Goal: Information Seeking & Learning: Learn about a topic

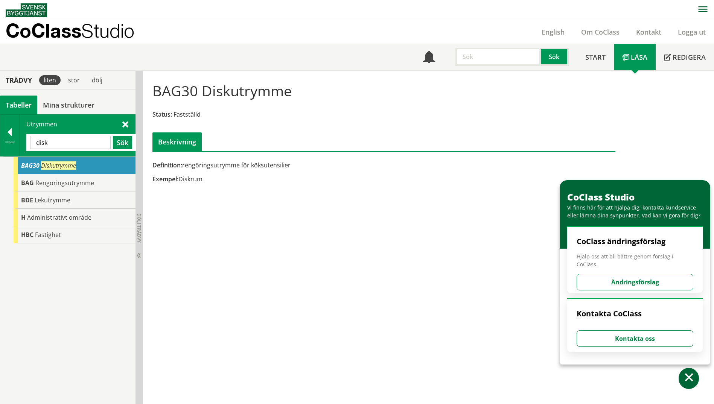
drag, startPoint x: 71, startPoint y: 143, endPoint x: 23, endPoint y: 143, distance: 47.8
click at [23, 143] on div "Utrymmen disk Sök" at bounding box center [78, 135] width 116 height 41
paste input "uppehåll"
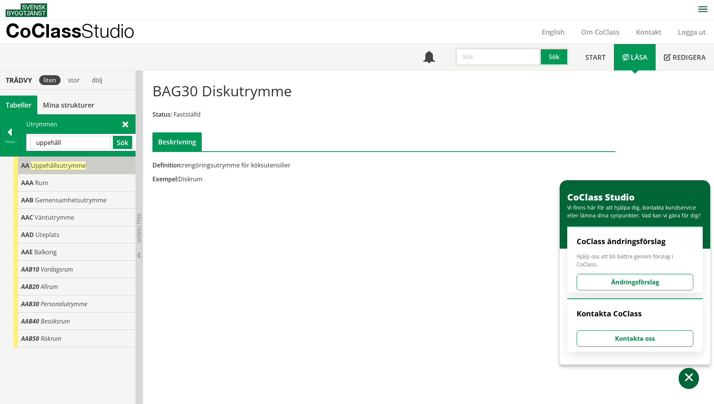
click at [40, 164] on span "Uppehållsutrymme" at bounding box center [58, 166] width 55 height 8
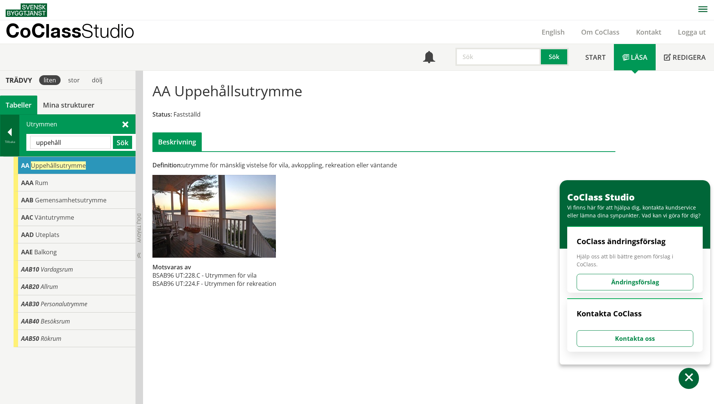
drag, startPoint x: 76, startPoint y: 143, endPoint x: 17, endPoint y: 145, distance: 58.8
click at [17, 145] on div "Tillbaka Utrymmen uppehåll Sök" at bounding box center [68, 135] width 136 height 42
type input "studie"
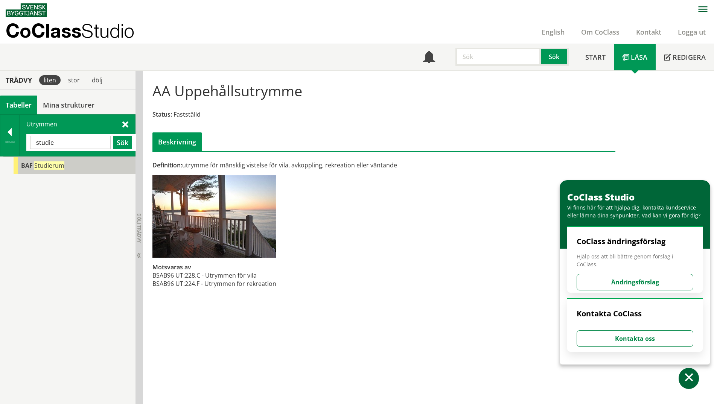
click at [21, 160] on div "BAF Studierum" at bounding box center [75, 165] width 122 height 17
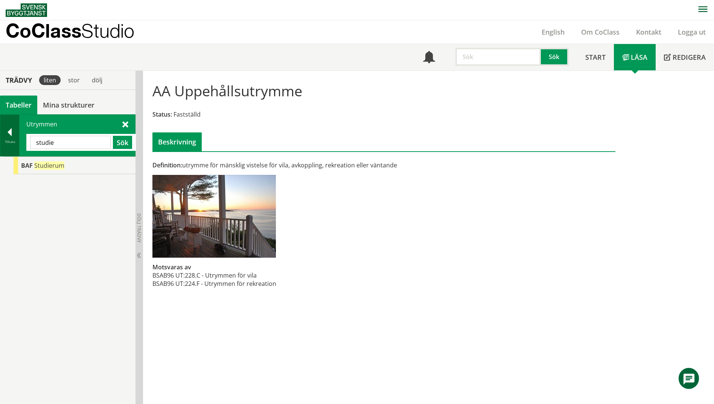
drag, startPoint x: 71, startPoint y: 145, endPoint x: 13, endPoint y: 143, distance: 58.4
click at [14, 143] on div "Tillbaka Utrymmen studie Sök" at bounding box center [68, 135] width 136 height 42
click at [13, 138] on div at bounding box center [9, 133] width 19 height 11
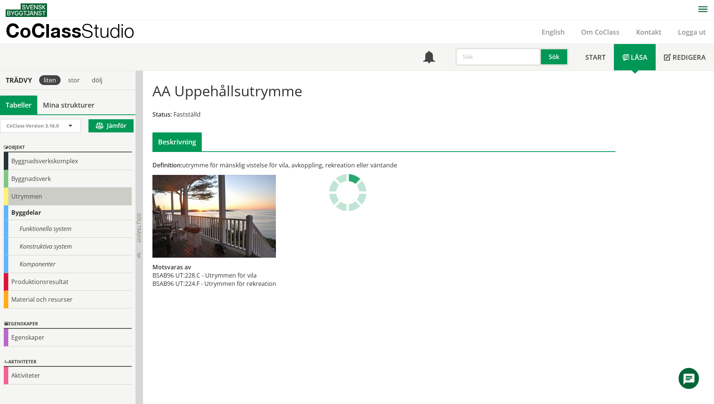
click at [34, 200] on div "Utrymmen" at bounding box center [68, 197] width 128 height 18
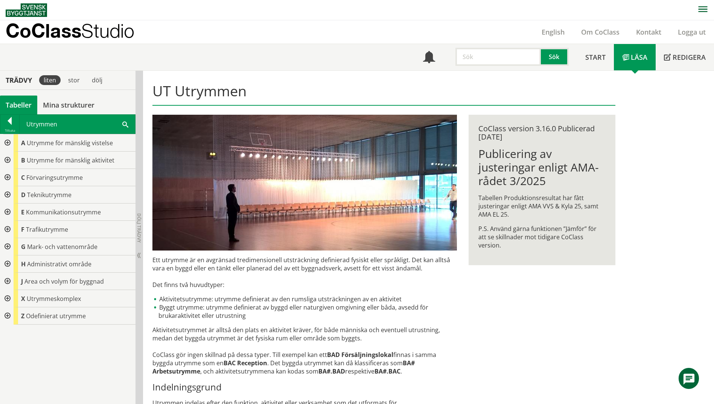
click at [8, 176] on div at bounding box center [7, 177] width 14 height 17
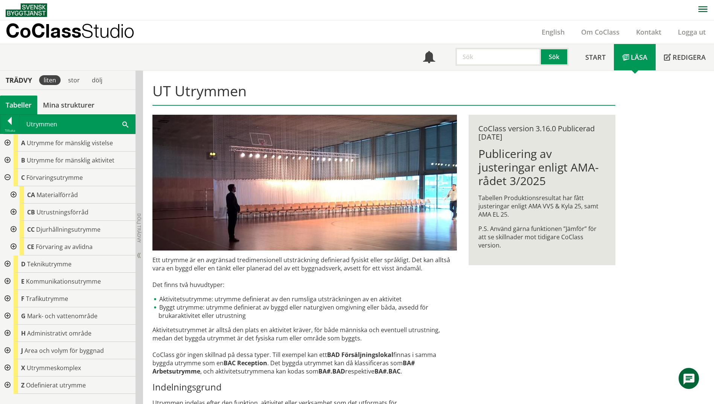
click at [12, 214] on div at bounding box center [13, 212] width 14 height 17
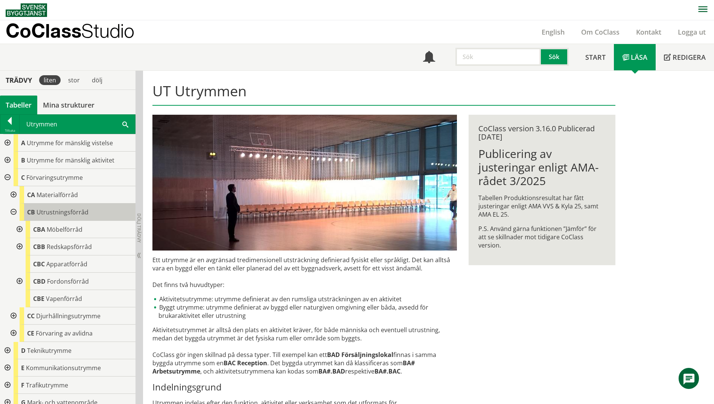
click at [72, 221] on div "CB Utrustningsförråd" at bounding box center [78, 212] width 116 height 17
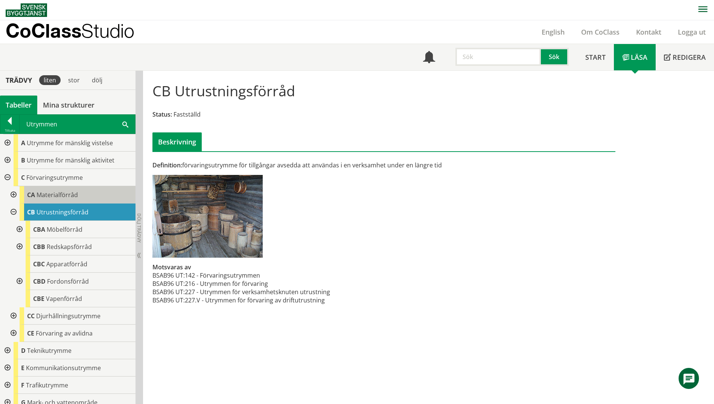
click at [78, 200] on div "CA Materialförråd" at bounding box center [78, 194] width 116 height 17
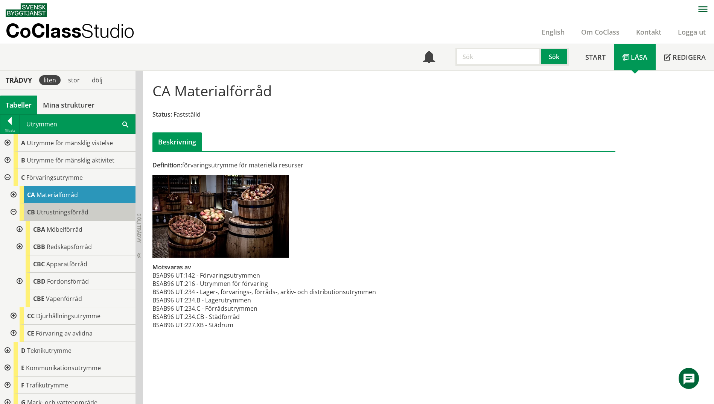
click at [82, 215] on span "Utrustningsförråd" at bounding box center [63, 212] width 52 height 8
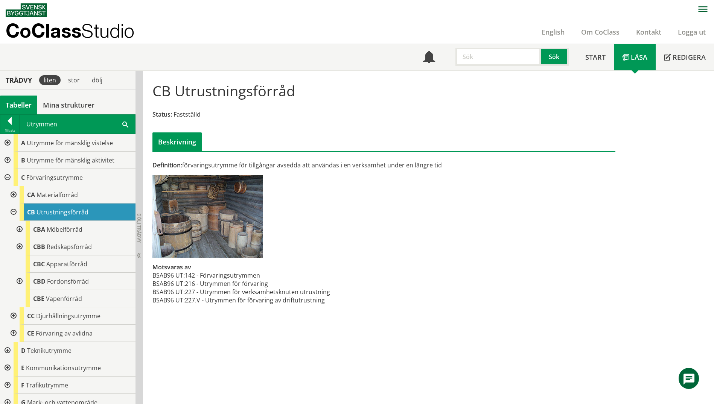
click at [81, 205] on div "CB Utrustningsförråd" at bounding box center [78, 212] width 116 height 17
click at [79, 198] on div "CA Materialförråd" at bounding box center [78, 194] width 116 height 17
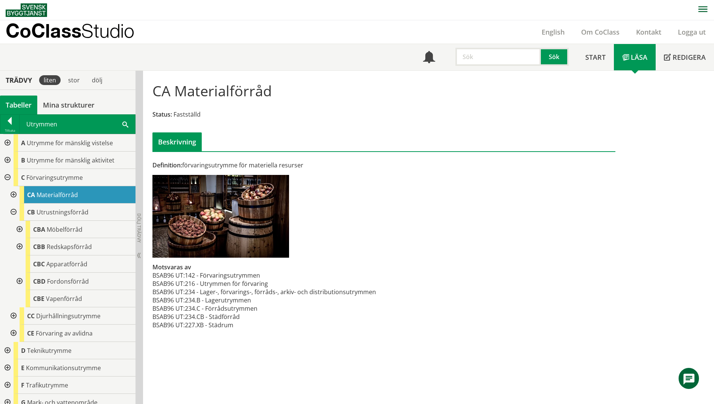
click at [13, 195] on div at bounding box center [13, 194] width 14 height 17
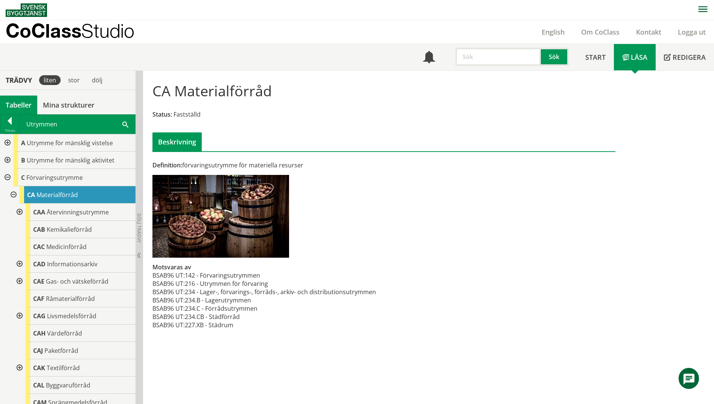
click at [20, 214] on div at bounding box center [19, 212] width 14 height 17
click at [101, 305] on div "CAF Råmaterialförråd" at bounding box center [81, 298] width 110 height 17
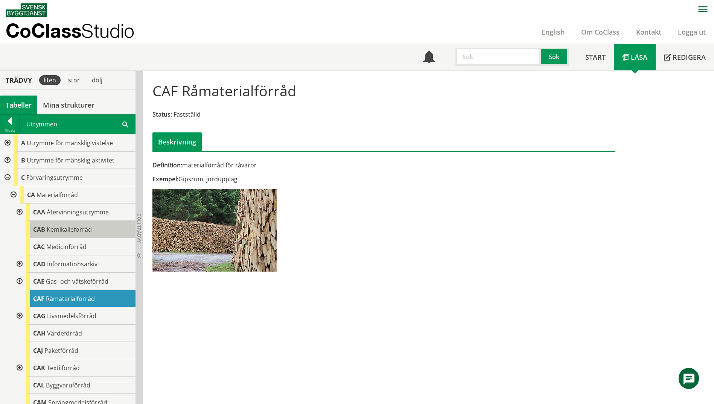
click at [67, 229] on body "AMA AMA Beskrivningsverktyg AMA Funktion BSAB Bygginfo Byggjura Byggkatalogen […" at bounding box center [357, 202] width 714 height 404
click at [9, 197] on div at bounding box center [13, 194] width 14 height 17
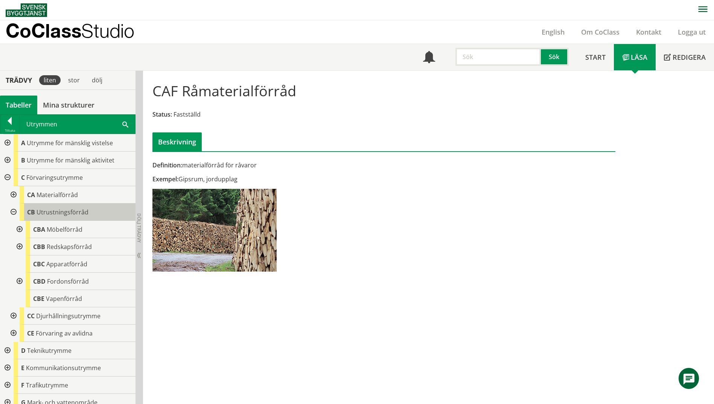
click at [55, 213] on span "Utrustningsförråd" at bounding box center [63, 212] width 52 height 8
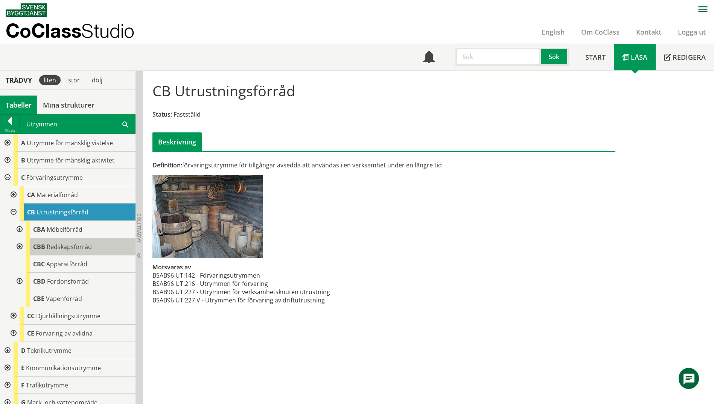
click at [87, 247] on span "Redskapsförråd" at bounding box center [69, 247] width 45 height 8
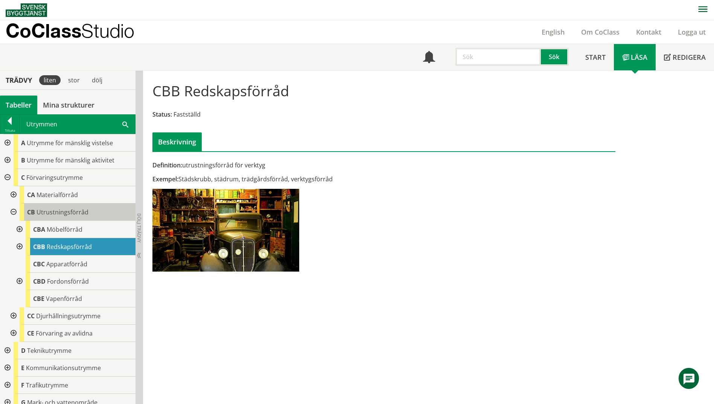
click at [40, 214] on span "Utrustningsförråd" at bounding box center [63, 212] width 52 height 8
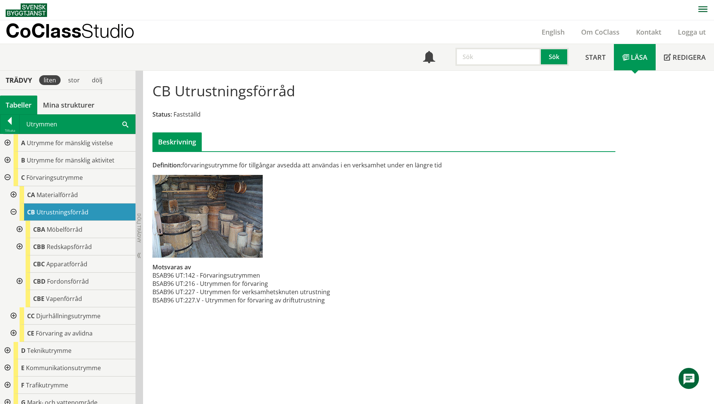
click at [13, 194] on div at bounding box center [13, 194] width 14 height 17
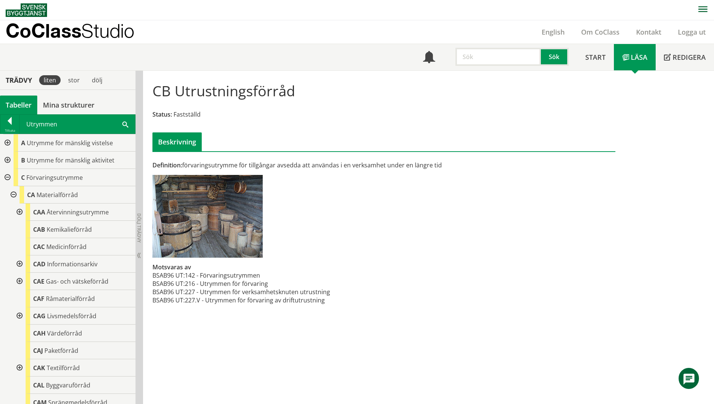
click at [13, 194] on div at bounding box center [13, 194] width 14 height 17
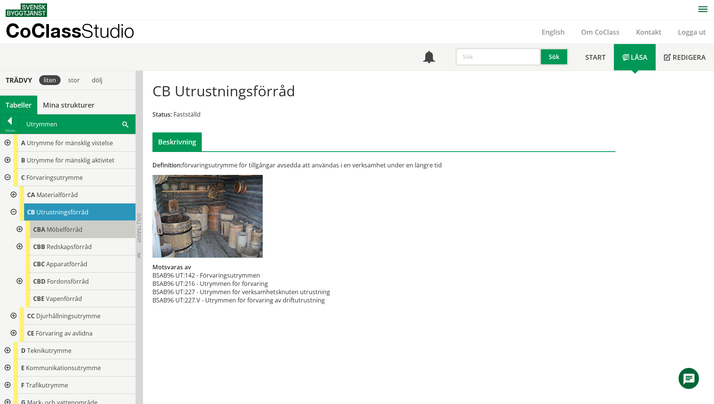
click at [79, 236] on div "CBA Möbelförråd" at bounding box center [81, 229] width 110 height 17
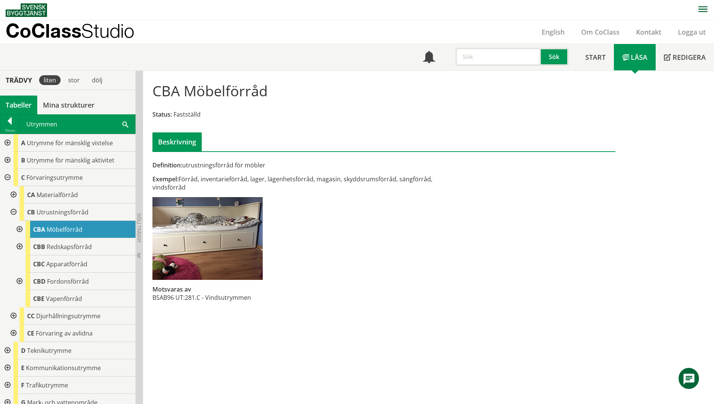
click at [123, 124] on span at bounding box center [125, 124] width 6 height 8
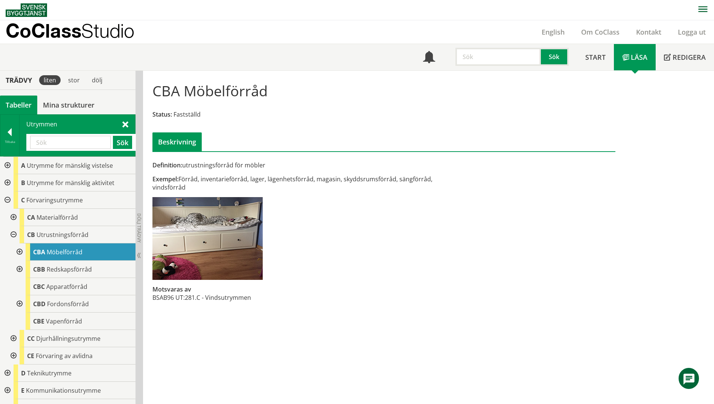
click at [64, 145] on input "text" at bounding box center [70, 142] width 81 height 13
paste input "ELEVRÅD"
click at [121, 143] on button "Sök" at bounding box center [122, 142] width 19 height 13
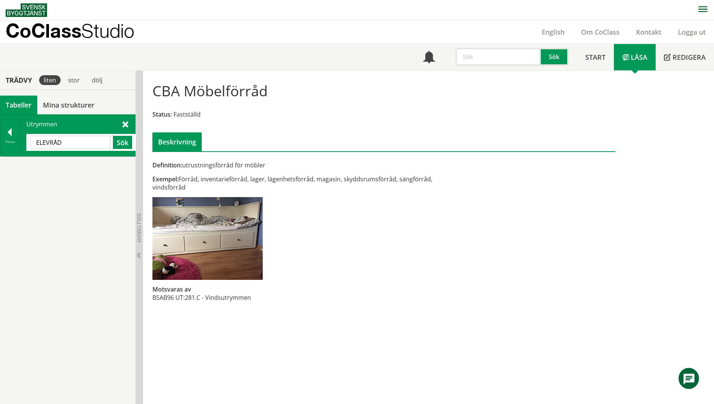
drag, startPoint x: 49, startPoint y: 142, endPoint x: 34, endPoint y: 142, distance: 15.1
click at [34, 142] on input "ELEVRÅD" at bounding box center [70, 142] width 81 height 13
click at [122, 143] on button "Sök" at bounding box center [122, 142] width 19 height 13
click at [40, 143] on input "vRÅD" at bounding box center [70, 142] width 81 height 13
drag, startPoint x: 95, startPoint y: 143, endPoint x: 25, endPoint y: 144, distance: 69.7
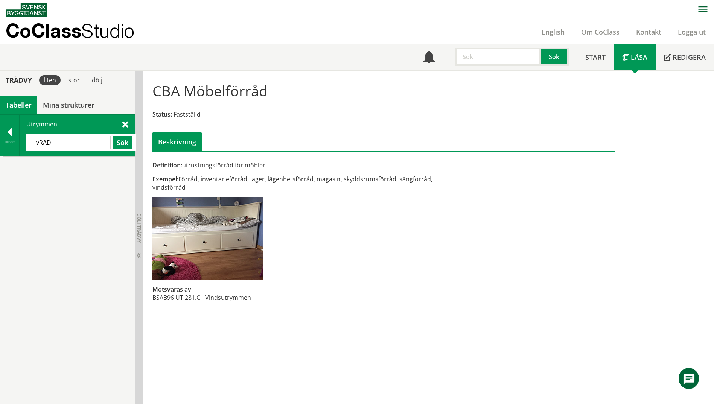
click at [25, 144] on div "Utrymmen vRÅD Sök" at bounding box center [78, 135] width 116 height 41
paste input "mötesrum"
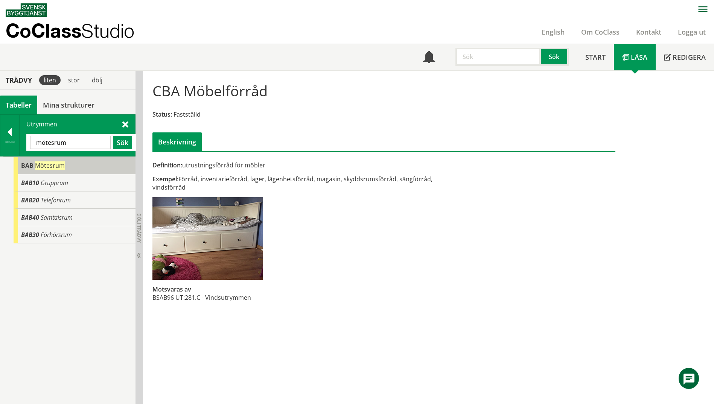
click at [30, 167] on span "BAB" at bounding box center [27, 166] width 12 height 8
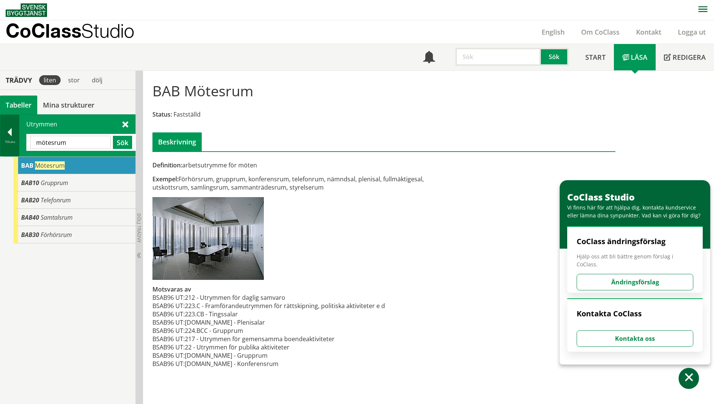
drag, startPoint x: 75, startPoint y: 142, endPoint x: 17, endPoint y: 140, distance: 58.4
click at [17, 140] on div "Tillbaka Utrymmen [GEOGRAPHIC_DATA] Sök" at bounding box center [68, 135] width 136 height 42
paste input "DAD"
click at [123, 140] on button "Sök" at bounding box center [122, 142] width 19 height 13
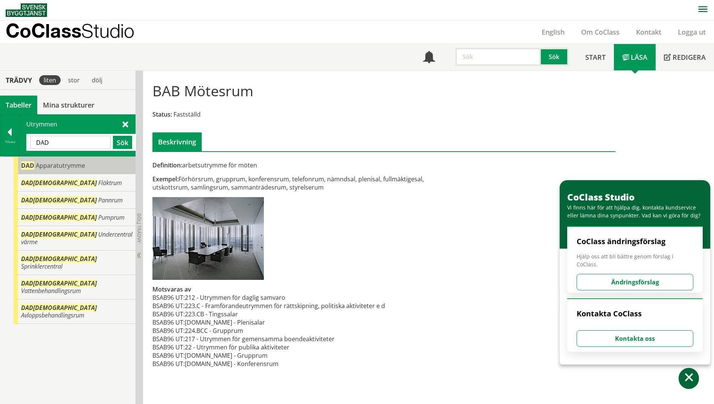
click at [84, 167] on span "Apparatutrymme" at bounding box center [60, 166] width 49 height 8
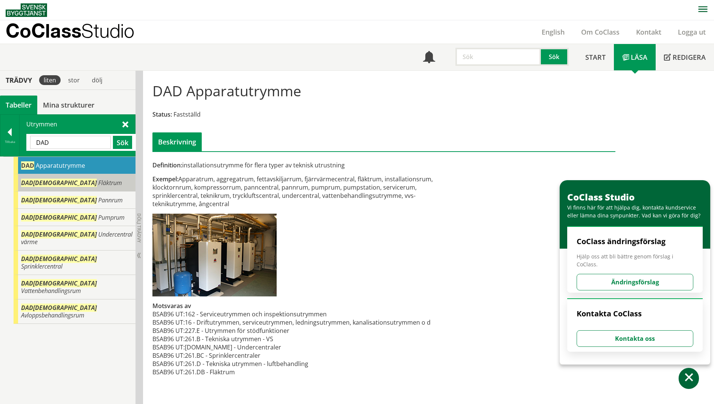
click at [72, 188] on div "DAD[DEMOGRAPHIC_DATA] Fläktrum" at bounding box center [75, 182] width 122 height 17
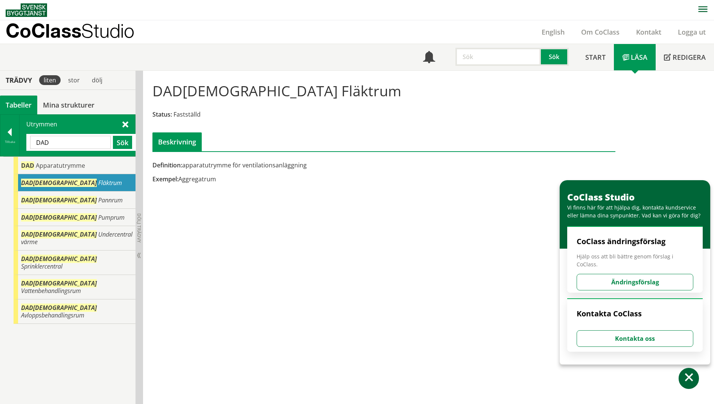
drag, startPoint x: 57, startPoint y: 141, endPoint x: 31, endPoint y: 143, distance: 26.4
click at [31, 143] on input "DAD" at bounding box center [70, 142] width 81 height 13
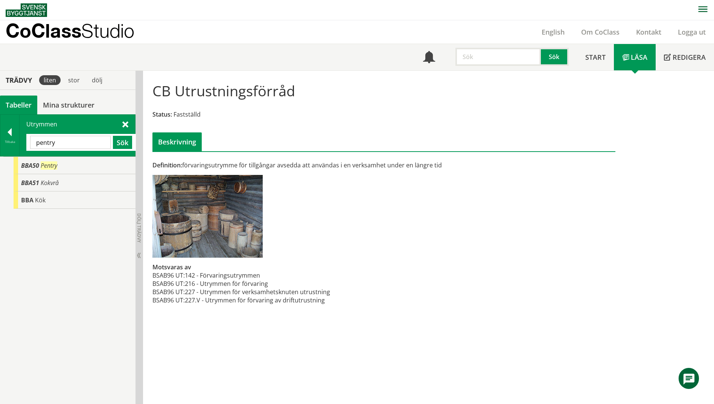
drag, startPoint x: 58, startPoint y: 145, endPoint x: 29, endPoint y: 142, distance: 29.5
click at [29, 142] on div "pentry Sök" at bounding box center [81, 142] width 110 height 17
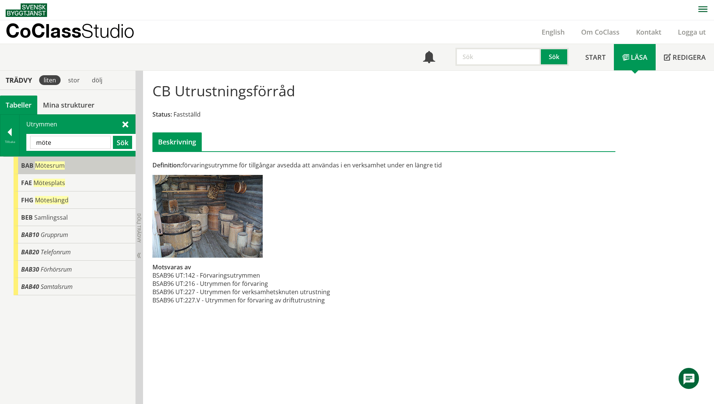
click at [59, 166] on span "Mötesrum" at bounding box center [50, 166] width 30 height 8
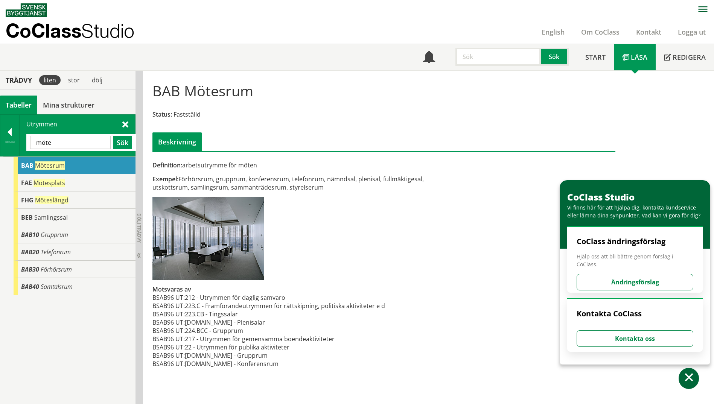
scroll to position [0, 0]
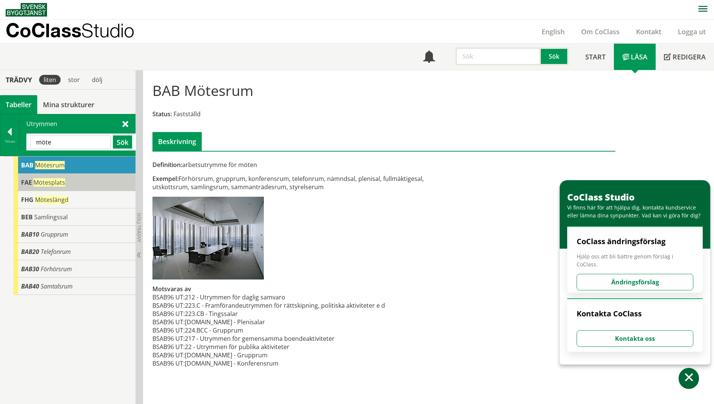
click at [48, 185] on span "Mötesplats" at bounding box center [50, 182] width 32 height 8
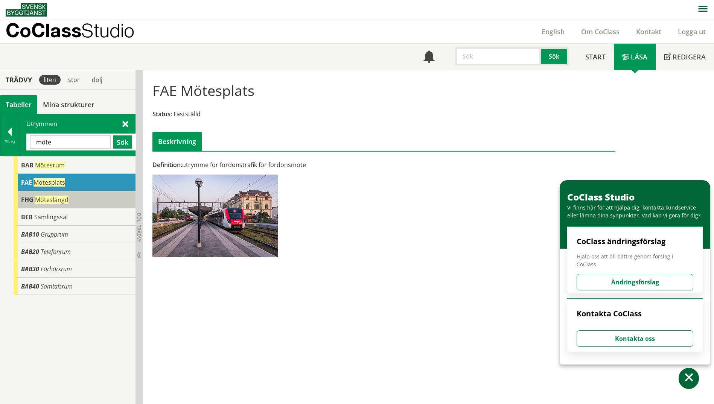
click at [52, 203] on span "Möteslängd" at bounding box center [52, 200] width 34 height 8
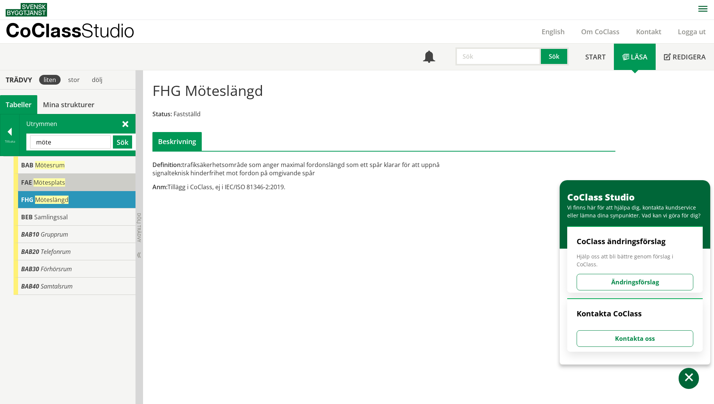
click at [53, 185] on span "Mötesplats" at bounding box center [50, 182] width 32 height 8
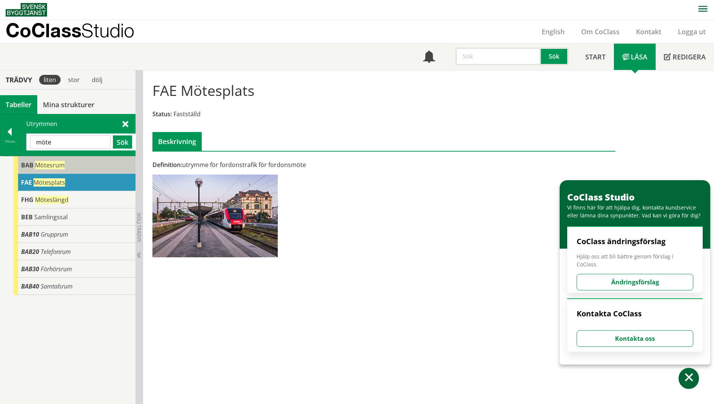
click at [69, 162] on div "BAB Mötesrum" at bounding box center [75, 165] width 122 height 17
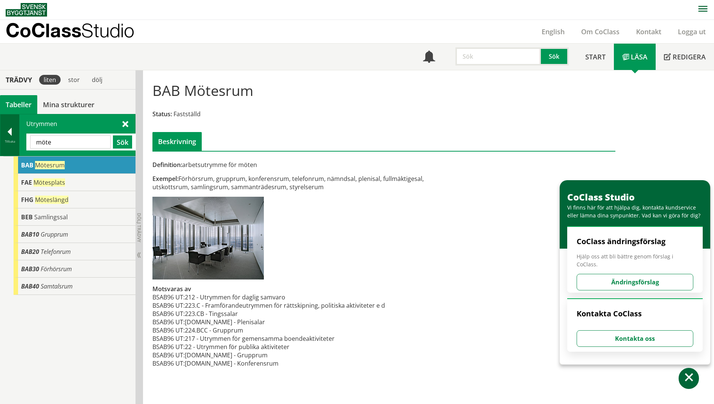
drag, startPoint x: 67, startPoint y: 144, endPoint x: 18, endPoint y: 144, distance: 49.0
click at [18, 144] on div "Tillbaka Utrymmen möte Sök" at bounding box center [68, 135] width 136 height 42
paste input "EMBALLAGE"
click at [128, 143] on button "Sök" at bounding box center [122, 142] width 19 height 13
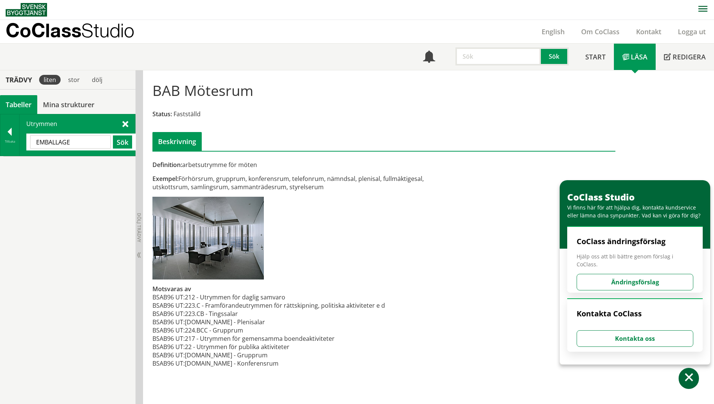
click at [88, 141] on input "EMBALLAGE" at bounding box center [70, 142] width 81 height 13
drag, startPoint x: 88, startPoint y: 141, endPoint x: 28, endPoint y: 143, distance: 60.3
click at [28, 143] on div "EMBALLAGE Sök" at bounding box center [81, 142] width 110 height 17
drag, startPoint x: 54, startPoint y: 143, endPoint x: 24, endPoint y: 144, distance: 30.5
click at [24, 144] on div "Utrymmen emballage Sök" at bounding box center [78, 134] width 116 height 41
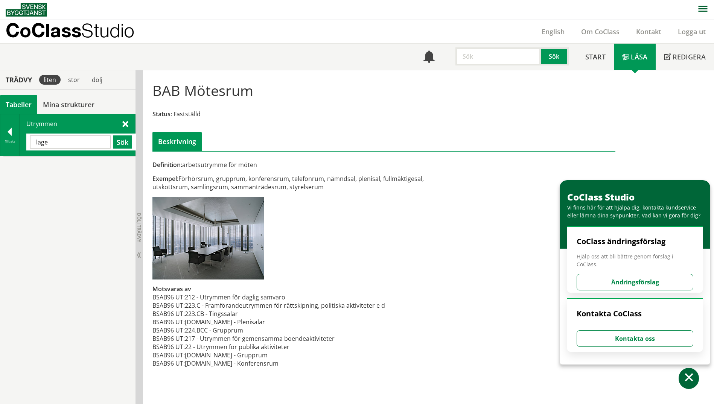
click at [83, 141] on input "lage" at bounding box center [70, 142] width 81 height 13
click at [122, 147] on button "Sök" at bounding box center [122, 142] width 19 height 13
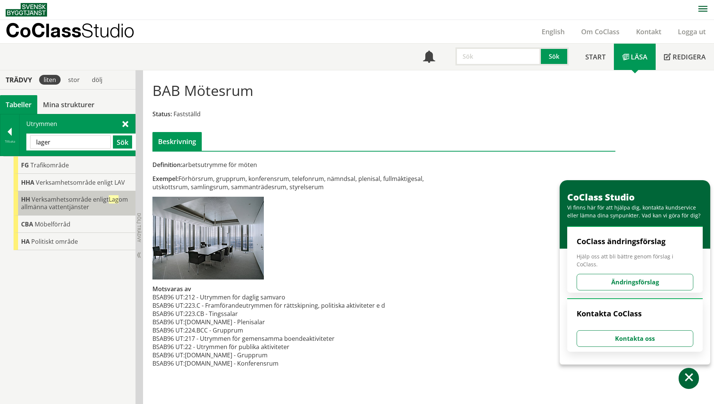
click at [65, 202] on span "Verksamhetsområde enligt Lag om allmänna vattentjänster" at bounding box center [74, 203] width 107 height 16
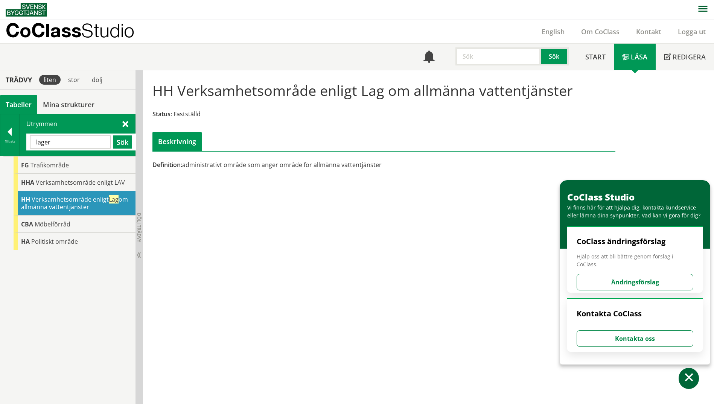
drag, startPoint x: 63, startPoint y: 140, endPoint x: 32, endPoint y: 142, distance: 31.0
click at [32, 142] on input "lager" at bounding box center [70, 142] width 81 height 13
paste input "EMBALLAGE"
click at [124, 141] on button "Sök" at bounding box center [122, 142] width 19 height 13
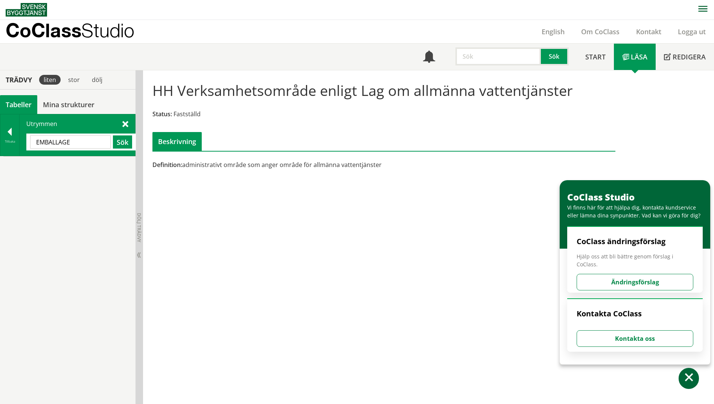
drag, startPoint x: 89, startPoint y: 142, endPoint x: 21, endPoint y: 134, distance: 67.8
click at [21, 134] on div "Utrymmen EMBALLAGE Sök" at bounding box center [78, 134] width 116 height 41
type input "hotel"
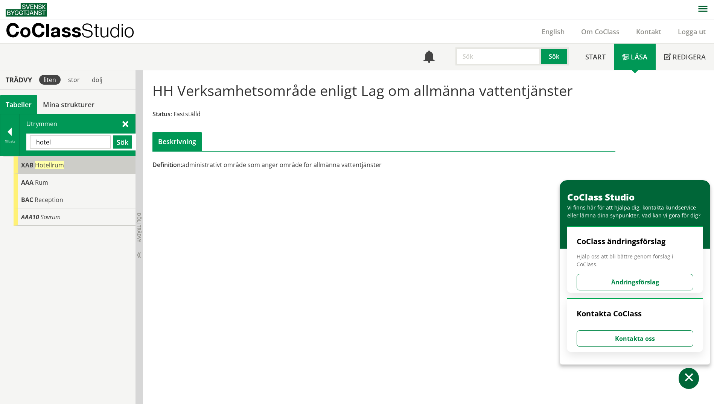
click at [48, 170] on div "XAB Hotellrum" at bounding box center [75, 165] width 122 height 17
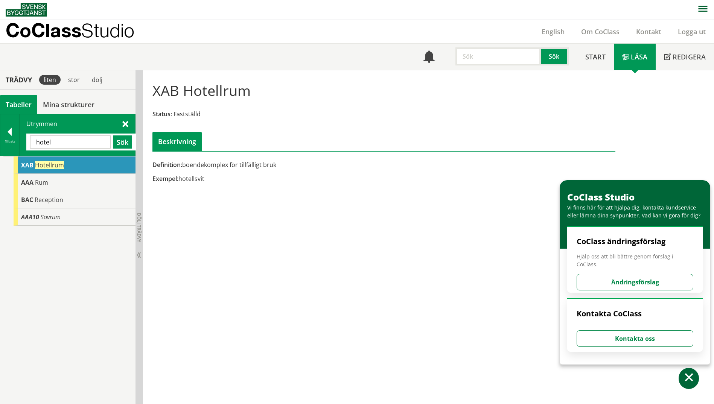
click at [5, 136] on div at bounding box center [9, 133] width 19 height 11
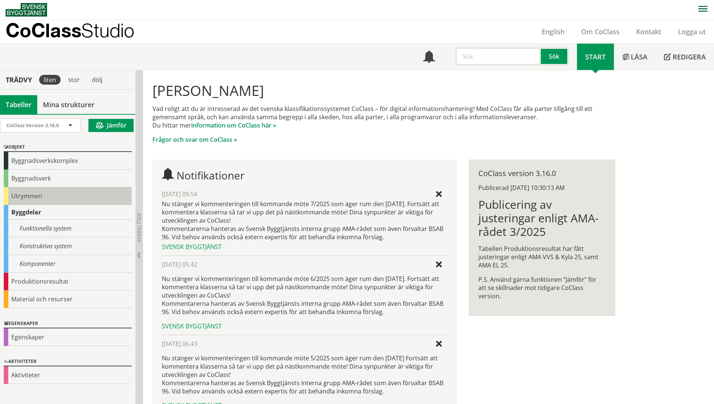
click at [20, 189] on div "Utrymmen" at bounding box center [68, 197] width 128 height 18
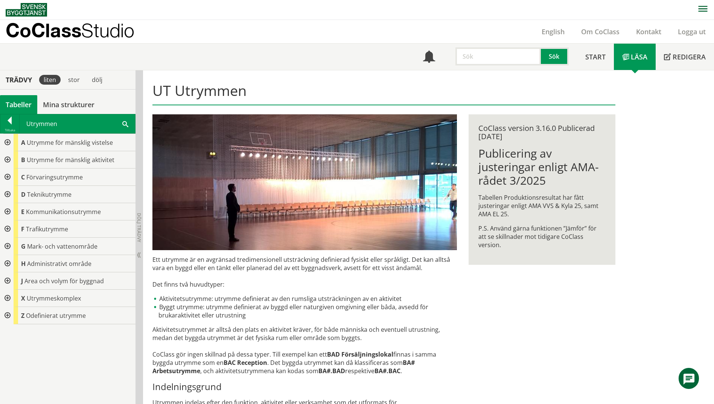
click at [128, 124] on span at bounding box center [125, 124] width 6 height 8
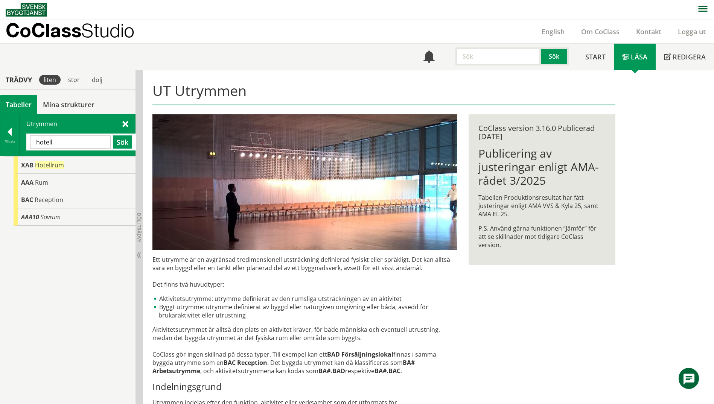
type input "hotell"
click at [83, 187] on div "AAA Rum" at bounding box center [75, 182] width 122 height 17
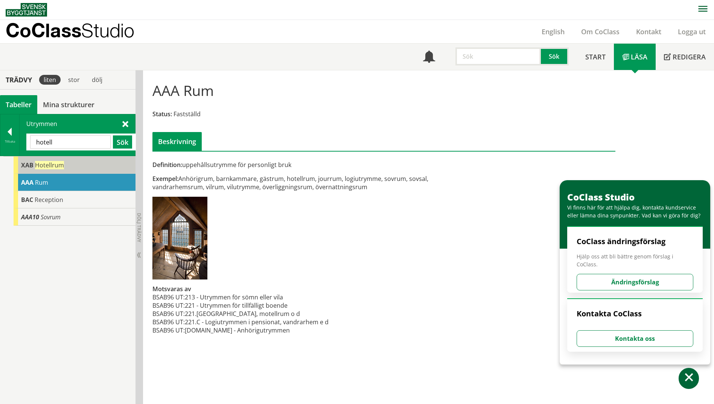
click at [82, 164] on div "XAB Hotellrum" at bounding box center [75, 165] width 122 height 17
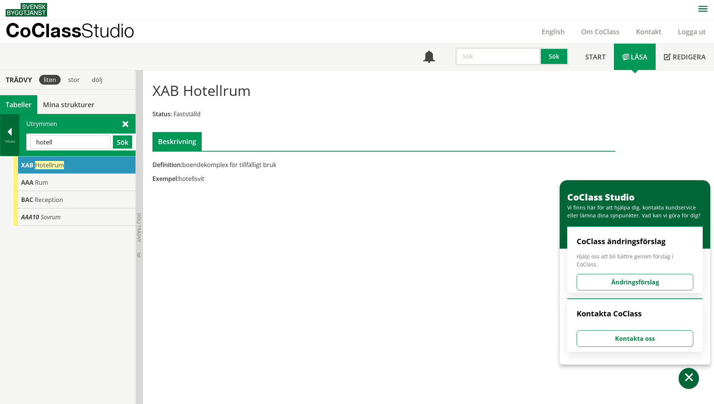
click at [9, 133] on div at bounding box center [9, 133] width 19 height 11
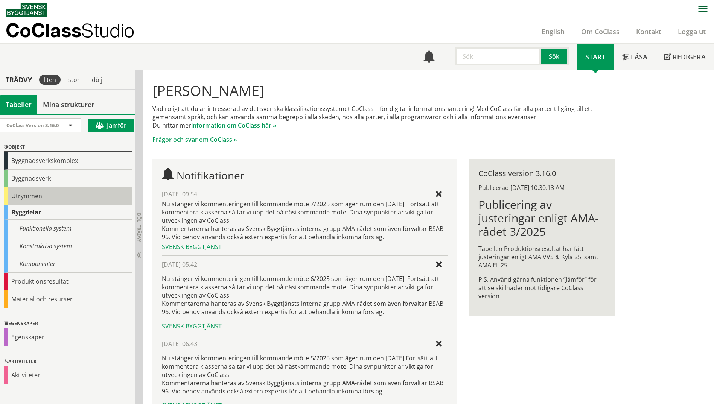
click at [10, 201] on div "Utrymmen" at bounding box center [68, 197] width 128 height 18
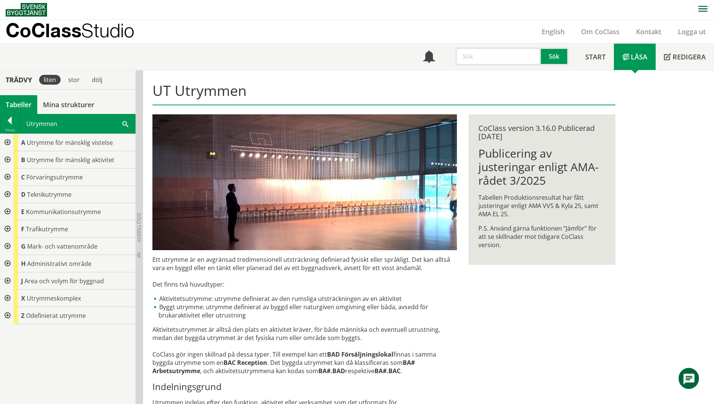
click at [6, 192] on div at bounding box center [7, 194] width 14 height 17
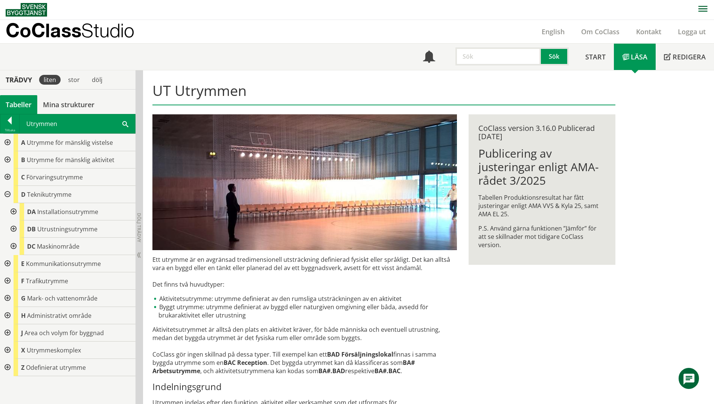
click at [6, 178] on div at bounding box center [7, 177] width 14 height 17
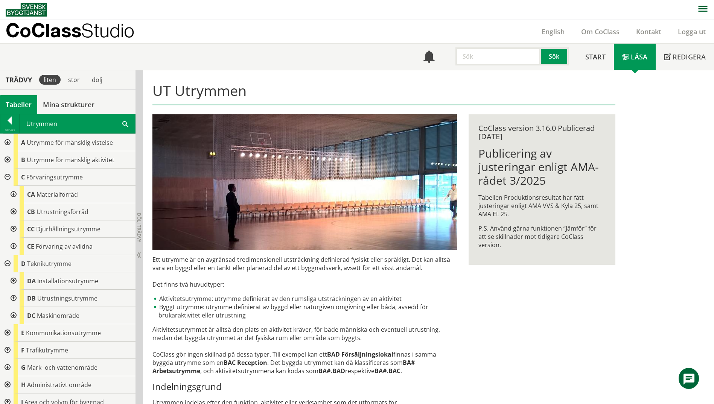
click at [6, 162] on div at bounding box center [7, 159] width 14 height 17
click at [15, 246] on div at bounding box center [13, 246] width 14 height 17
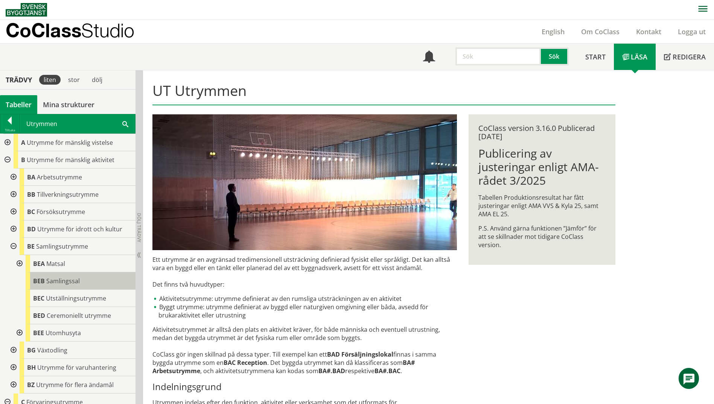
click at [65, 275] on div "BEB Samlingssal" at bounding box center [81, 281] width 110 height 17
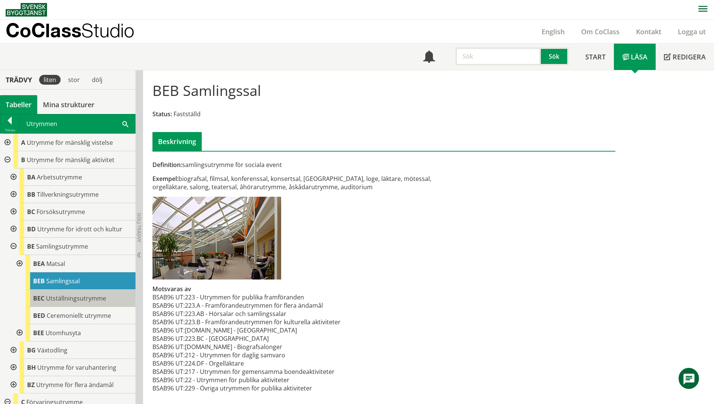
click at [117, 296] on div "BEC Utställningsutrymme" at bounding box center [81, 298] width 110 height 17
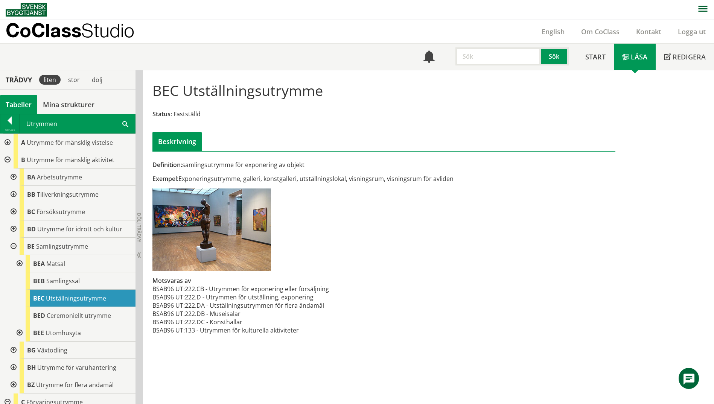
click at [14, 176] on div at bounding box center [13, 177] width 14 height 17
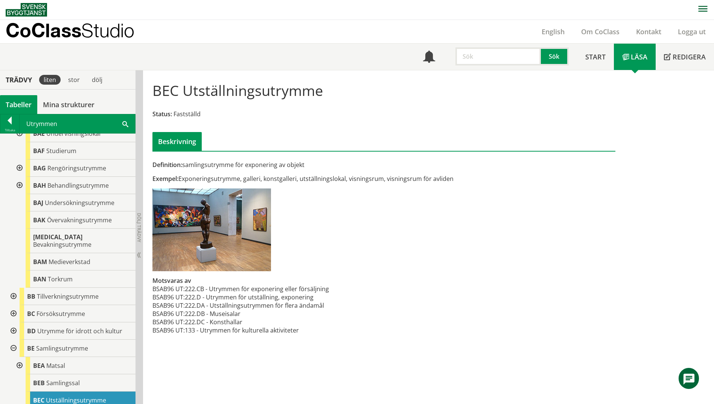
scroll to position [151, 0]
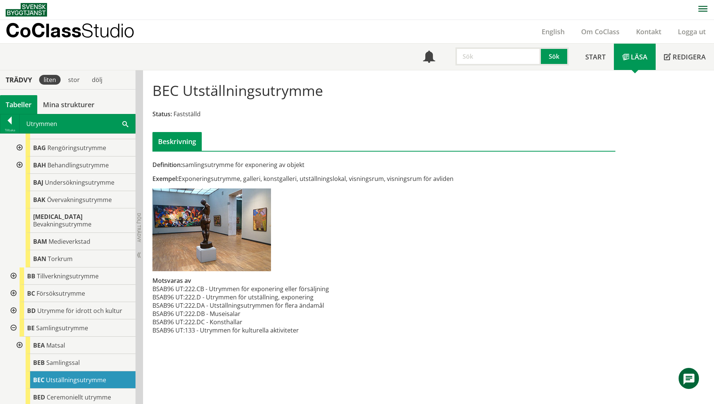
click at [124, 124] on span at bounding box center [125, 124] width 6 height 8
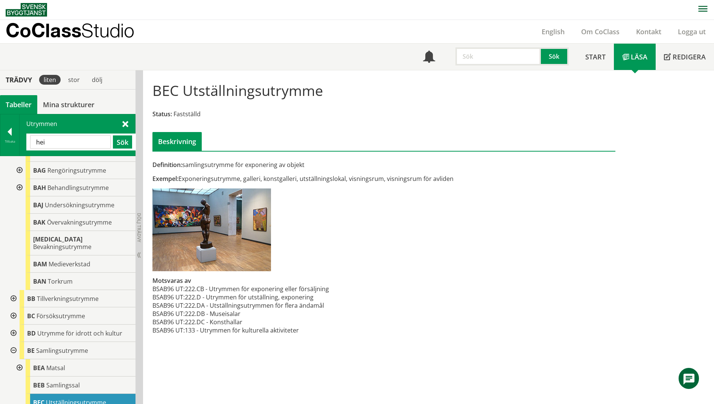
type input "hei"
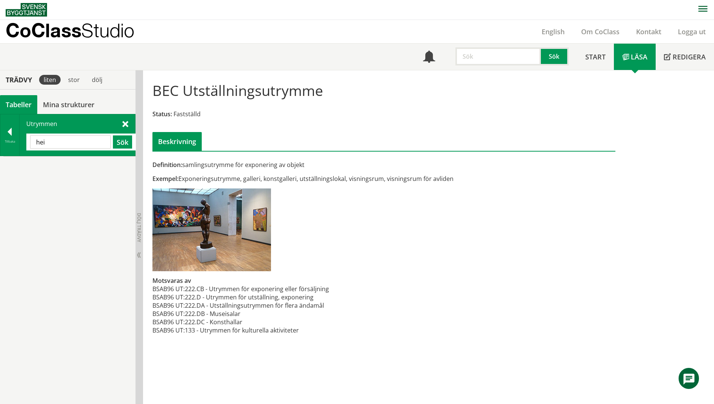
scroll to position [0, 0]
click at [12, 135] on div at bounding box center [9, 133] width 19 height 11
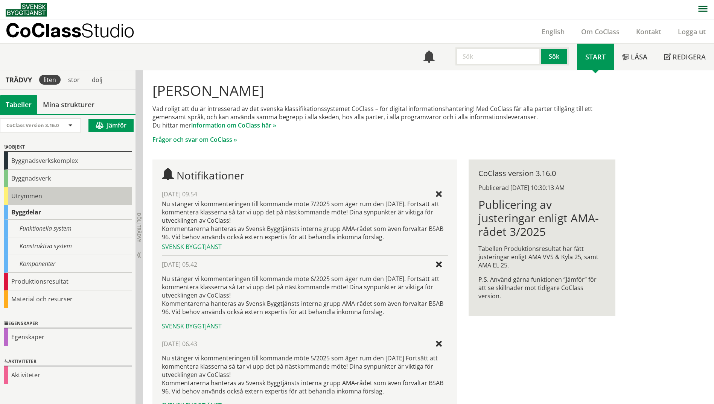
click at [20, 198] on div "Utrymmen" at bounding box center [68, 197] width 128 height 18
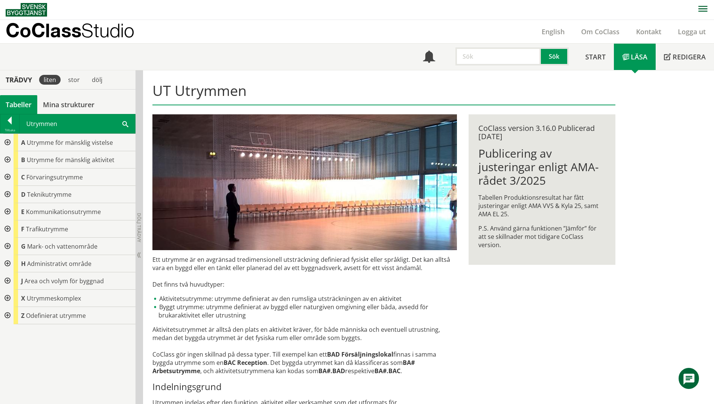
click at [4, 159] on div at bounding box center [7, 159] width 14 height 17
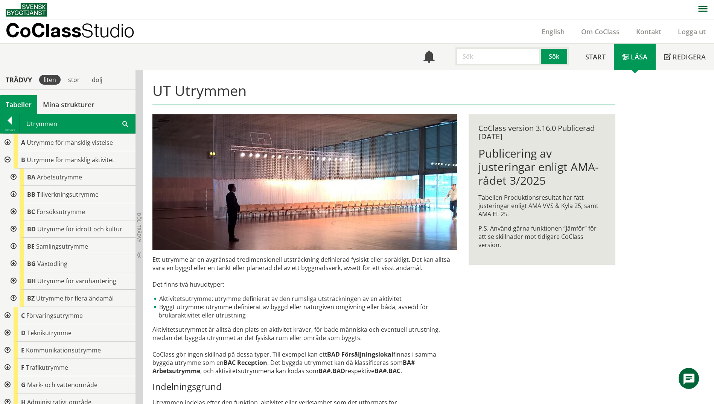
click at [10, 195] on div at bounding box center [13, 194] width 14 height 17
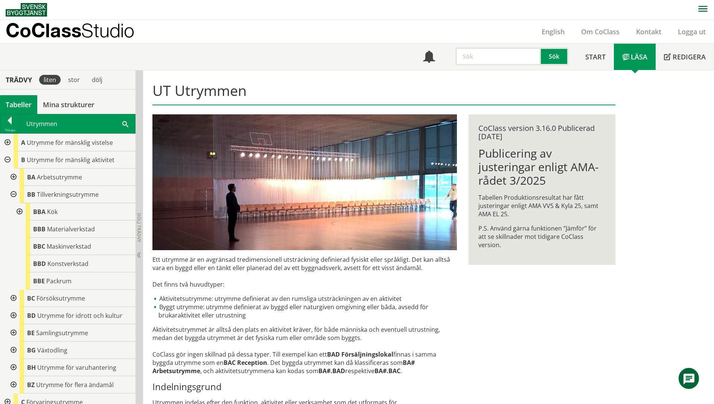
click at [13, 179] on div at bounding box center [13, 177] width 14 height 17
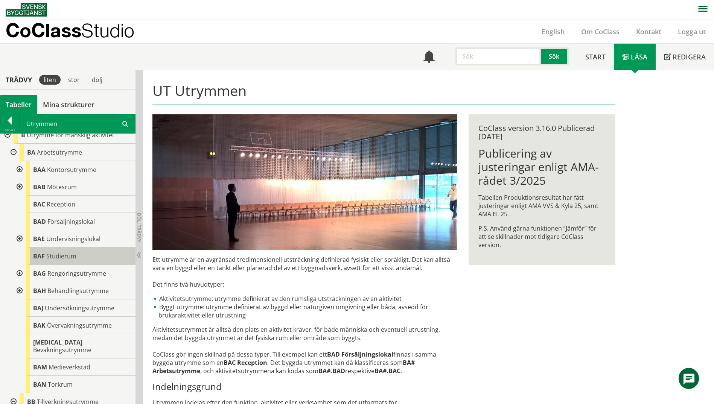
scroll to position [38, 0]
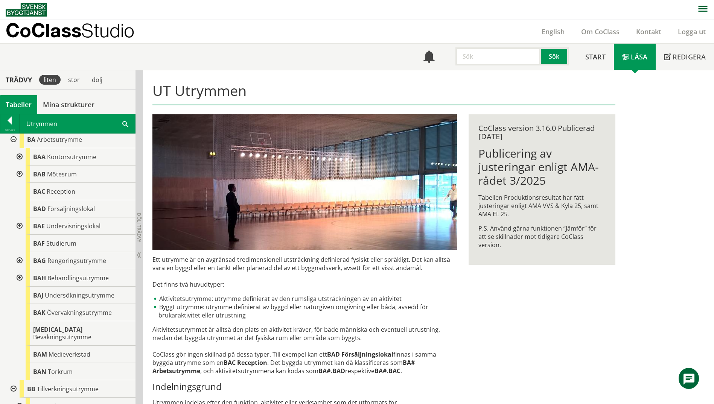
click at [18, 258] on div at bounding box center [19, 260] width 14 height 17
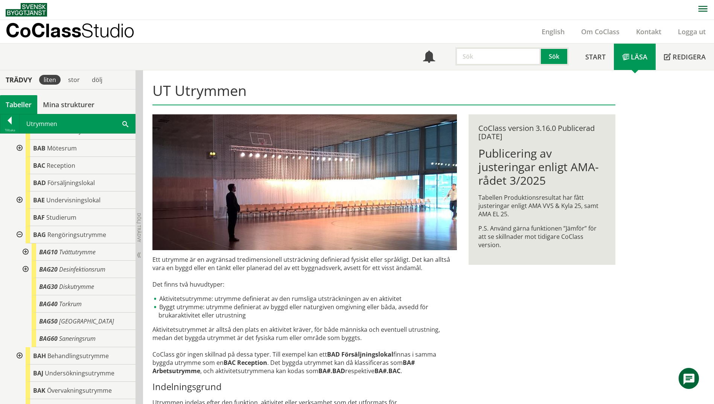
scroll to position [75, 0]
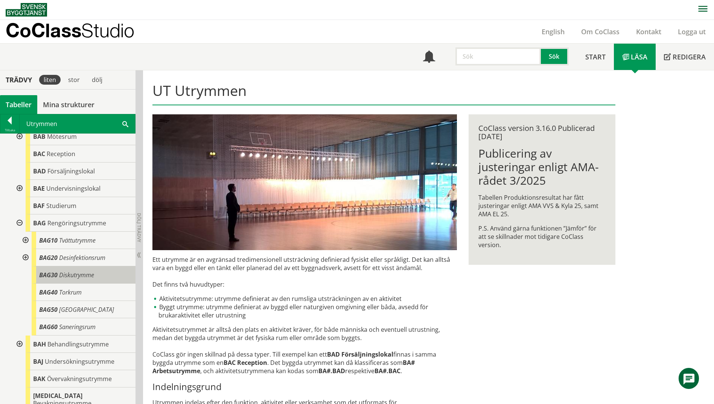
click at [62, 277] on span "Diskutrymme" at bounding box center [76, 275] width 35 height 8
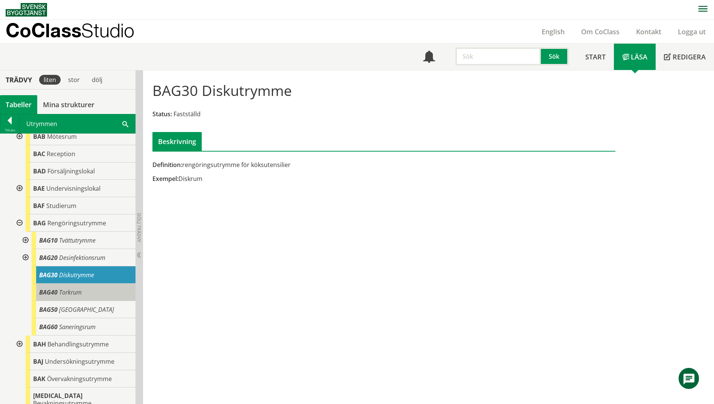
click at [55, 291] on span "BAG40" at bounding box center [48, 292] width 18 height 8
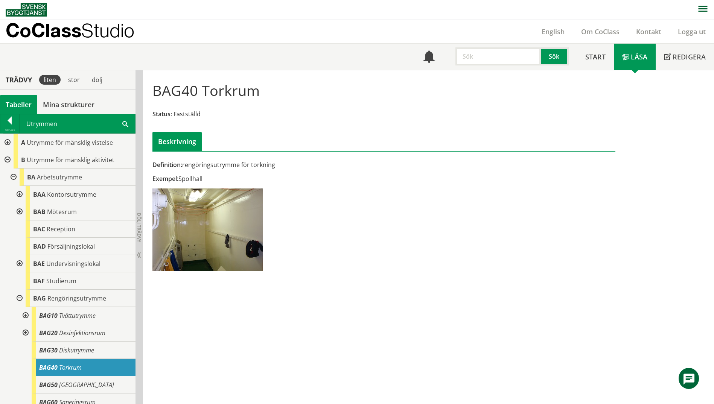
click at [5, 141] on div at bounding box center [7, 142] width 14 height 17
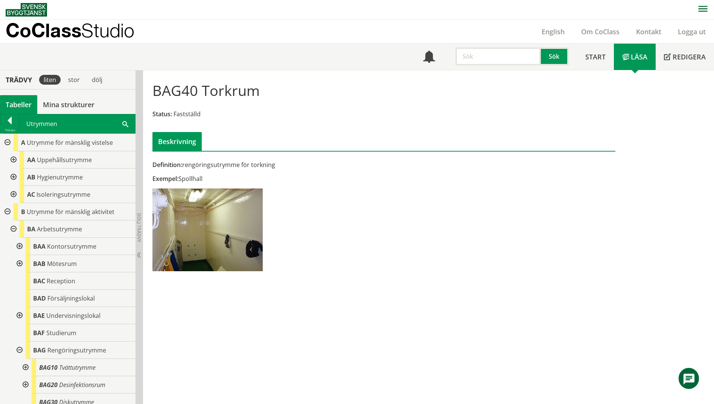
click at [15, 161] on div at bounding box center [13, 159] width 14 height 17
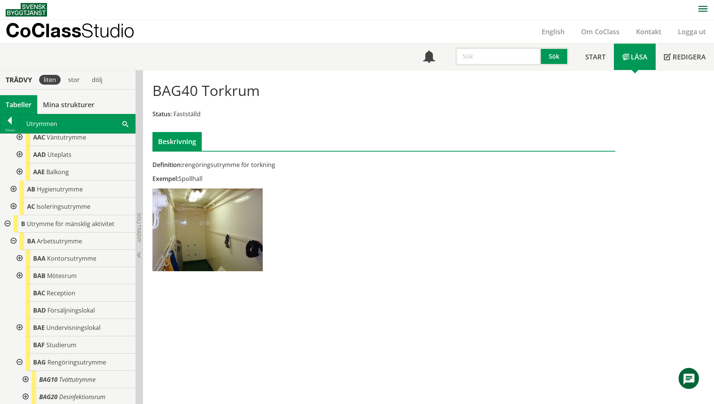
scroll to position [75, 0]
click at [9, 187] on div at bounding box center [13, 188] width 14 height 17
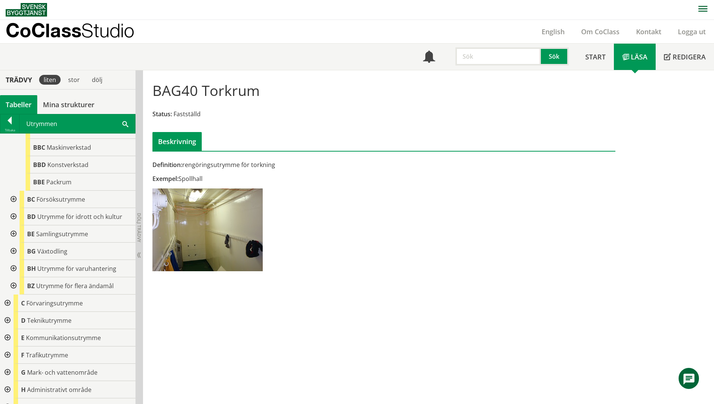
scroll to position [715, 0]
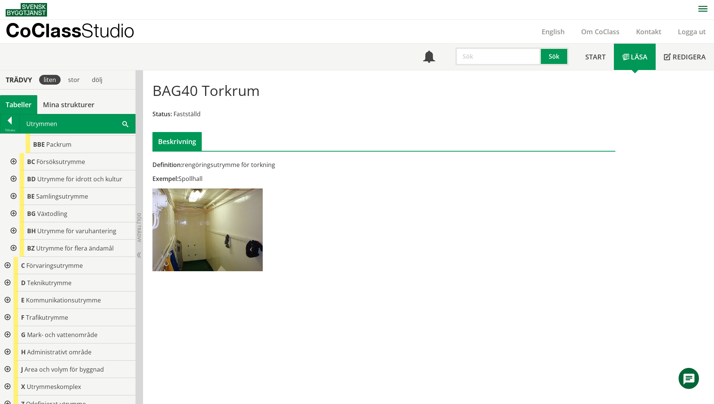
click at [6, 277] on div at bounding box center [7, 283] width 14 height 17
click at [12, 292] on div at bounding box center [13, 300] width 14 height 17
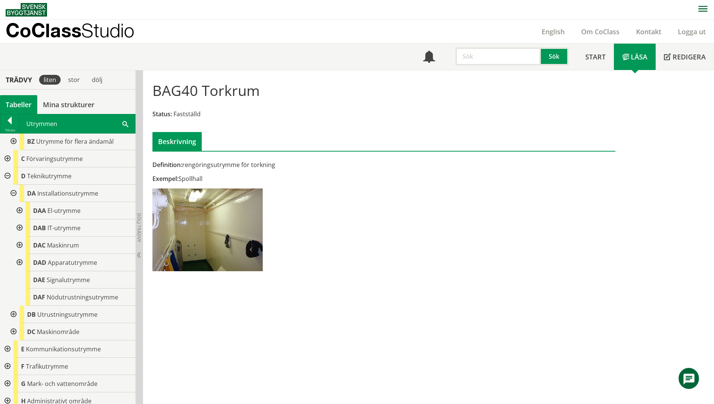
scroll to position [866, 0]
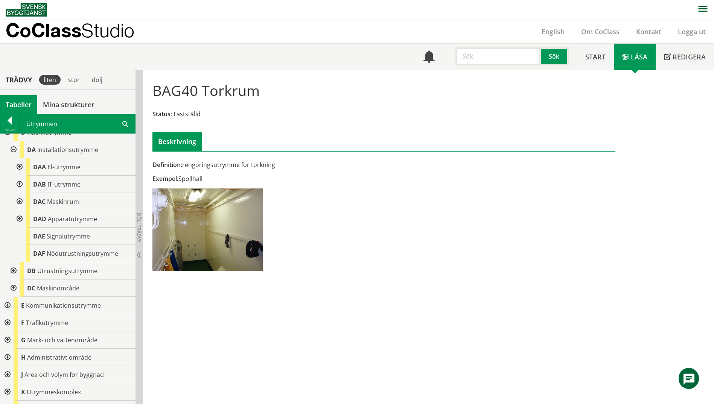
click at [15, 264] on div at bounding box center [13, 270] width 14 height 17
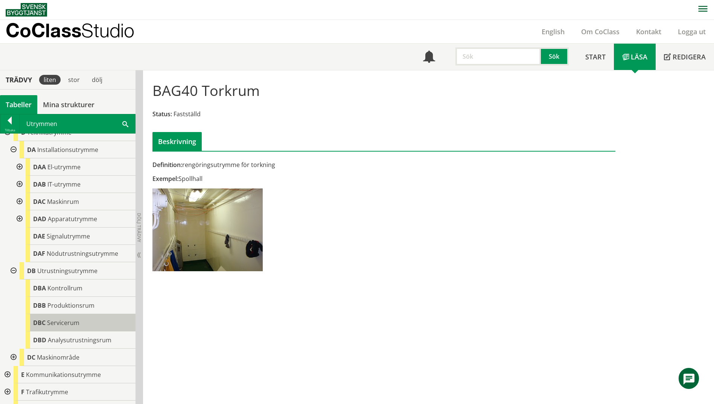
click at [107, 315] on div "DBC Servicerum" at bounding box center [81, 322] width 110 height 17
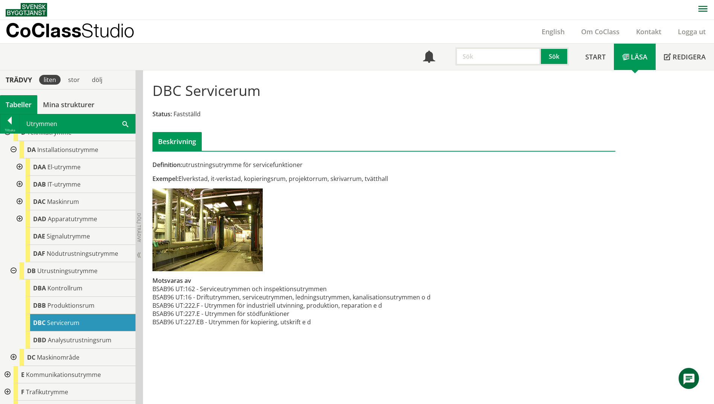
scroll to position [904, 0]
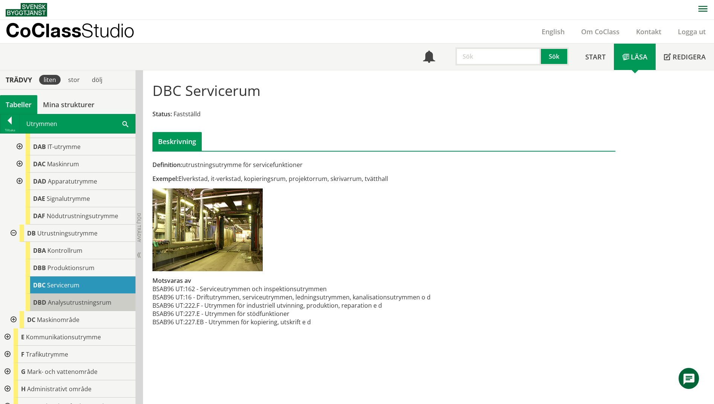
click at [104, 299] on span "Analysutrustningsrum" at bounding box center [80, 303] width 64 height 8
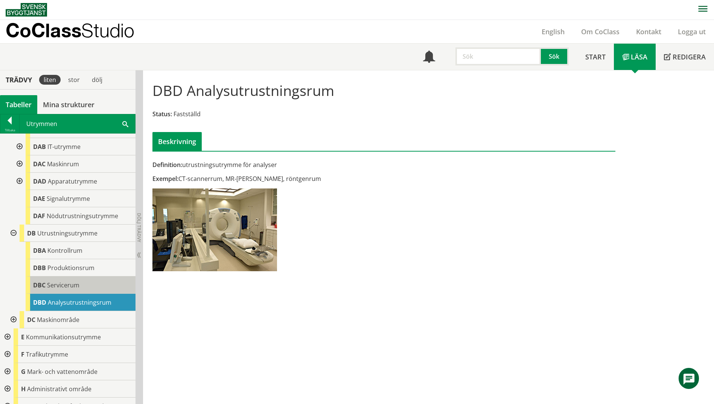
click at [107, 282] on div "DBC Servicerum" at bounding box center [81, 285] width 110 height 17
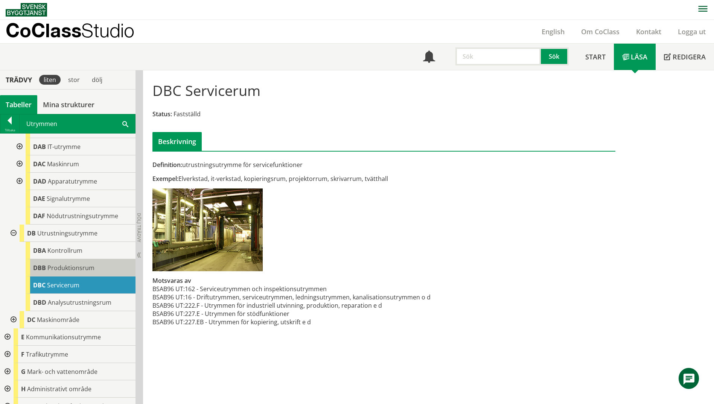
click at [114, 264] on div "DBB Produktionsrum" at bounding box center [81, 267] width 110 height 17
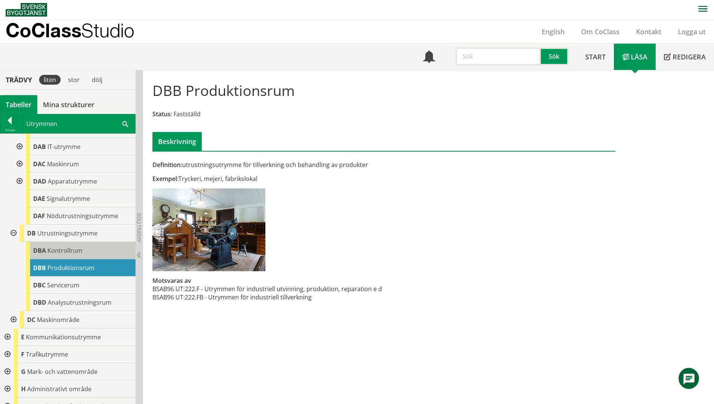
click at [107, 243] on div "DBA Kontrollrum" at bounding box center [81, 250] width 110 height 17
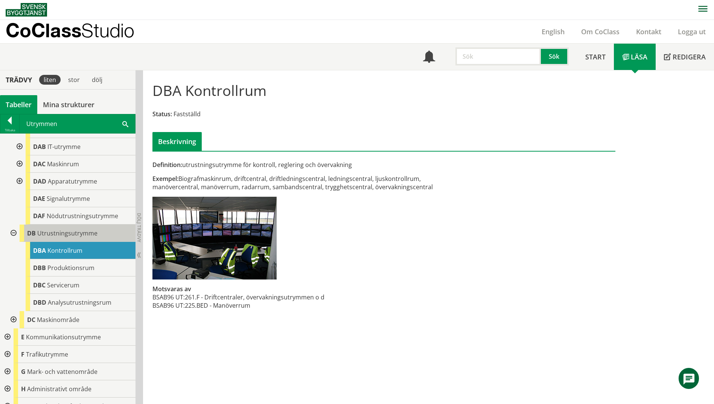
click at [103, 230] on div "DB Utrustningsutrymme" at bounding box center [78, 233] width 116 height 17
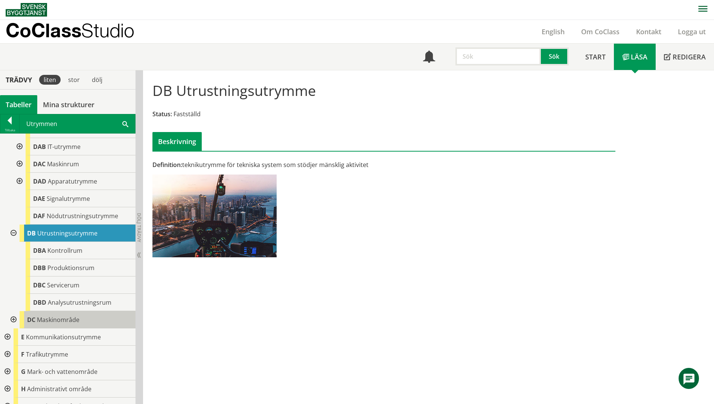
click at [83, 314] on div "DC Maskinområde" at bounding box center [78, 319] width 116 height 17
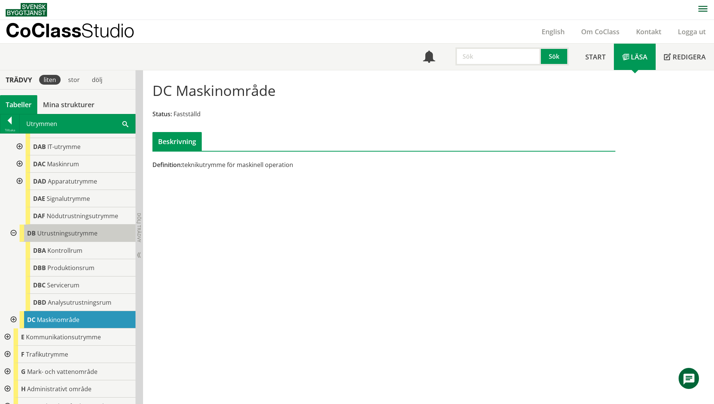
click at [47, 229] on span "Utrustningsutrymme" at bounding box center [67, 233] width 60 height 8
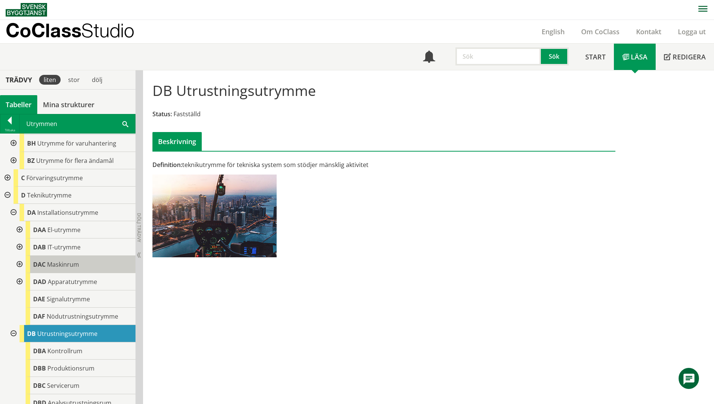
scroll to position [791, 0]
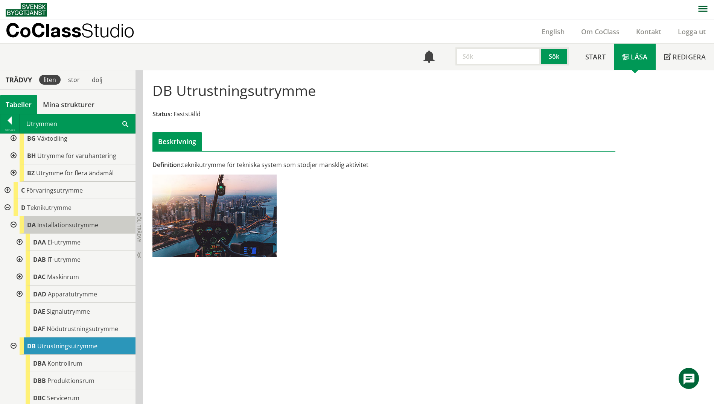
click at [58, 221] on span "Installationsutrymme" at bounding box center [67, 225] width 61 height 8
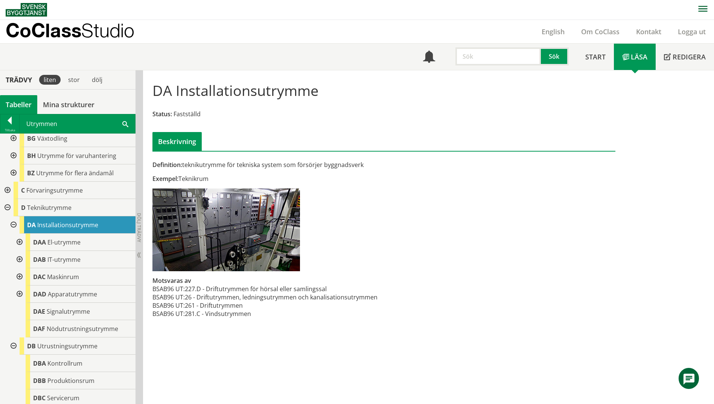
click at [10, 217] on div at bounding box center [13, 225] width 14 height 17
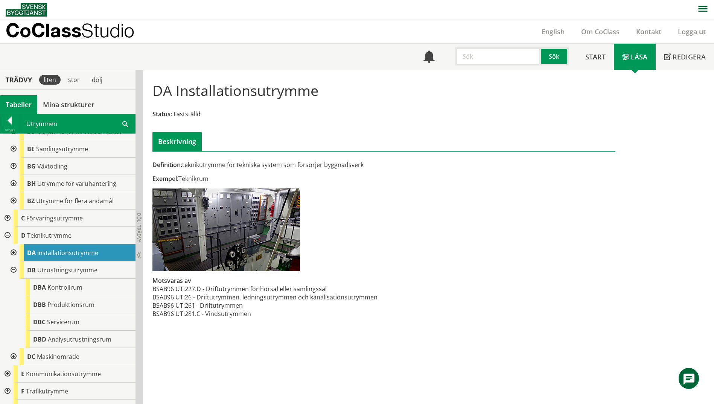
scroll to position [725, 0]
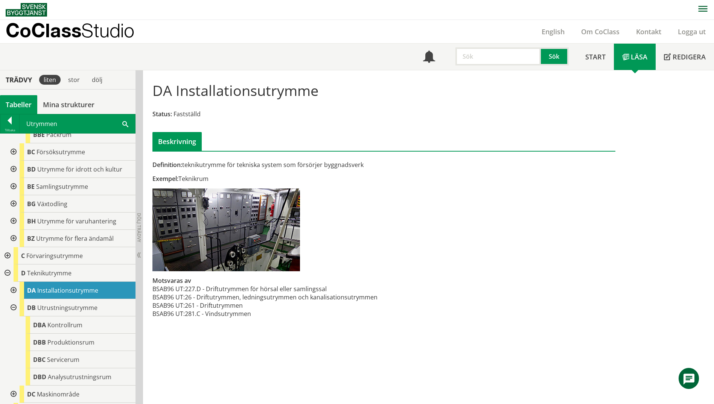
click at [9, 250] on div at bounding box center [7, 255] width 14 height 17
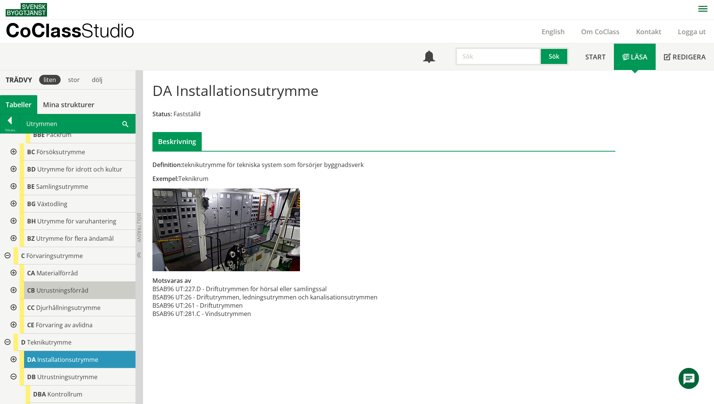
click at [64, 287] on span "Utrustningsförråd" at bounding box center [63, 291] width 52 height 8
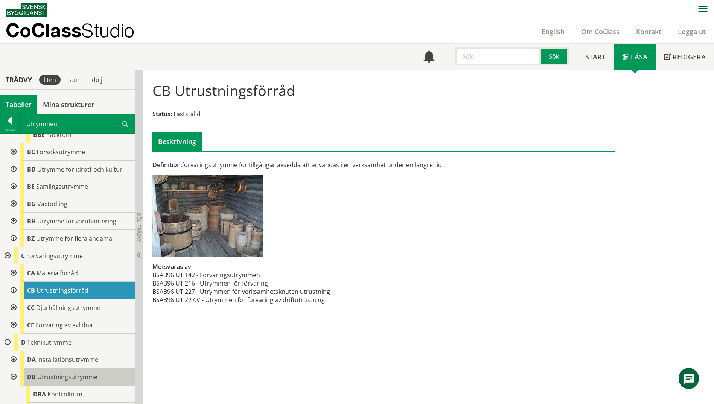
click at [75, 373] on span "Utrustningsutrymme" at bounding box center [67, 377] width 60 height 8
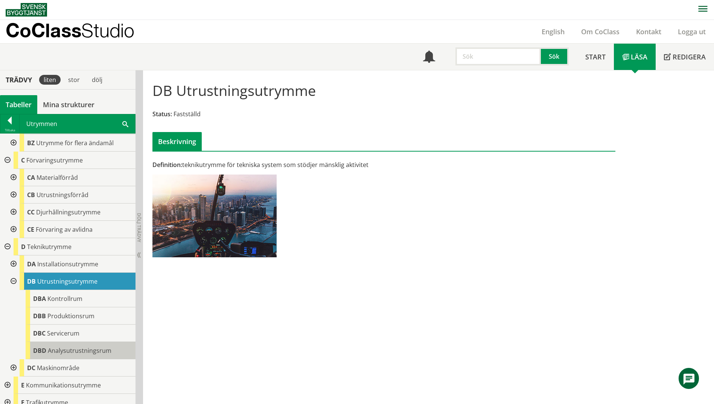
scroll to position [838, 0]
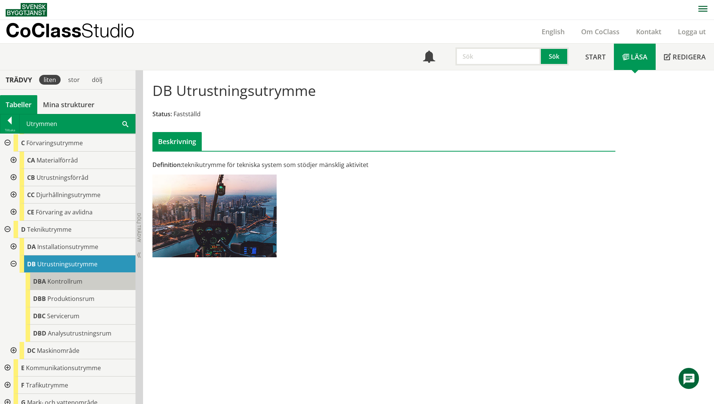
click at [71, 273] on div "DBA Kontrollrum" at bounding box center [81, 281] width 110 height 17
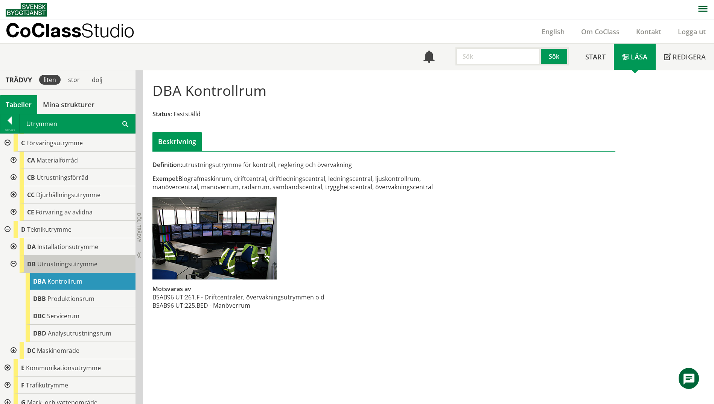
click at [69, 262] on div "DB Utrustningsutrymme" at bounding box center [78, 264] width 116 height 17
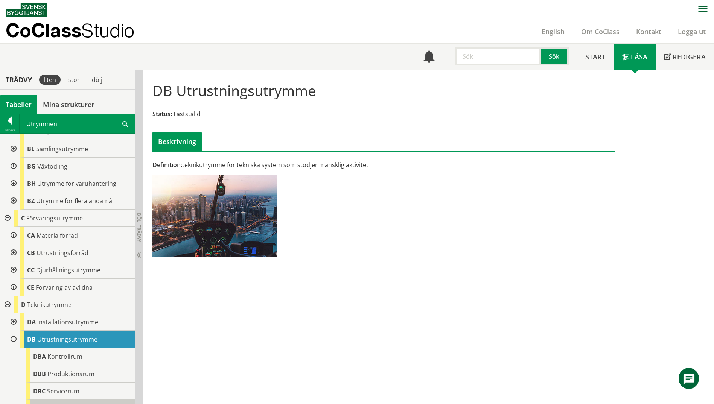
scroll to position [725, 0]
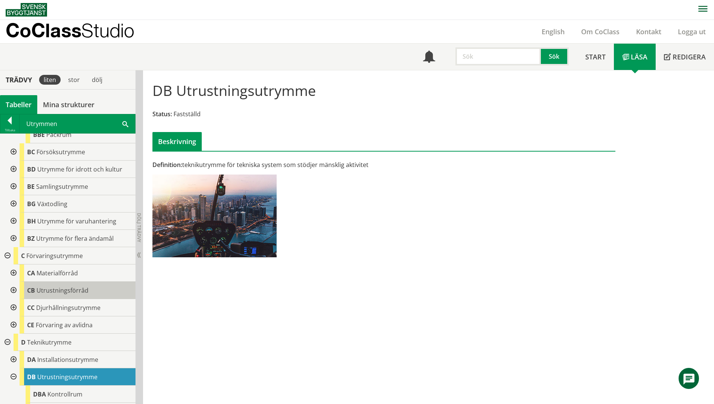
click at [58, 287] on span "Utrustningsförråd" at bounding box center [63, 291] width 52 height 8
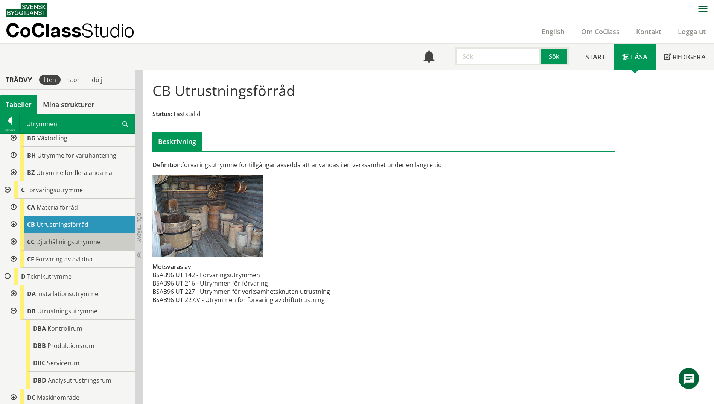
scroll to position [801, 0]
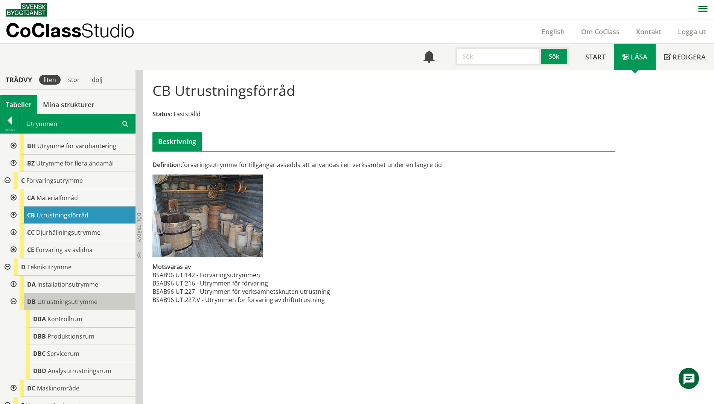
click at [60, 293] on div "DB Utrustningsutrymme" at bounding box center [78, 301] width 116 height 17
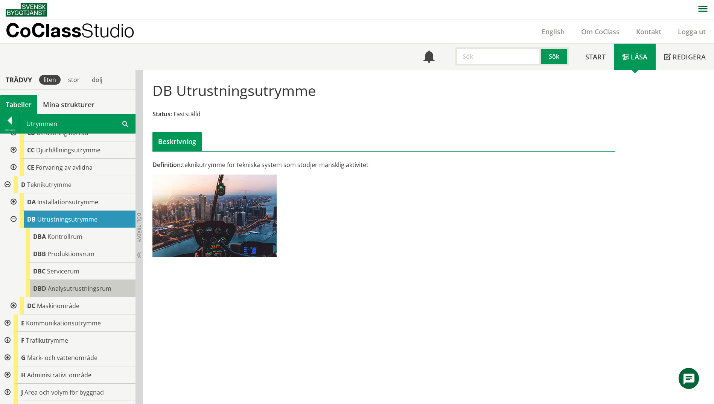
scroll to position [870, 0]
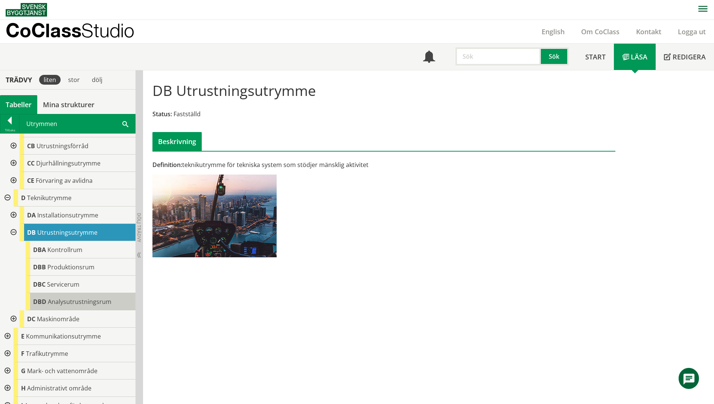
click at [67, 298] on span "Analysutrustningsrum" at bounding box center [80, 302] width 64 height 8
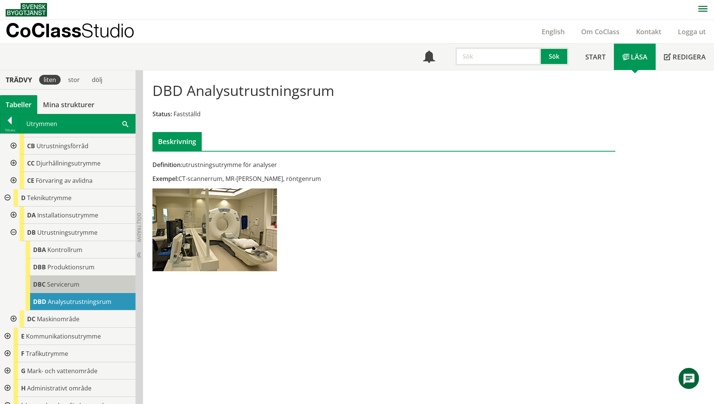
click at [67, 281] on span "Servicerum" at bounding box center [63, 285] width 32 height 8
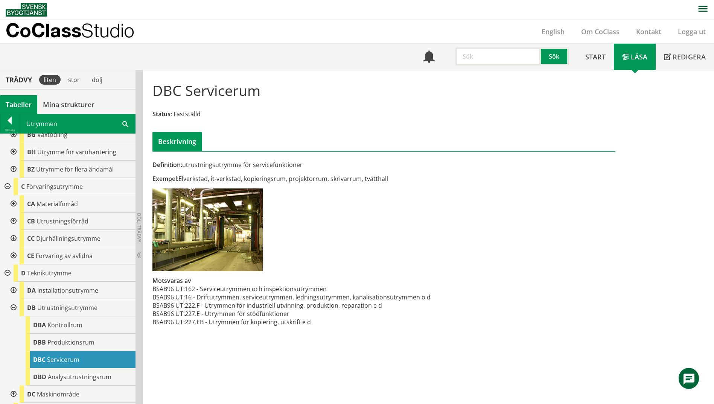
scroll to position [757, 0]
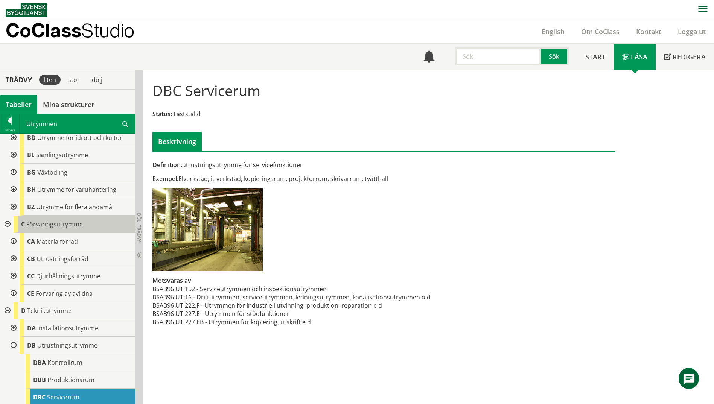
click at [62, 220] on span "Förvaringsutrymme" at bounding box center [54, 224] width 56 height 8
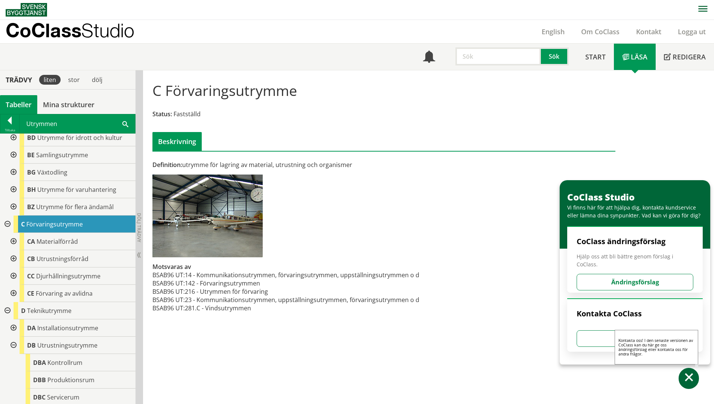
click at [685, 378] on span at bounding box center [689, 379] width 11 height 11
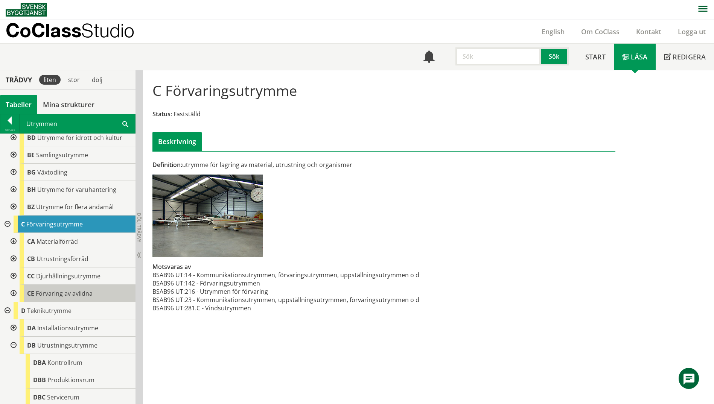
click at [49, 290] on span "Förvaring av avlidna" at bounding box center [64, 294] width 57 height 8
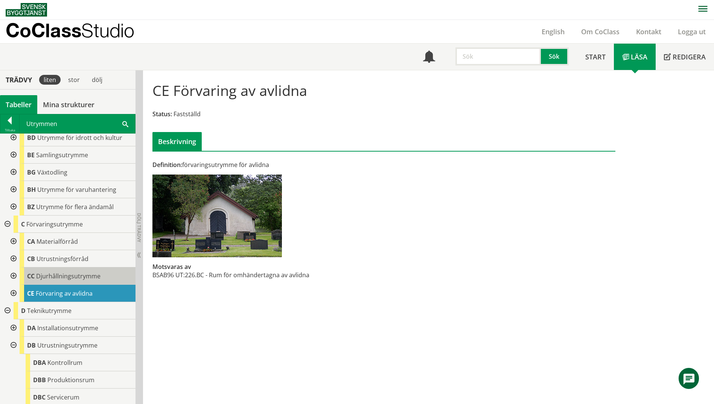
click at [55, 273] on span "Djurhållningsutrymme" at bounding box center [68, 276] width 64 height 8
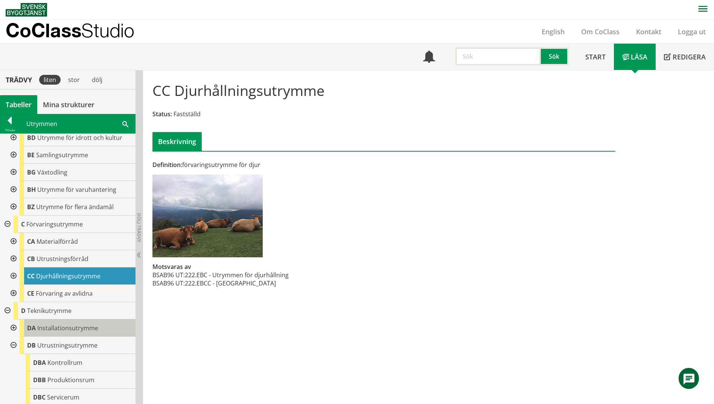
click at [54, 324] on span "Installationsutrymme" at bounding box center [67, 328] width 61 height 8
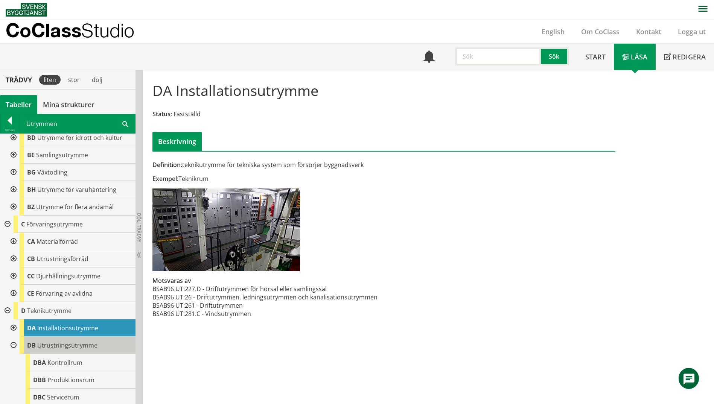
click at [84, 337] on div "DB Utrustningsutrymme" at bounding box center [78, 345] width 116 height 17
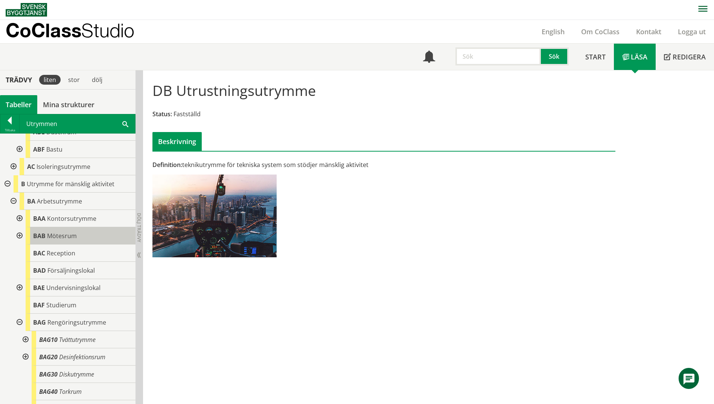
scroll to position [264, 0]
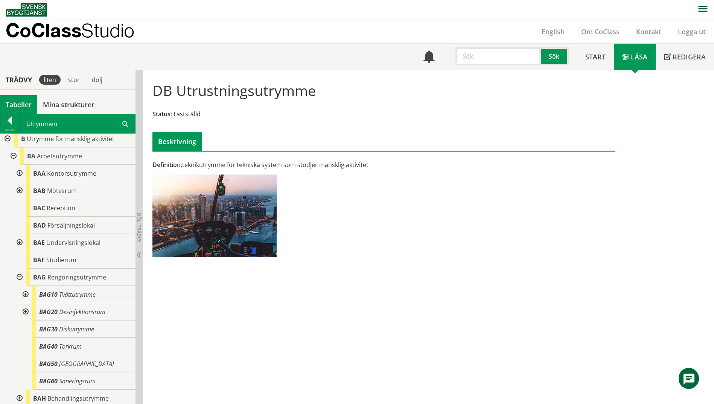
click at [126, 124] on span at bounding box center [125, 124] width 6 height 8
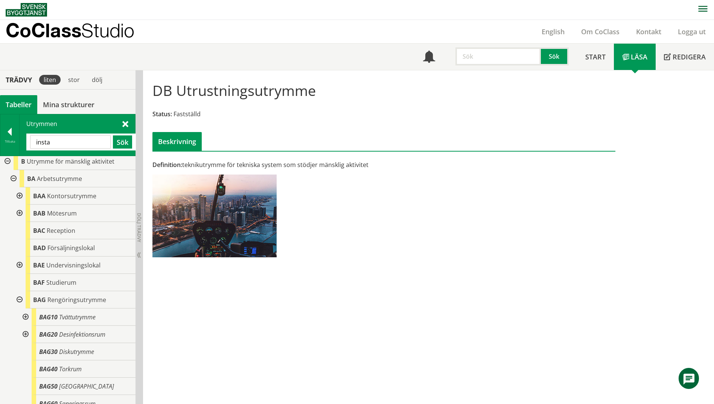
type input "insta"
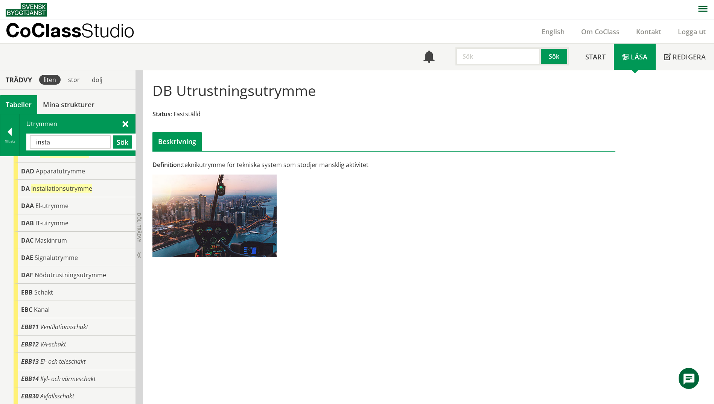
scroll to position [11, 0]
click at [43, 192] on span "Installationsutrymme" at bounding box center [61, 189] width 61 height 8
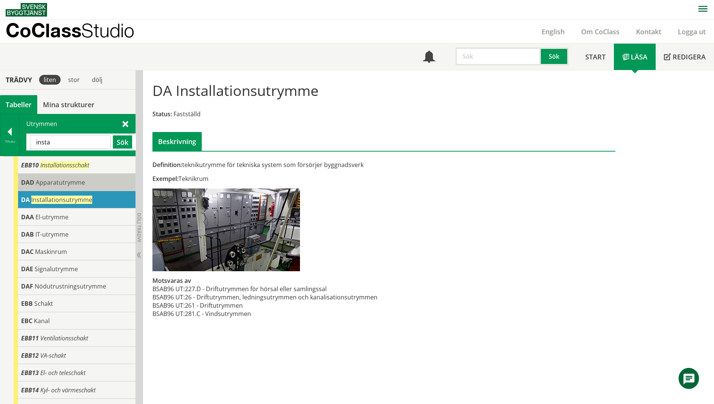
click at [27, 181] on span "DAD" at bounding box center [27, 182] width 13 height 8
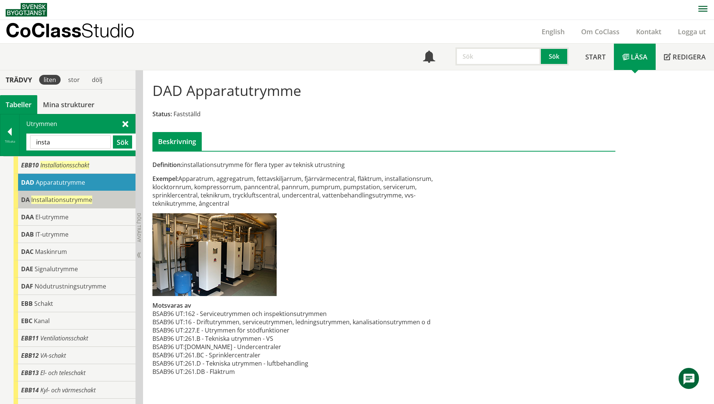
click at [81, 196] on span "Installationsutrymme" at bounding box center [61, 200] width 61 height 8
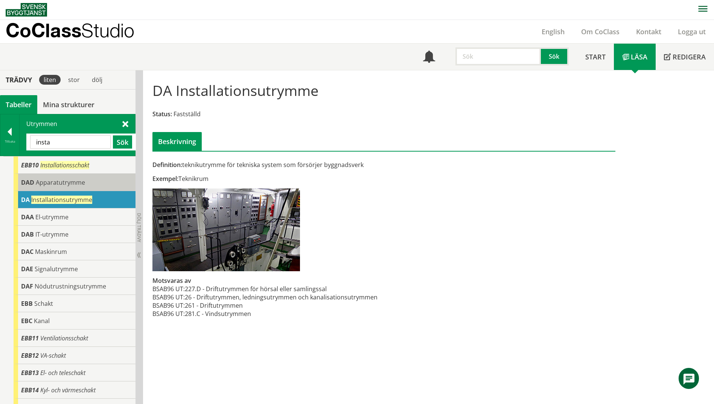
click at [91, 185] on div "DAD Apparatutrymme" at bounding box center [75, 182] width 122 height 17
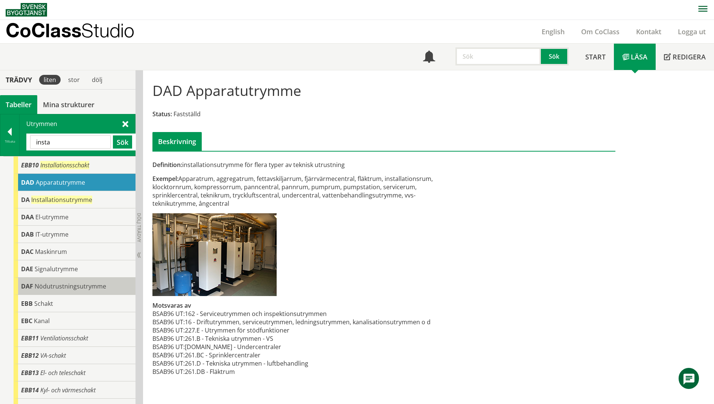
click at [66, 291] on div "DAF Nödutrustningsutrymme" at bounding box center [75, 286] width 122 height 17
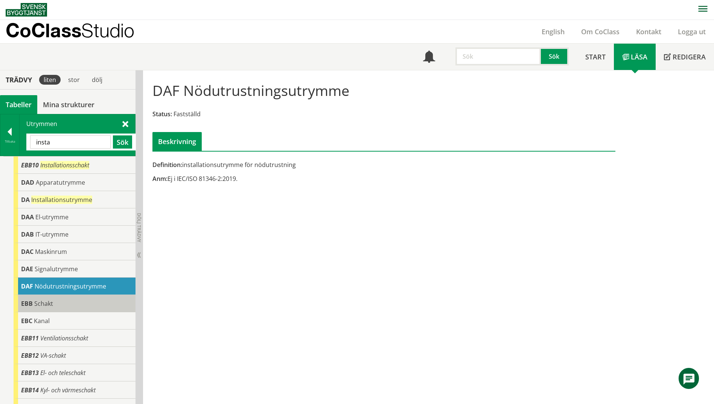
click at [61, 303] on div "EBB Schakt" at bounding box center [75, 303] width 122 height 17
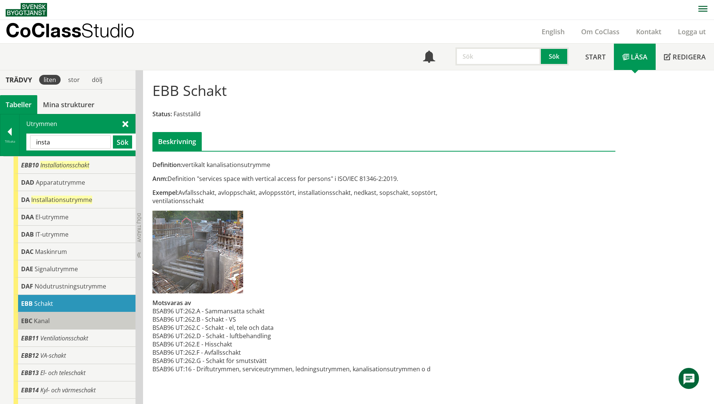
click at [55, 319] on div "EBC Kanal" at bounding box center [75, 321] width 122 height 17
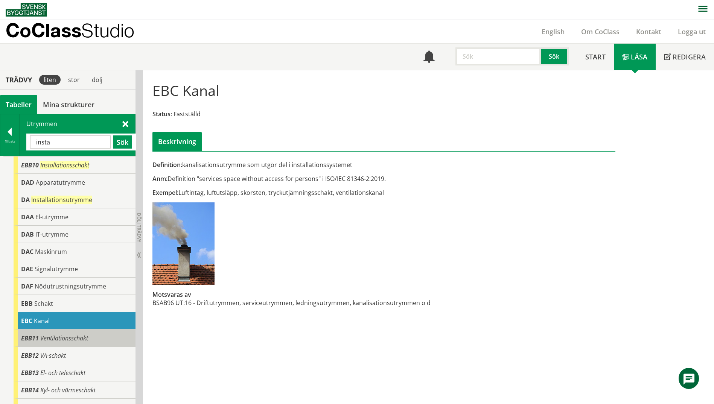
click at [69, 343] on div "EBB11 Ventilationsschakt" at bounding box center [75, 338] width 122 height 17
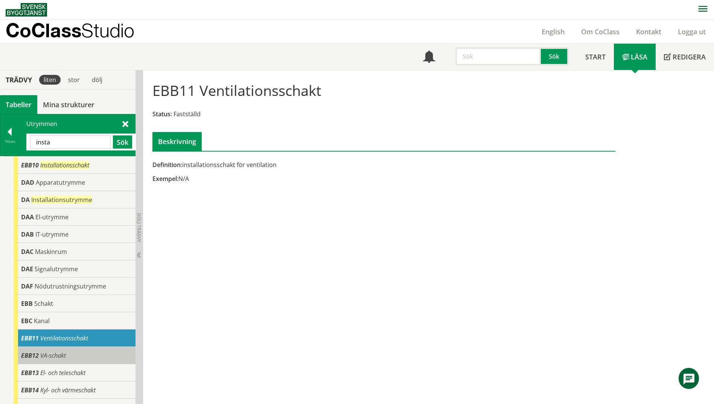
click at [72, 356] on div "EBB12 VA-schakt" at bounding box center [75, 355] width 122 height 17
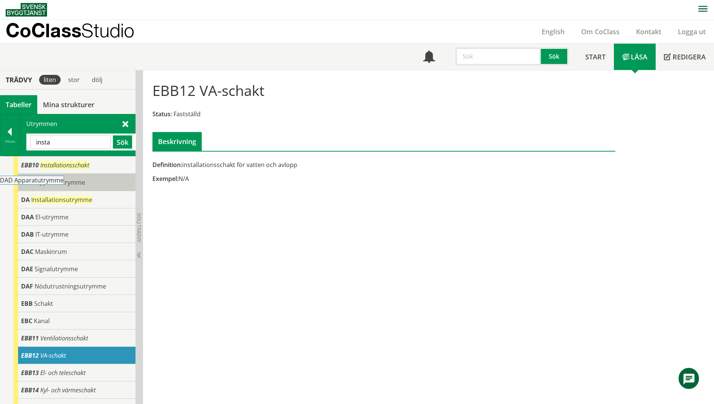
click at [41, 190] on div "DAD Apparatutrymme" at bounding box center [75, 182] width 122 height 17
click at [20, 184] on div "DAD Apparatutrymme" at bounding box center [75, 182] width 122 height 17
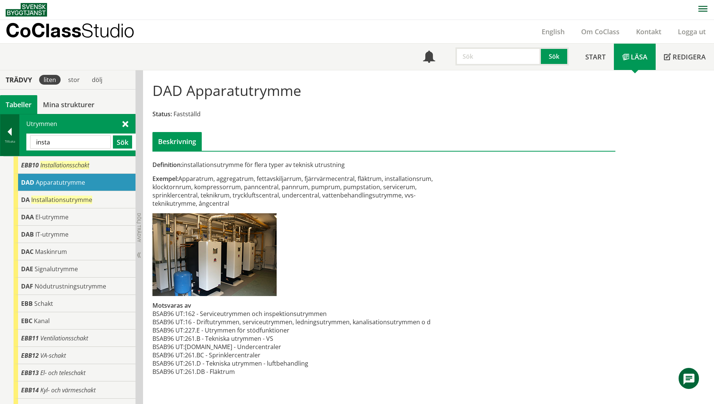
click at [3, 134] on div at bounding box center [9, 133] width 19 height 11
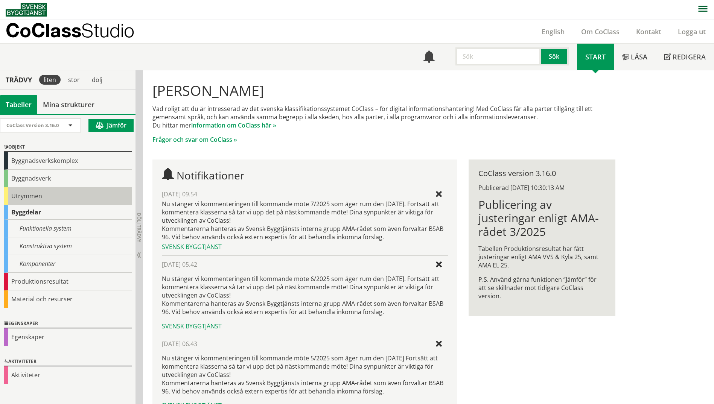
click at [15, 201] on div "Utrymmen" at bounding box center [68, 197] width 128 height 18
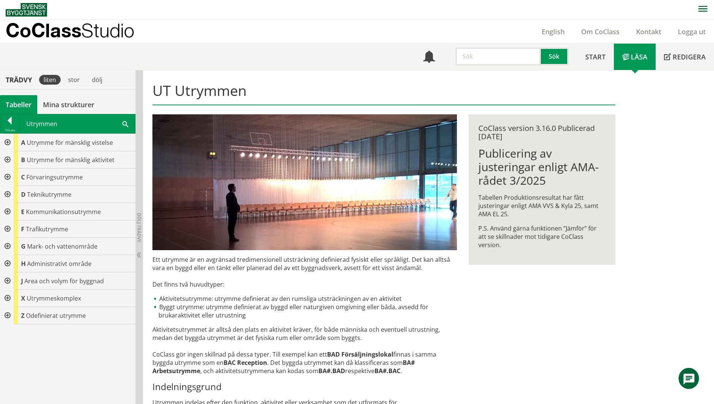
click at [11, 158] on div at bounding box center [7, 159] width 14 height 17
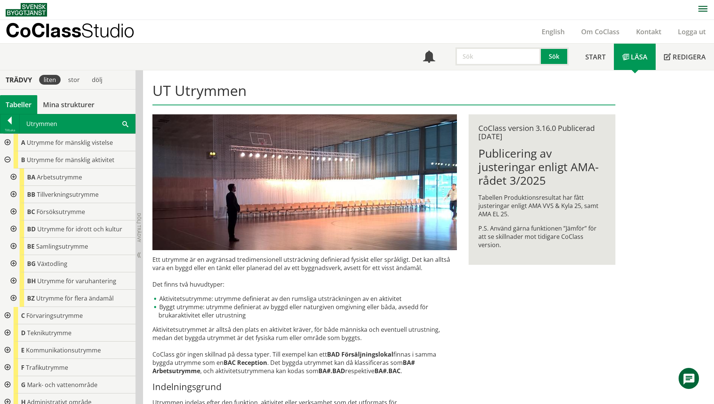
click at [7, 140] on div at bounding box center [7, 142] width 14 height 17
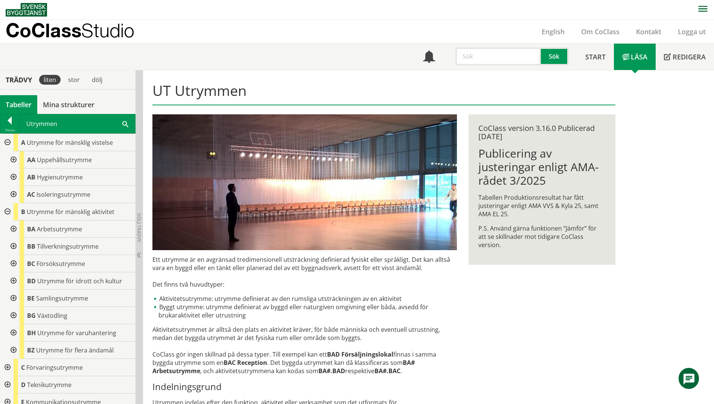
click at [6, 141] on div at bounding box center [7, 142] width 14 height 17
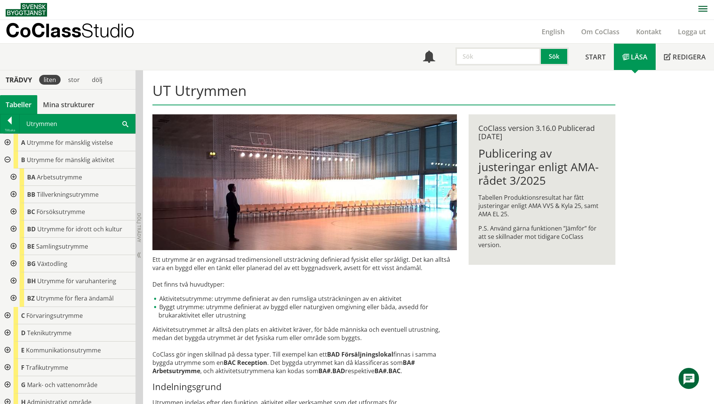
click at [15, 192] on div at bounding box center [13, 194] width 14 height 17
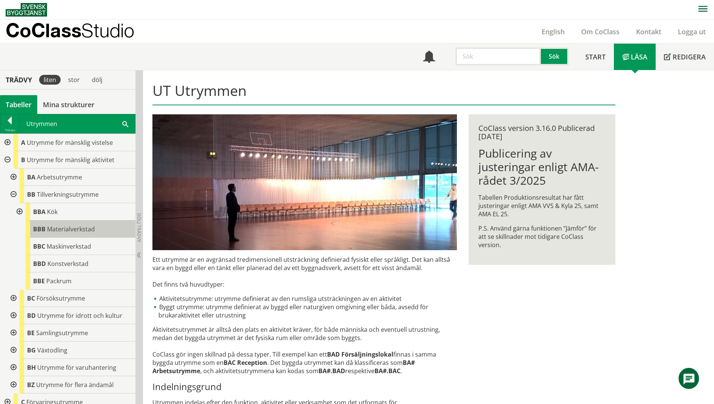
click at [73, 231] on span "Materialverkstad" at bounding box center [71, 229] width 48 height 8
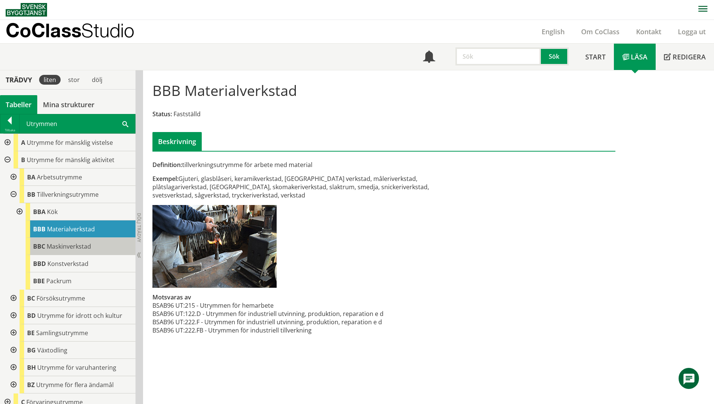
click at [56, 245] on body "AMA AMA Beskrivningsverktyg AMA Funktion BSAB Bygginfo Byggjura Byggkatalogen […" at bounding box center [357, 202] width 714 height 404
click at [83, 249] on span "Maskinverkstad" at bounding box center [69, 246] width 44 height 8
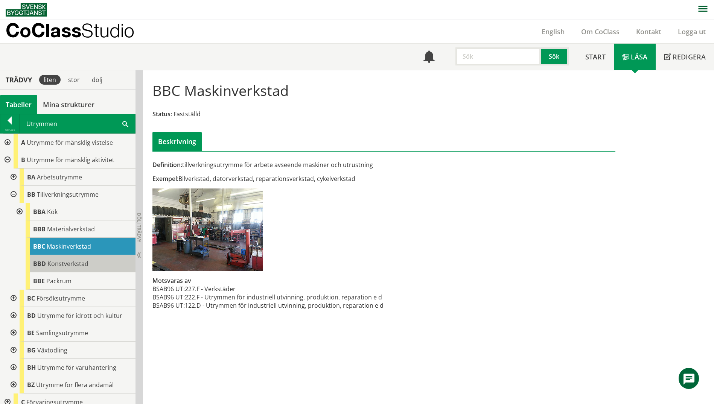
click at [82, 264] on span "Konstverkstad" at bounding box center [67, 264] width 41 height 8
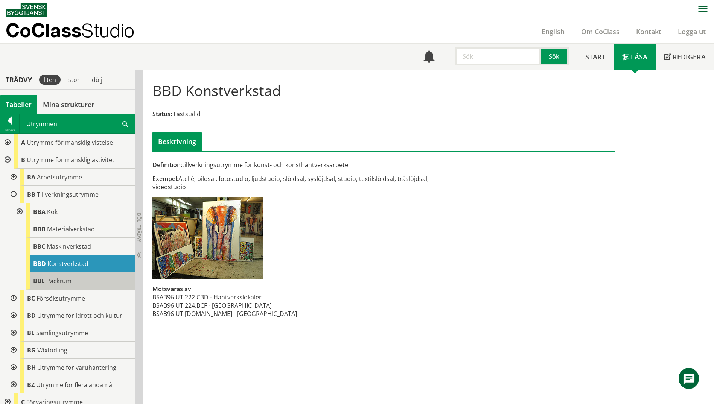
click at [84, 281] on div "BBE Packrum" at bounding box center [81, 281] width 110 height 17
click at [84, 302] on span "Försöksutrymme" at bounding box center [61, 298] width 49 height 8
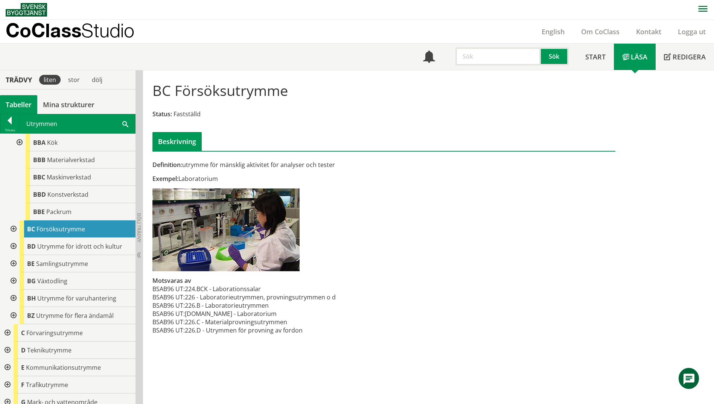
scroll to position [75, 0]
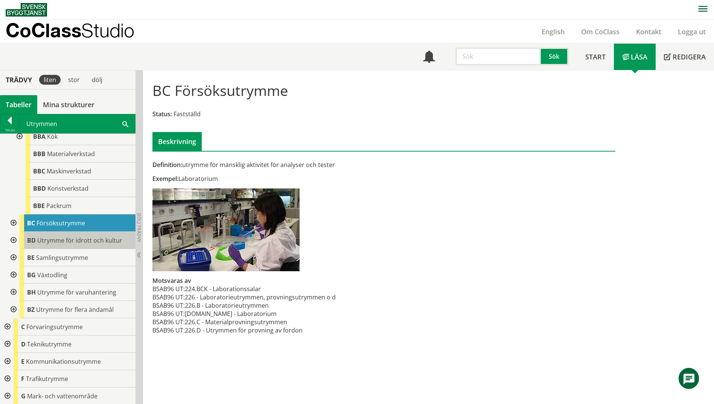
click at [86, 242] on span "Utrymme för idrott och kultur" at bounding box center [79, 240] width 85 height 8
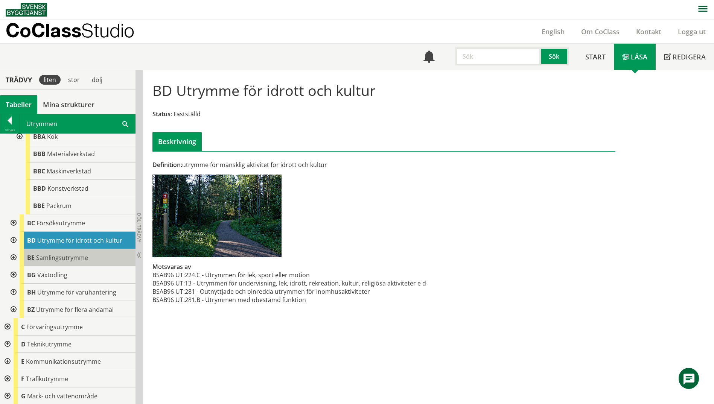
click at [81, 253] on div "BE Samlingsutrymme" at bounding box center [78, 257] width 116 height 17
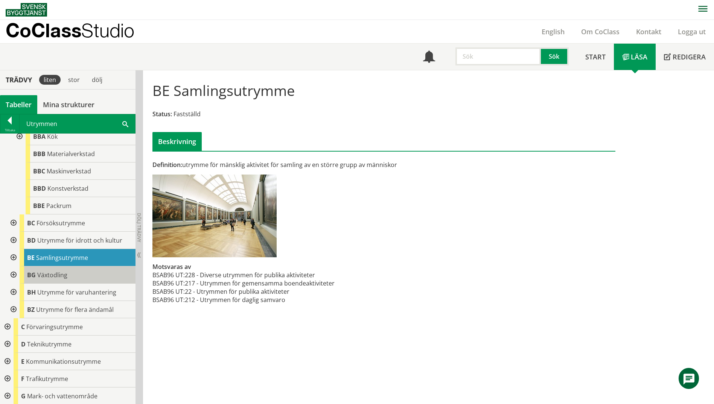
click at [78, 273] on div "BG Växtodling" at bounding box center [78, 275] width 116 height 17
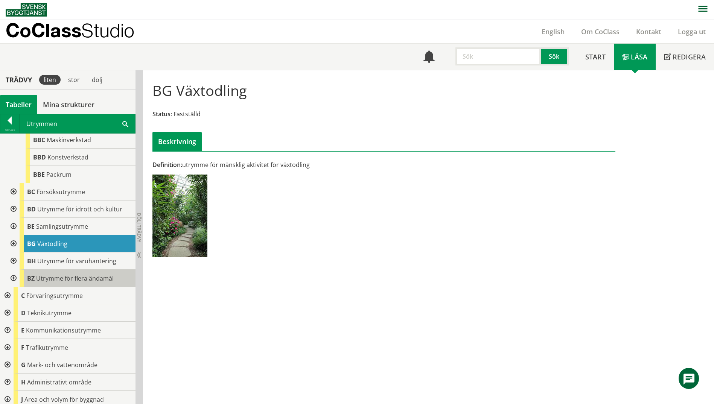
scroll to position [145, 0]
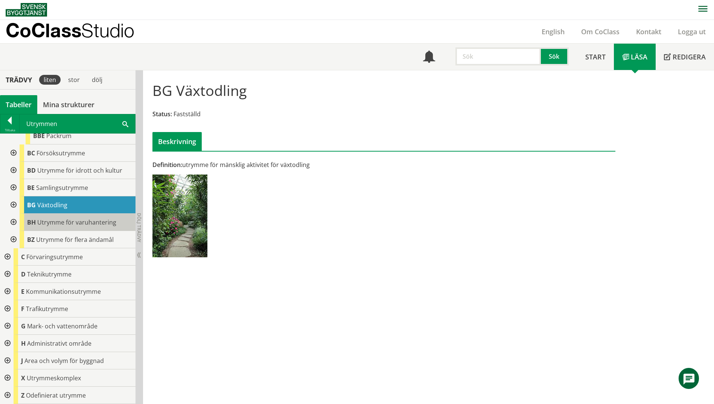
click at [86, 224] on span "Utrymme för varuhantering" at bounding box center [76, 222] width 79 height 8
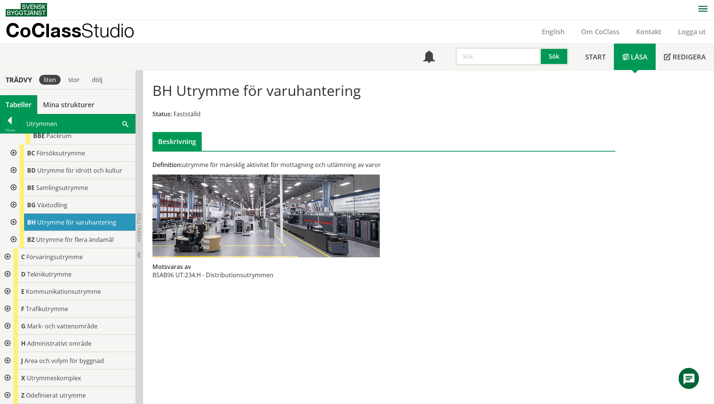
click at [14, 223] on div at bounding box center [13, 222] width 14 height 17
click at [14, 224] on div at bounding box center [13, 222] width 14 height 17
click at [5, 256] on div at bounding box center [7, 257] width 14 height 17
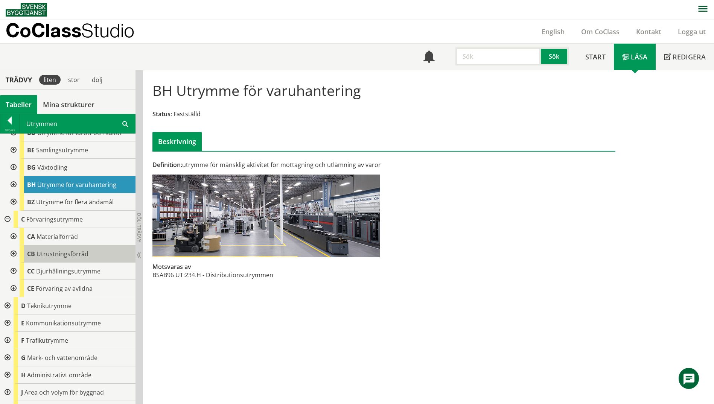
click at [54, 254] on span "Utrustningsförråd" at bounding box center [63, 254] width 52 height 8
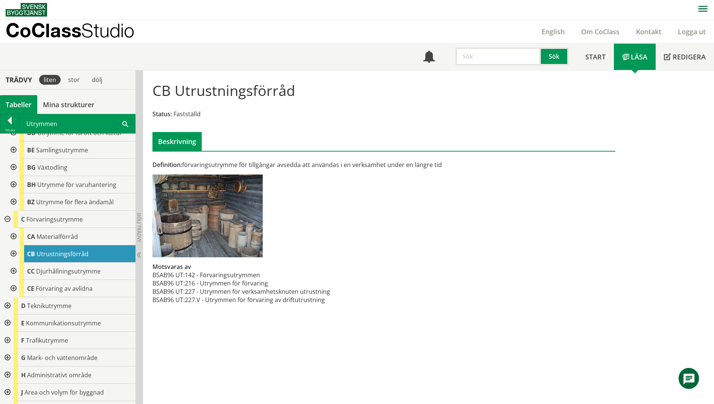
click at [15, 253] on div at bounding box center [13, 254] width 14 height 17
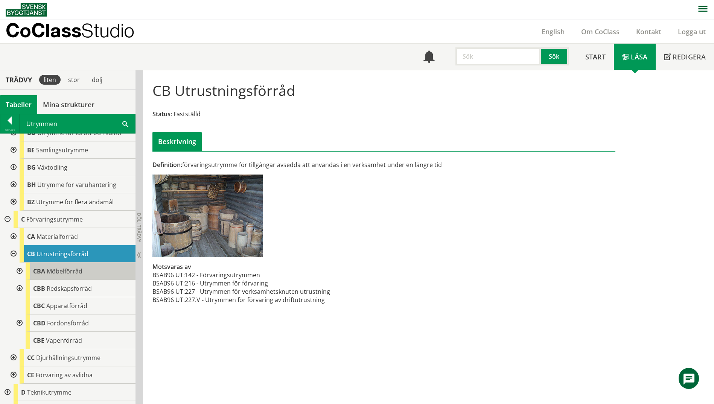
click at [64, 271] on span "Möbelförråd" at bounding box center [65, 271] width 36 height 8
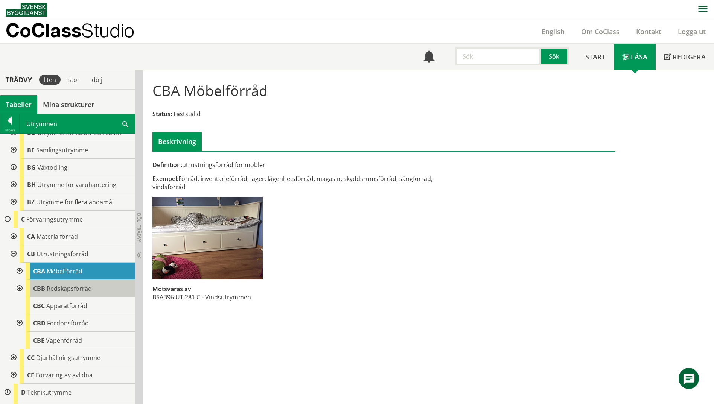
click at [66, 290] on span "Redskapsförråd" at bounding box center [69, 289] width 45 height 8
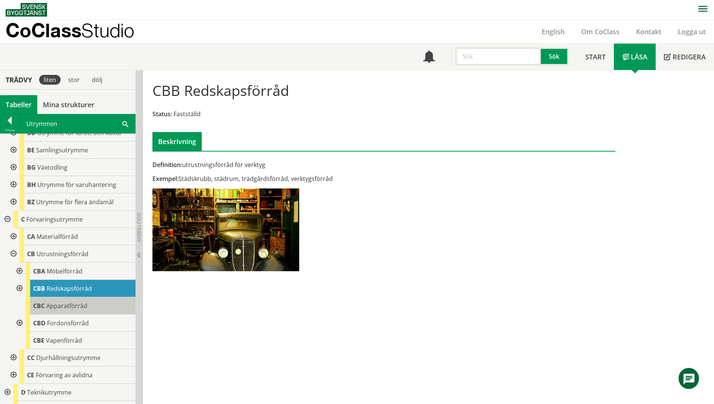
click at [65, 305] on span "Apparatförråd" at bounding box center [66, 306] width 41 height 8
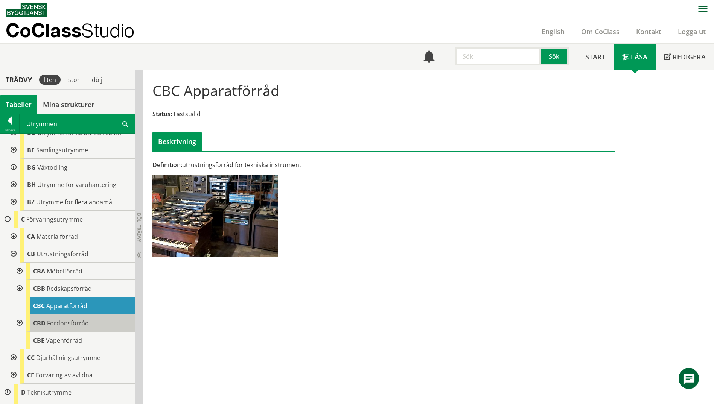
click at [71, 320] on span "Fordonsförråd" at bounding box center [68, 323] width 42 height 8
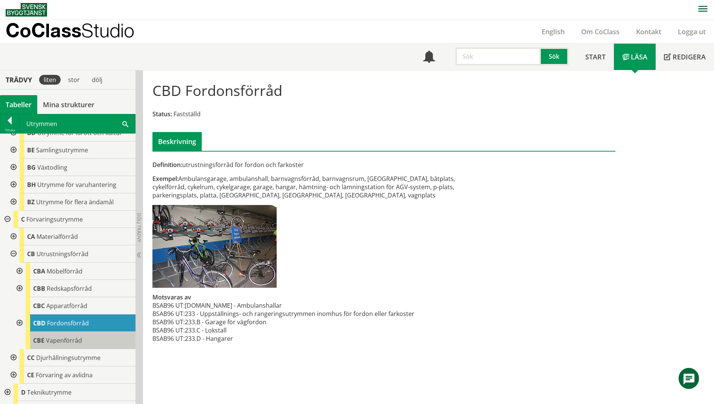
click at [79, 340] on span "Vapenförråd" at bounding box center [64, 341] width 36 height 8
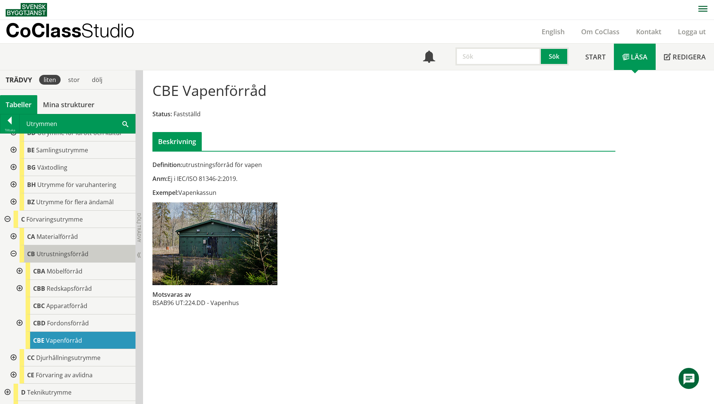
click at [61, 251] on span "Utrustningsförråd" at bounding box center [63, 254] width 52 height 8
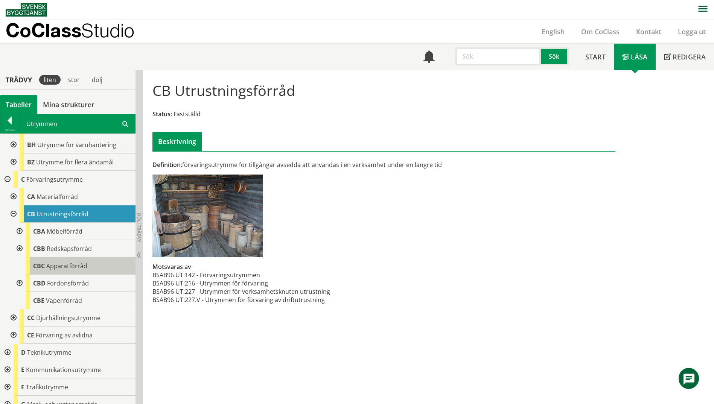
scroll to position [296, 0]
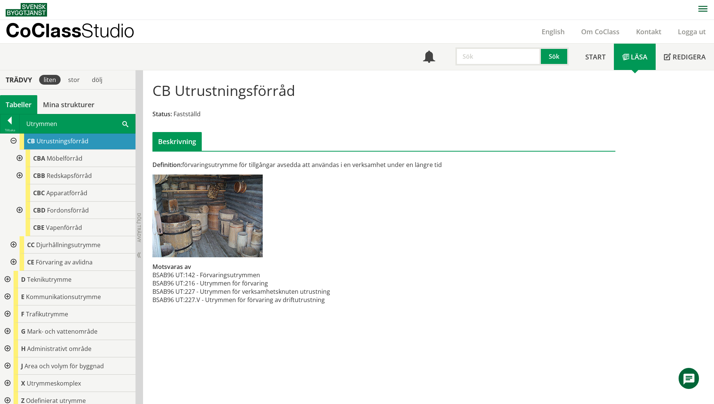
click at [17, 245] on div at bounding box center [13, 244] width 14 height 17
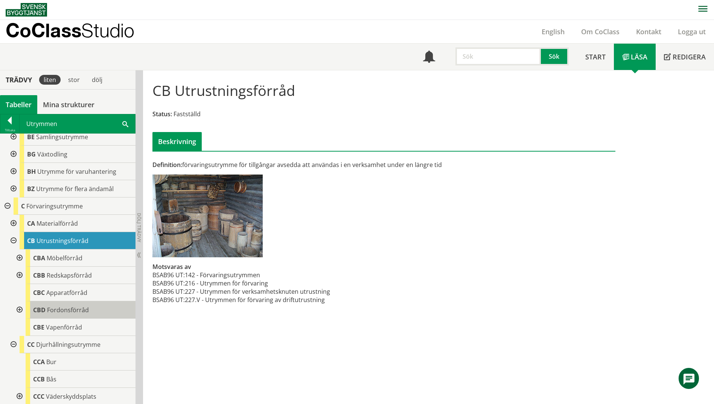
scroll to position [183, 0]
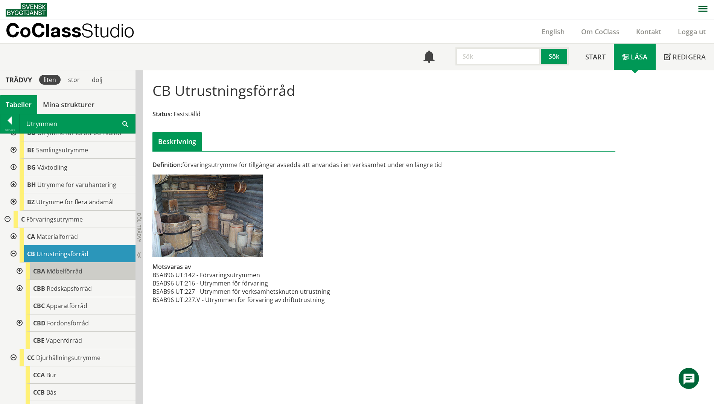
click at [82, 272] on div "CBA Möbelförråd" at bounding box center [81, 271] width 110 height 17
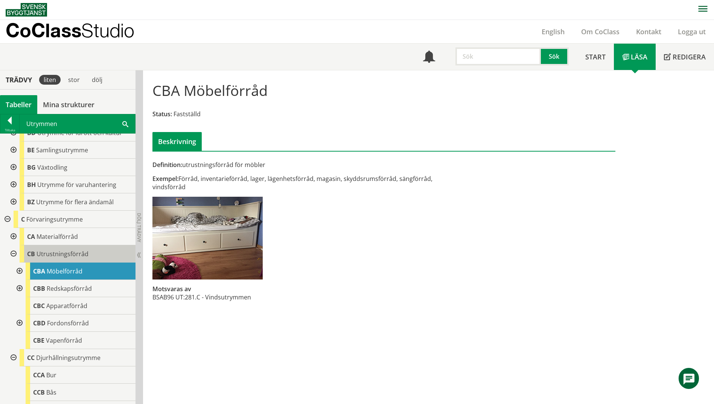
click at [76, 257] on span "Utrustningsförråd" at bounding box center [63, 254] width 52 height 8
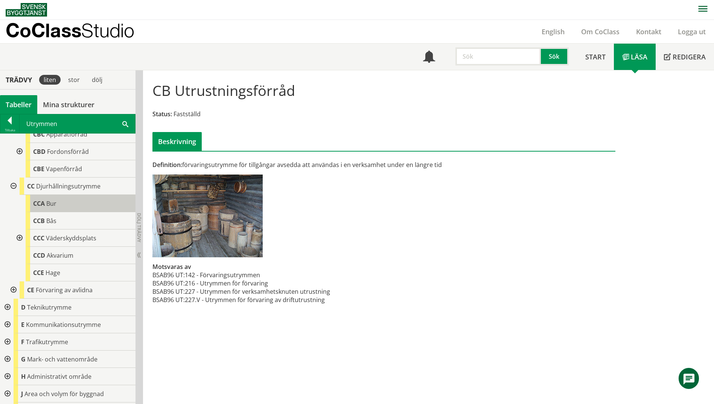
scroll to position [371, 0]
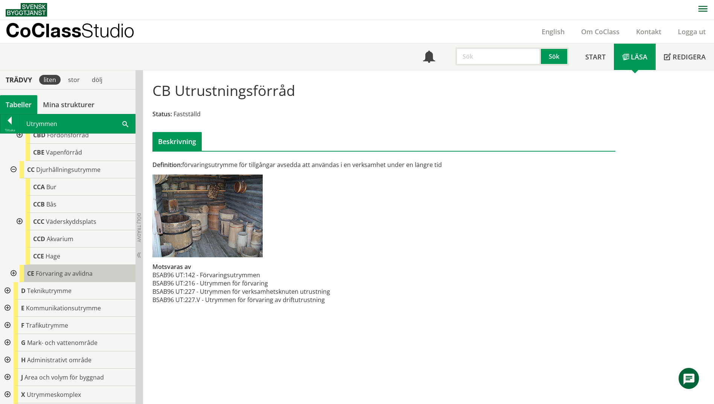
click at [44, 277] on span "Förvaring av avlidna" at bounding box center [64, 274] width 57 height 8
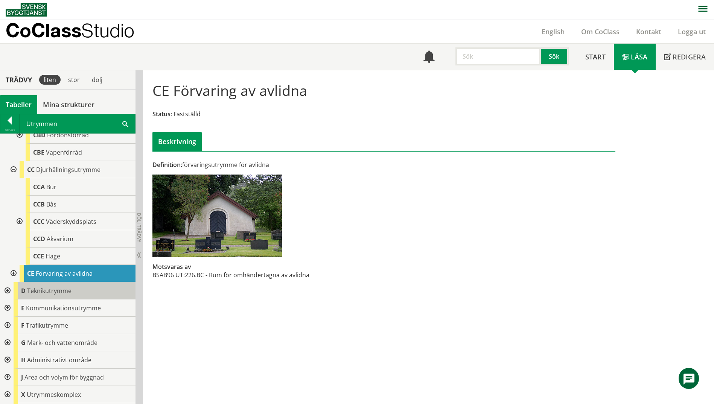
click at [44, 293] on span "Teknikutrymme" at bounding box center [49, 291] width 44 height 8
click at [5, 290] on div at bounding box center [7, 290] width 14 height 17
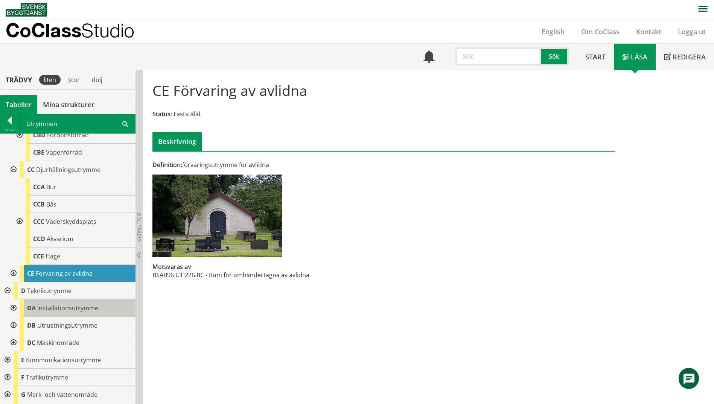
click at [49, 310] on span "Installationsutrymme" at bounding box center [67, 308] width 61 height 8
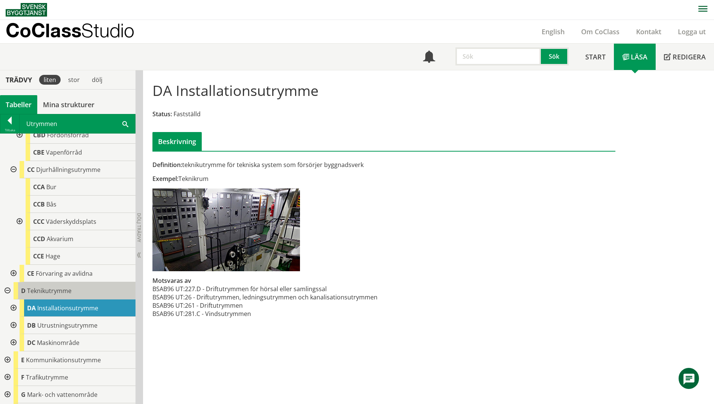
click at [47, 288] on span "Teknikutrymme" at bounding box center [49, 291] width 44 height 8
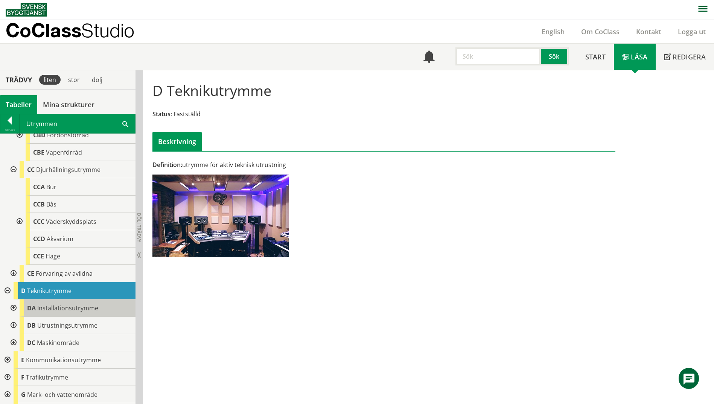
click at [52, 305] on span "Installationsutrymme" at bounding box center [67, 308] width 61 height 8
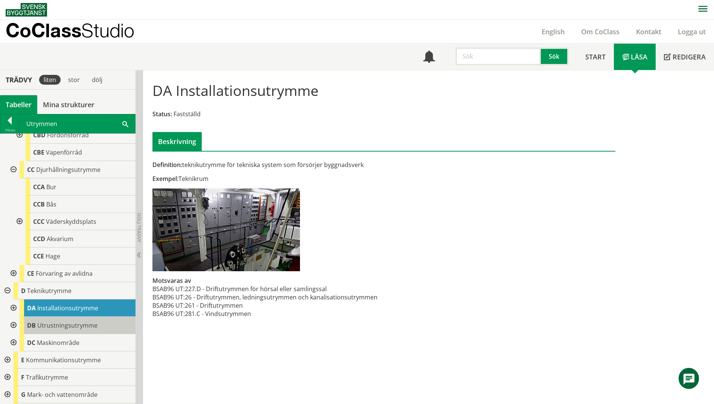
click at [38, 323] on span "Utrustningsutrymme" at bounding box center [67, 326] width 60 height 8
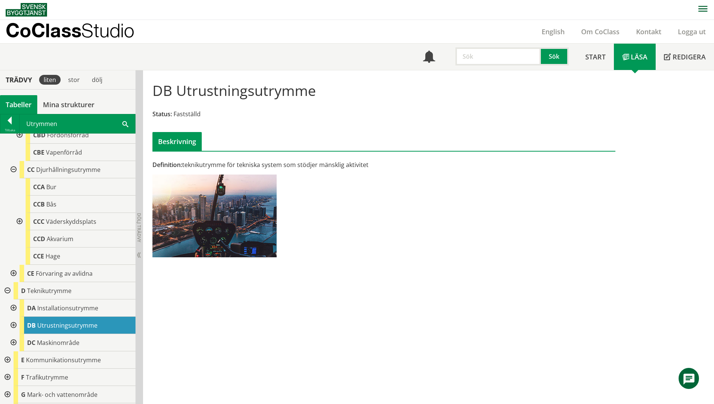
click at [13, 324] on div at bounding box center [13, 325] width 14 height 17
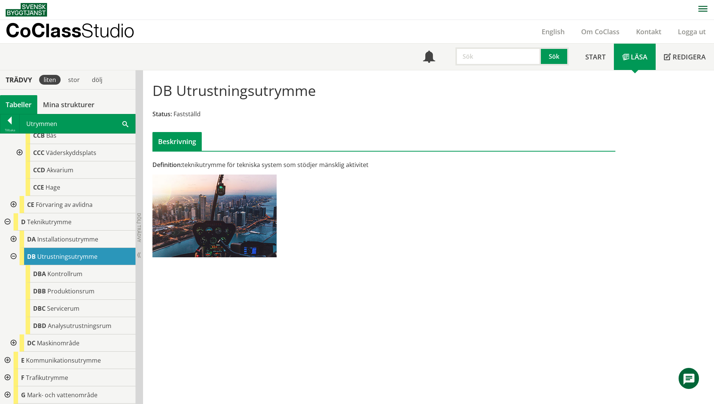
scroll to position [447, 0]
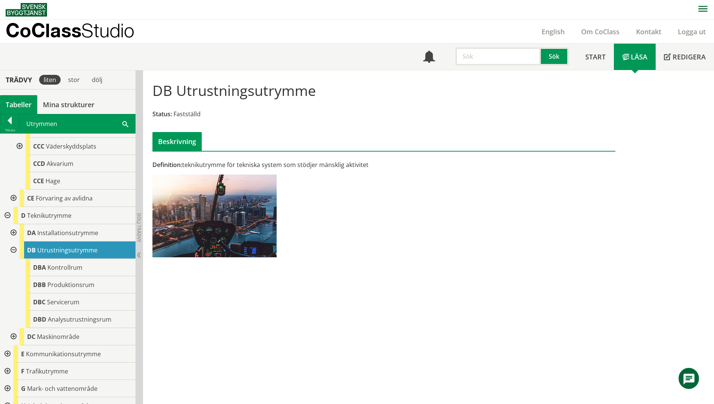
click at [124, 122] on span at bounding box center [125, 124] width 6 height 8
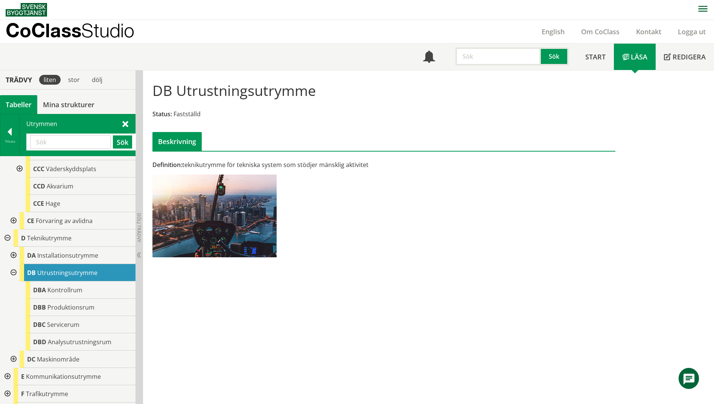
click at [62, 148] on input "text" at bounding box center [70, 142] width 81 height 13
paste input "EMBALLAGE"
type input "EMBALLAGE"
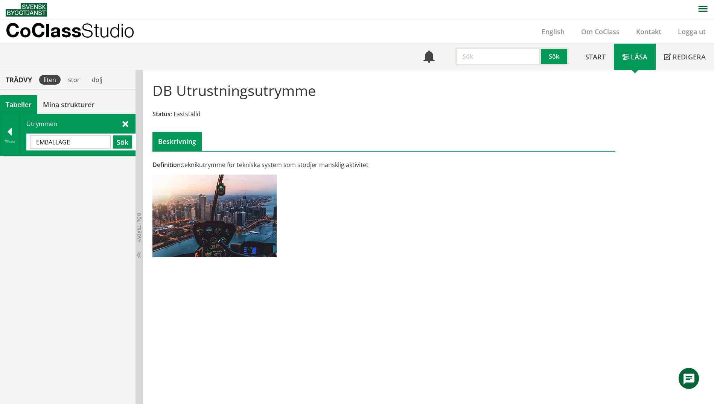
scroll to position [0, 0]
click at [6, 135] on div at bounding box center [9, 133] width 19 height 11
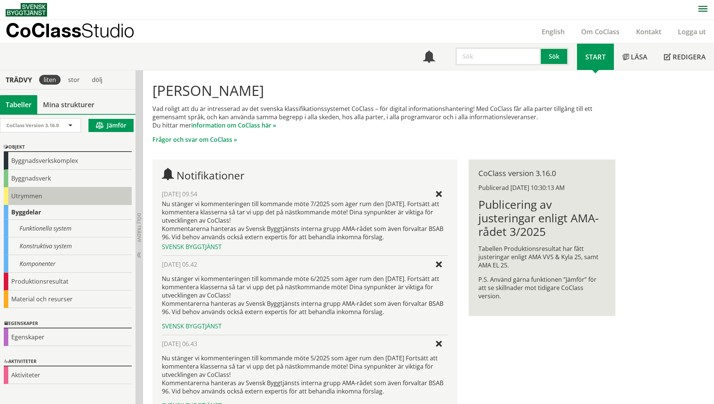
click at [33, 195] on div "Utrymmen" at bounding box center [68, 197] width 128 height 18
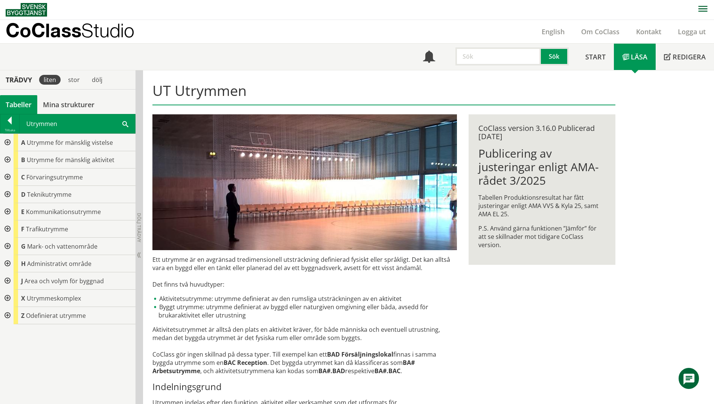
click at [4, 197] on div at bounding box center [7, 194] width 14 height 17
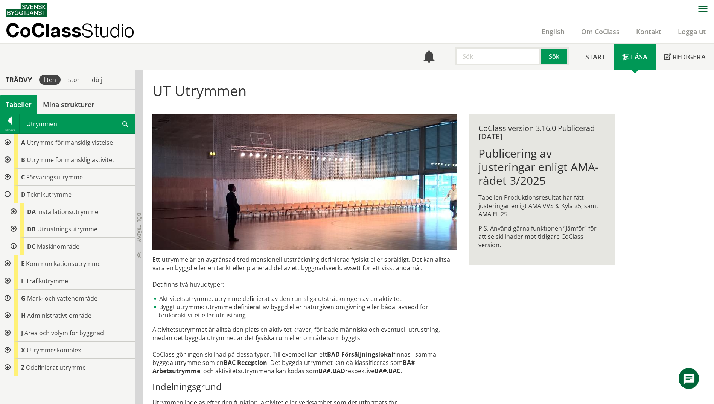
click at [6, 180] on div at bounding box center [7, 177] width 14 height 17
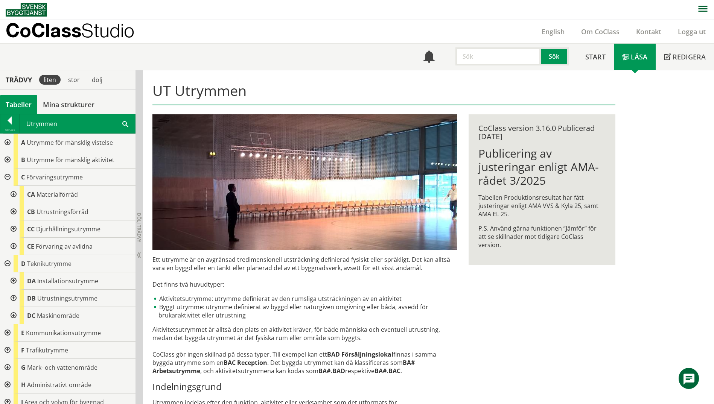
click at [12, 214] on div at bounding box center [13, 211] width 14 height 17
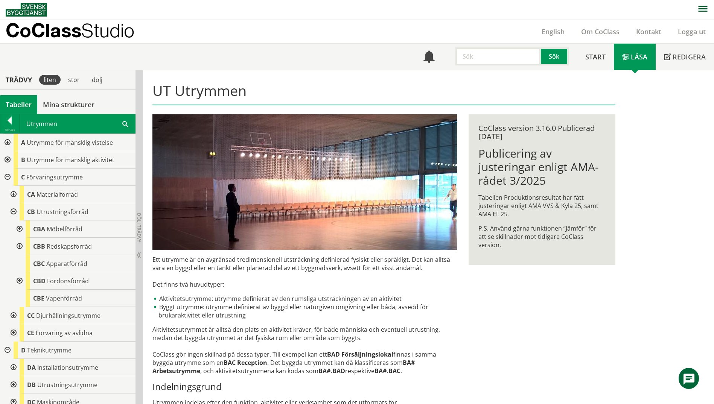
click at [18, 244] on div at bounding box center [19, 246] width 14 height 17
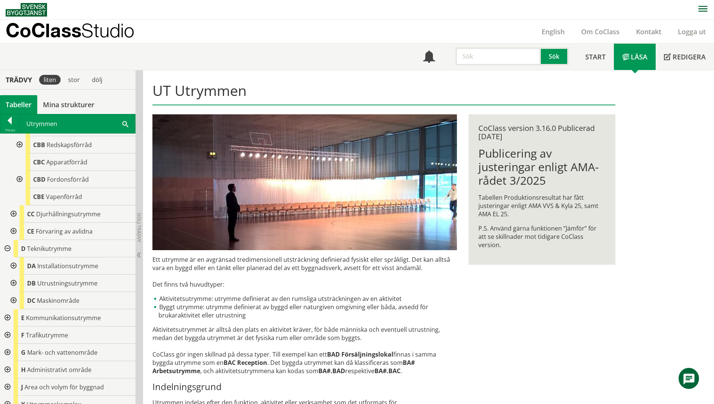
scroll to position [128, 0]
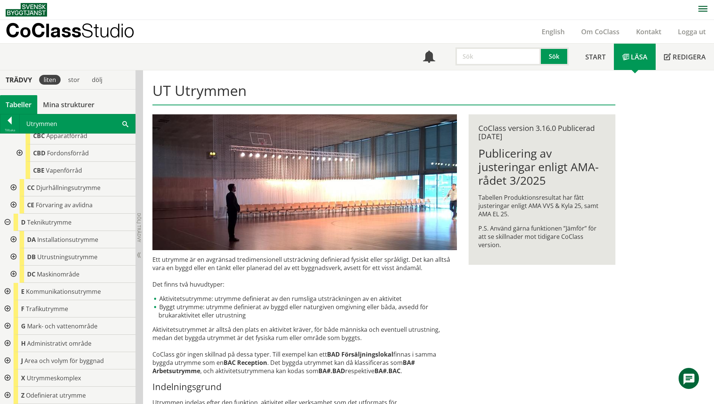
click at [15, 256] on div at bounding box center [13, 257] width 14 height 17
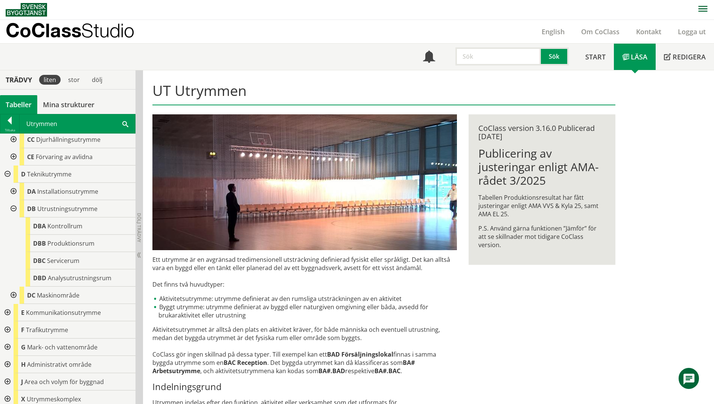
scroll to position [197, 0]
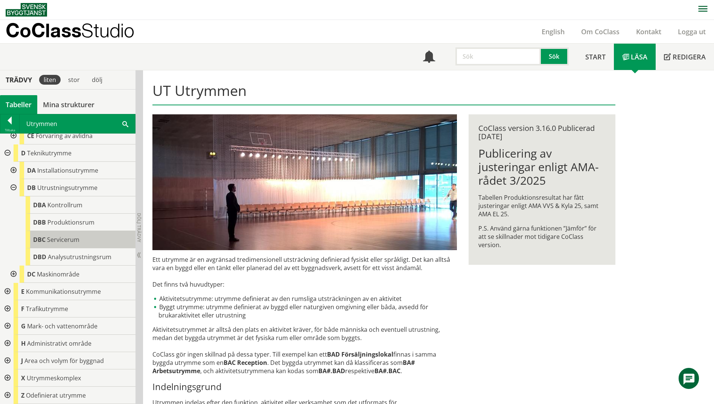
click at [63, 241] on span "Servicerum" at bounding box center [63, 240] width 32 height 8
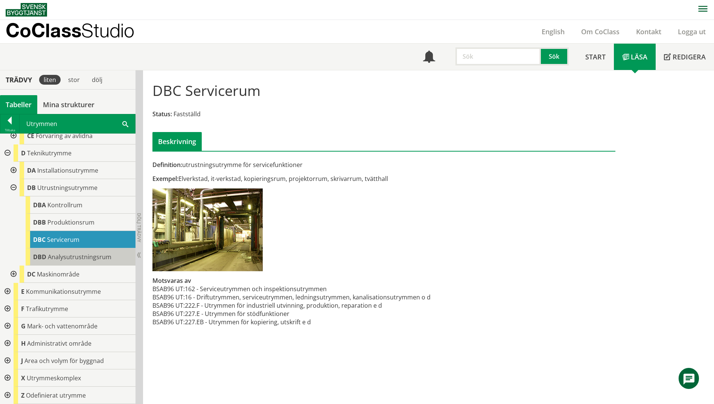
click at [58, 253] on body "AMA AMA Beskrivningsverktyg AMA Funktion BSAB Bygginfo Byggjura Byggkatalogen […" at bounding box center [357, 202] width 714 height 404
click at [56, 256] on span "Analysutrustningsrum" at bounding box center [80, 257] width 64 height 8
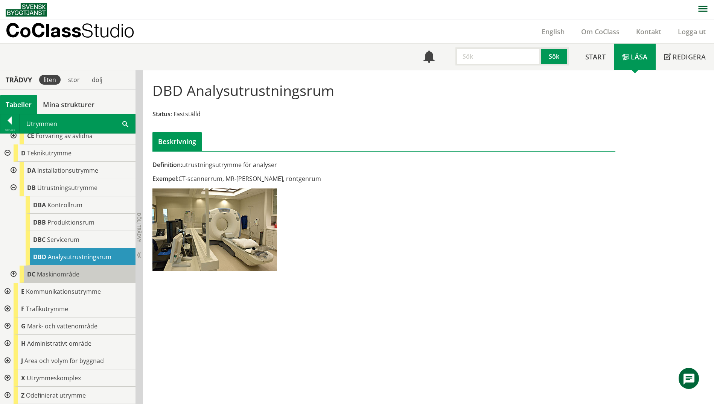
click at [46, 273] on span "Maskinområde" at bounding box center [58, 274] width 43 height 8
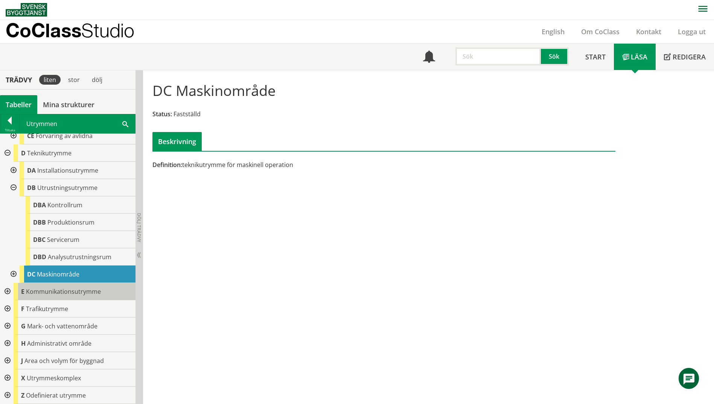
click at [38, 287] on div "E Kommunikationsutrymme" at bounding box center [75, 291] width 122 height 17
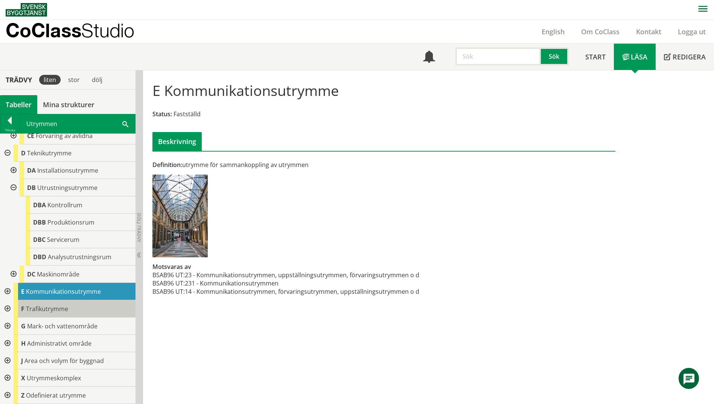
click at [28, 308] on span "Trafikutrymme" at bounding box center [47, 309] width 42 height 8
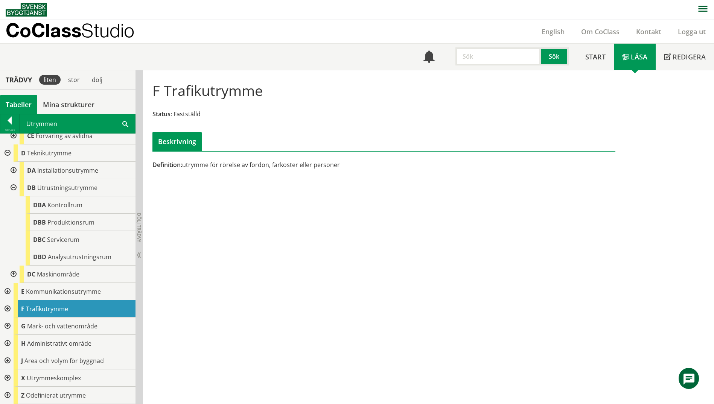
click at [5, 292] on div at bounding box center [7, 291] width 14 height 17
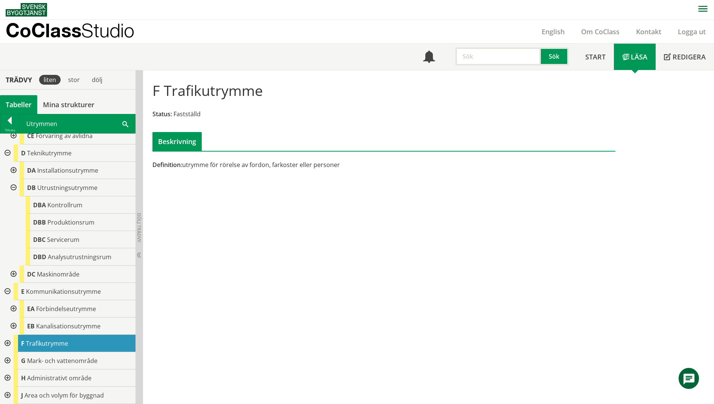
click at [11, 309] on div at bounding box center [13, 308] width 14 height 17
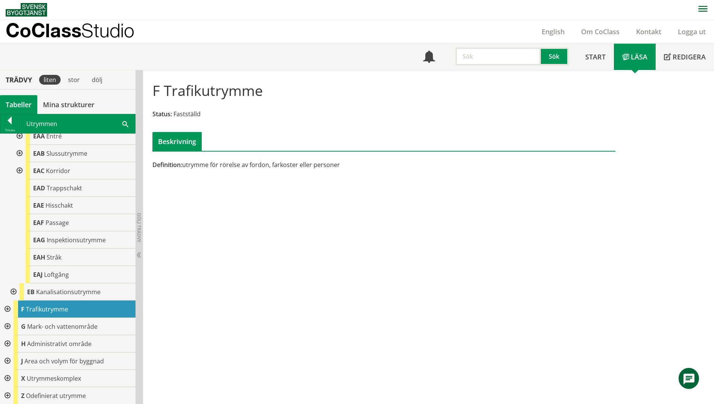
scroll to position [388, 0]
click at [14, 294] on div at bounding box center [13, 291] width 14 height 17
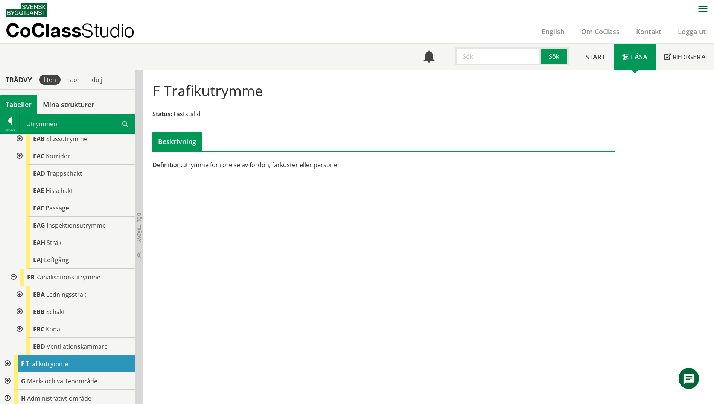
scroll to position [457, 0]
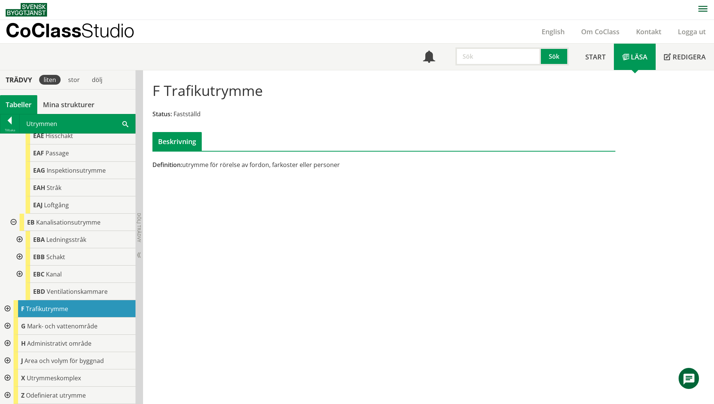
click at [8, 343] on div at bounding box center [7, 343] width 14 height 17
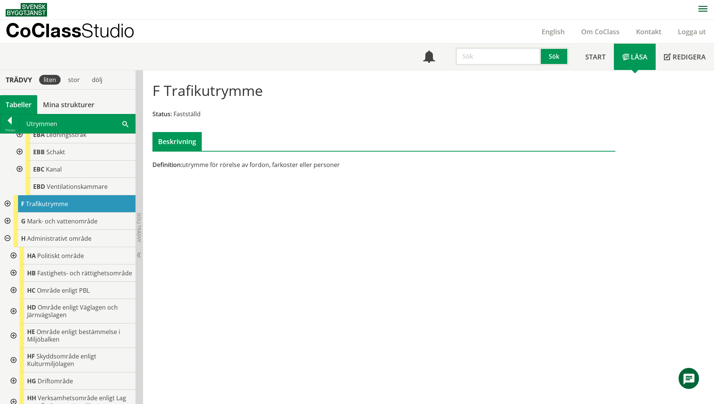
scroll to position [570, 0]
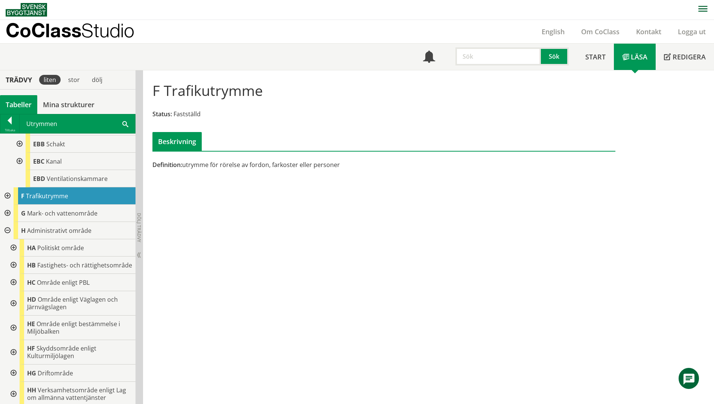
click at [14, 251] on div at bounding box center [13, 247] width 14 height 17
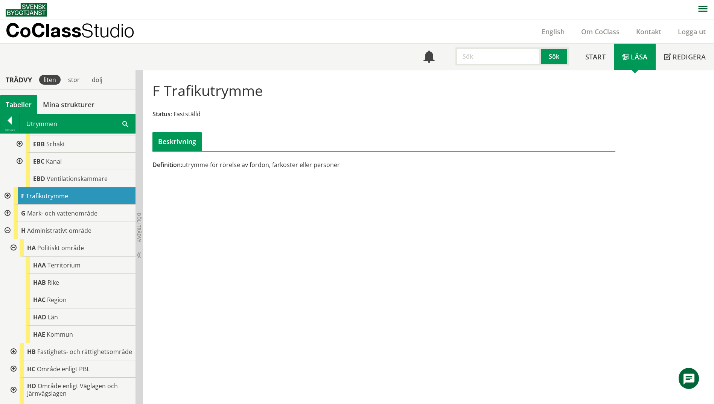
click at [14, 252] on div at bounding box center [13, 247] width 14 height 17
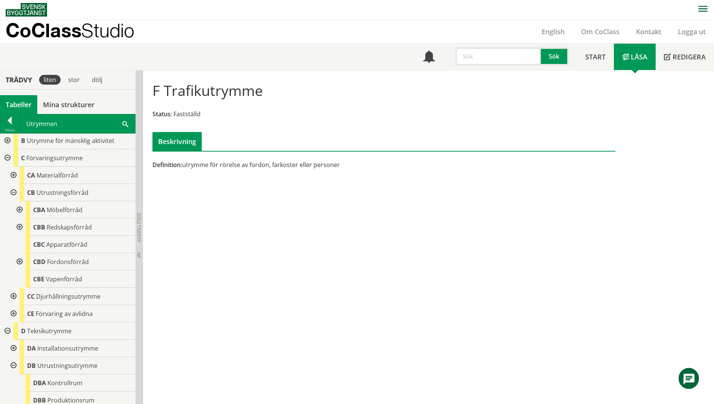
scroll to position [0, 0]
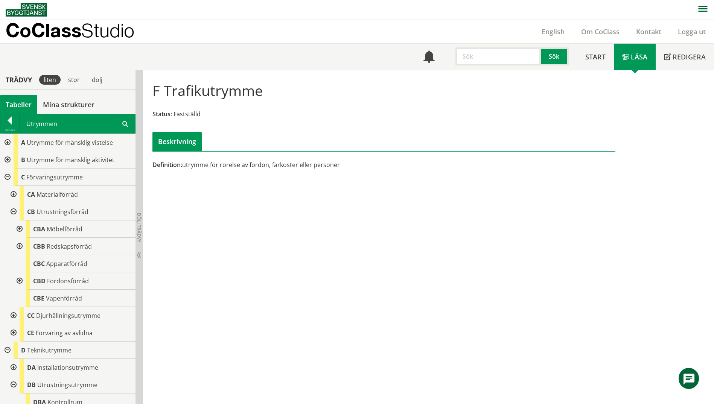
click at [6, 177] on div at bounding box center [7, 177] width 14 height 17
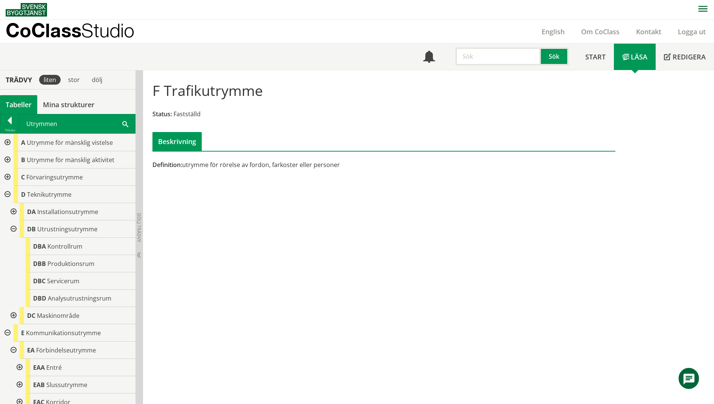
click at [8, 197] on div at bounding box center [7, 194] width 14 height 17
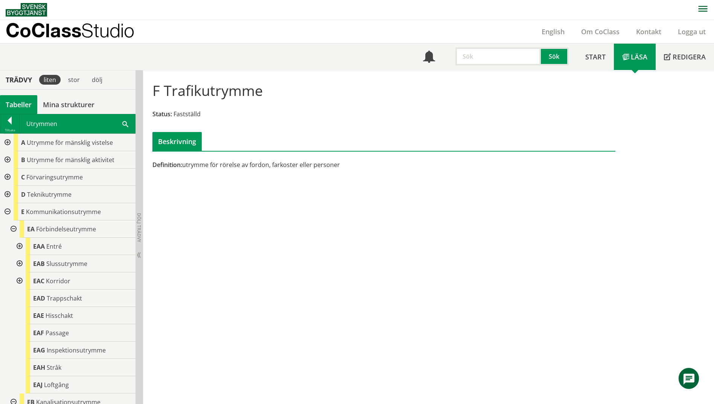
click at [7, 210] on div at bounding box center [7, 211] width 14 height 17
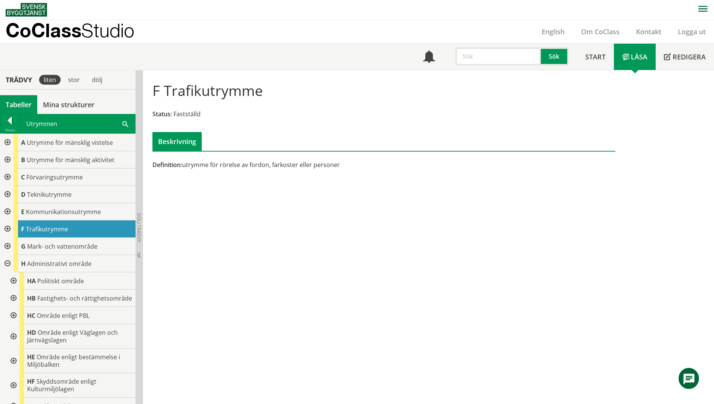
click at [9, 265] on div at bounding box center [7, 263] width 14 height 17
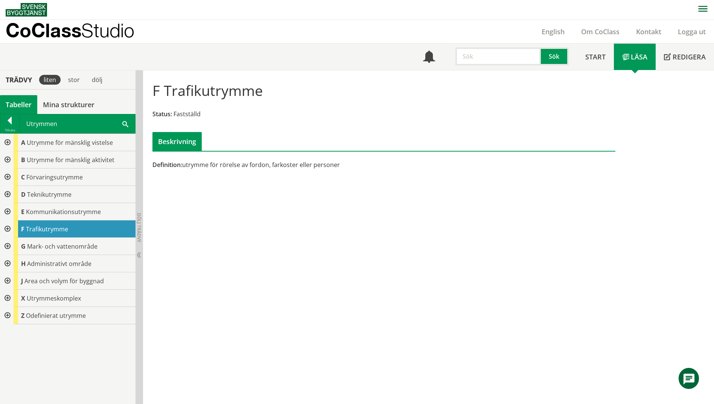
click at [7, 142] on div at bounding box center [7, 142] width 14 height 17
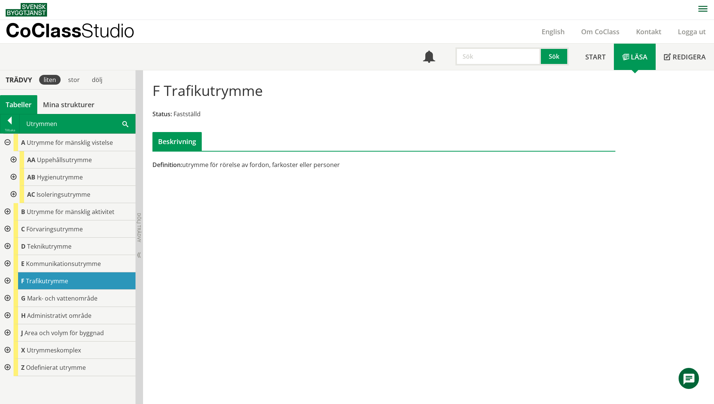
click at [14, 176] on div at bounding box center [13, 177] width 14 height 17
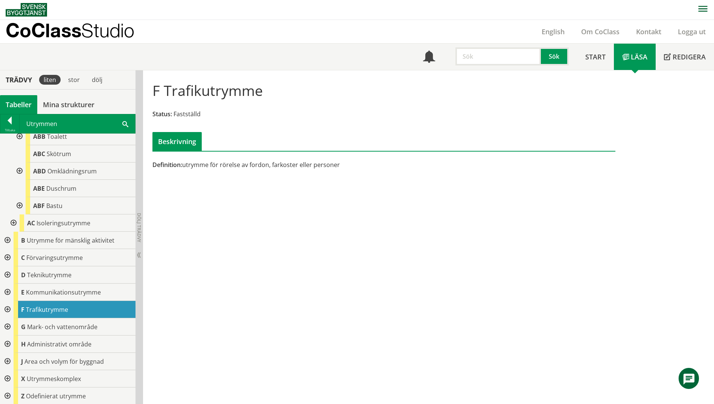
scroll to position [76, 0]
click at [12, 225] on div at bounding box center [13, 222] width 14 height 17
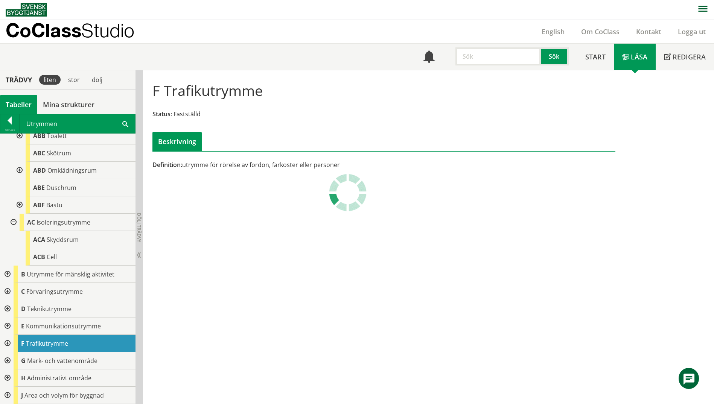
click at [12, 225] on div at bounding box center [13, 222] width 14 height 17
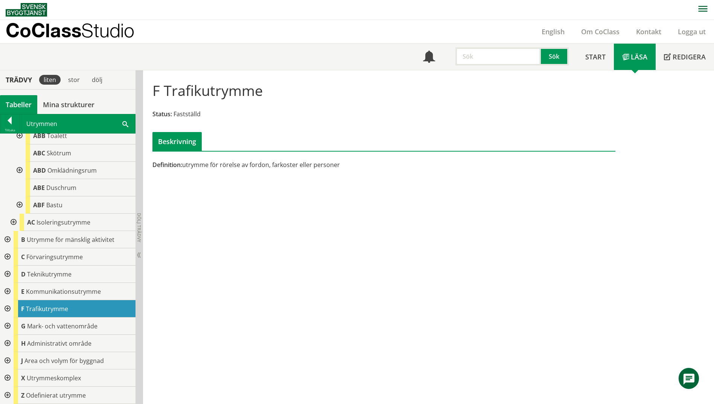
click at [8, 242] on div at bounding box center [7, 239] width 14 height 17
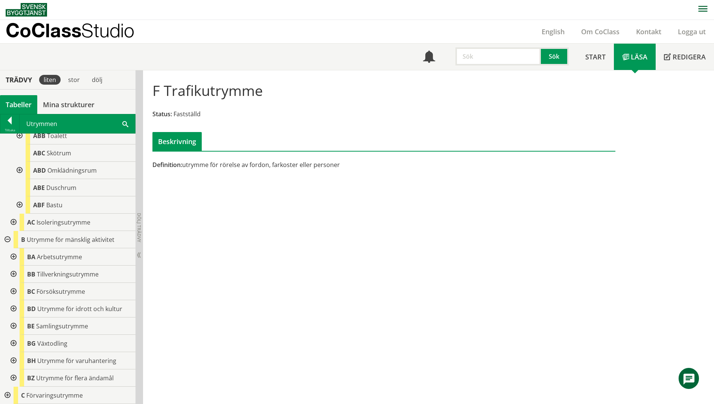
click at [15, 258] on div at bounding box center [13, 257] width 14 height 17
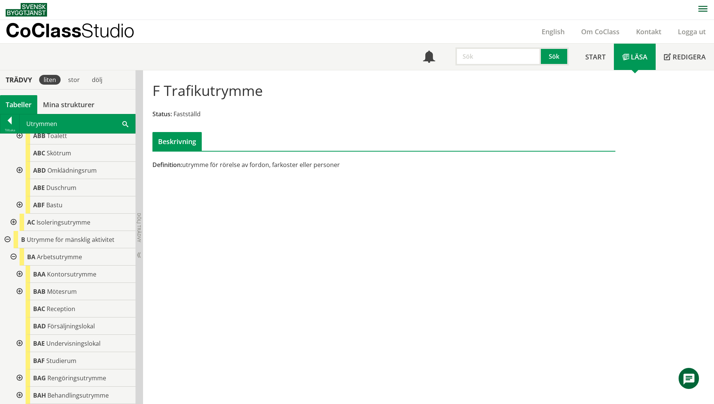
click at [18, 274] on div at bounding box center [19, 274] width 14 height 17
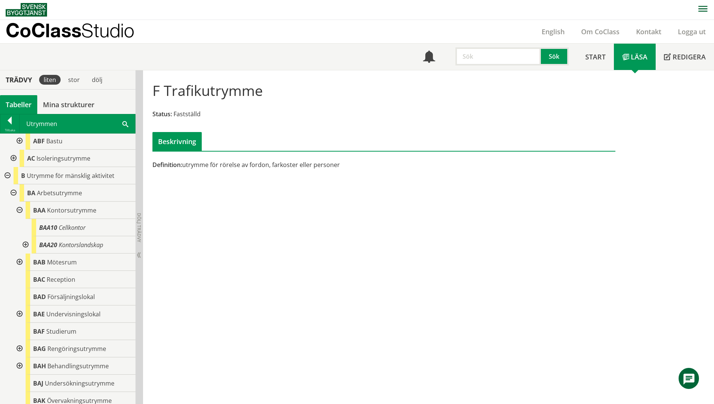
scroll to position [151, 0]
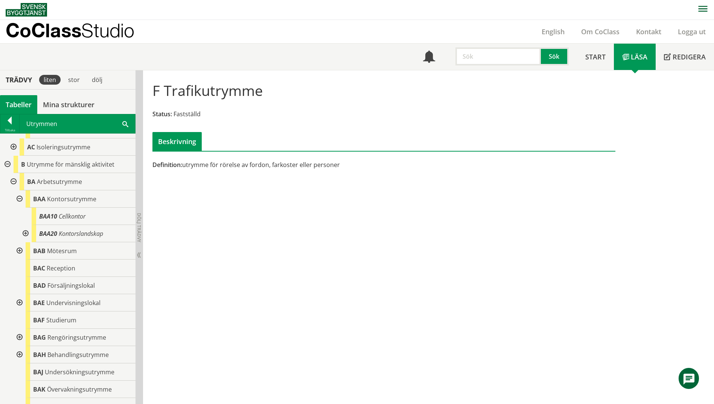
click at [19, 252] on div at bounding box center [19, 250] width 14 height 17
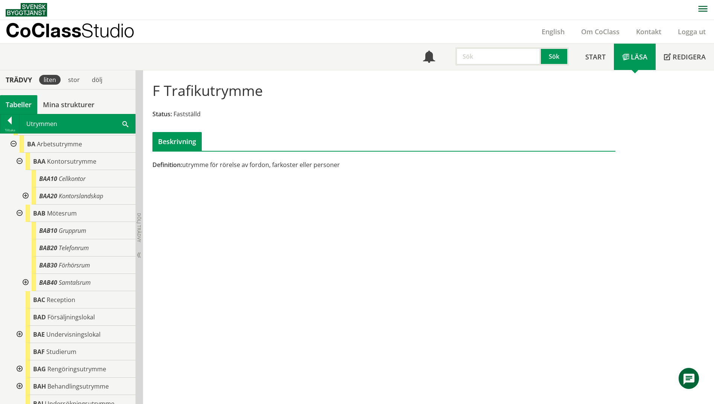
scroll to position [227, 0]
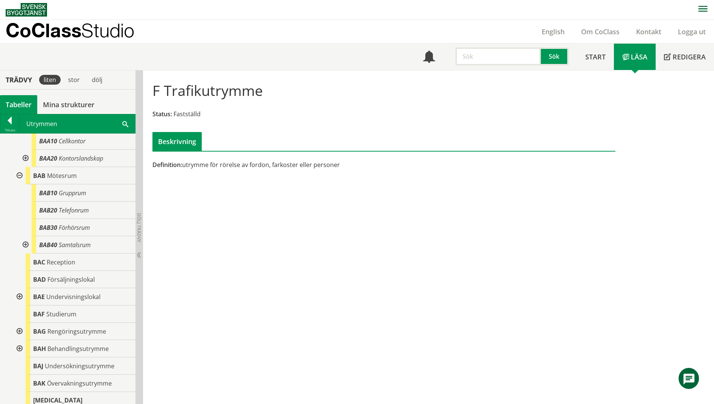
click at [27, 246] on div at bounding box center [25, 244] width 14 height 17
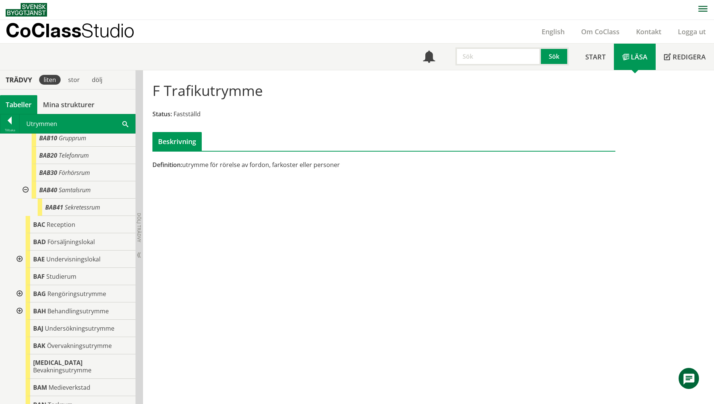
scroll to position [302, 0]
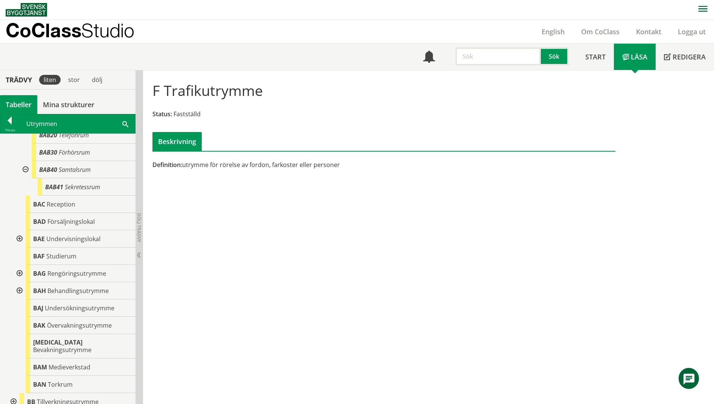
click at [19, 292] on div at bounding box center [19, 290] width 14 height 17
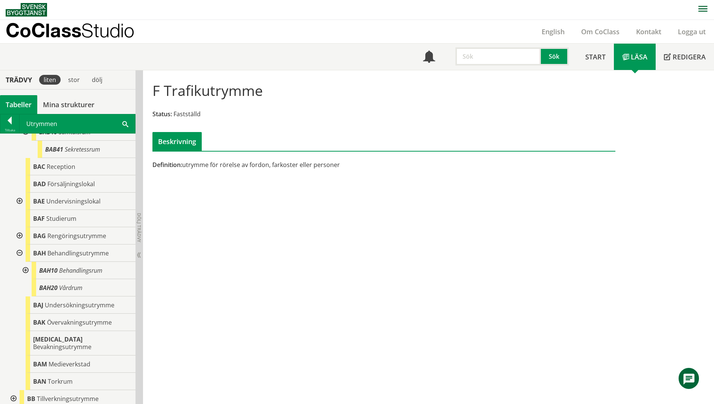
click at [24, 270] on div at bounding box center [25, 270] width 14 height 17
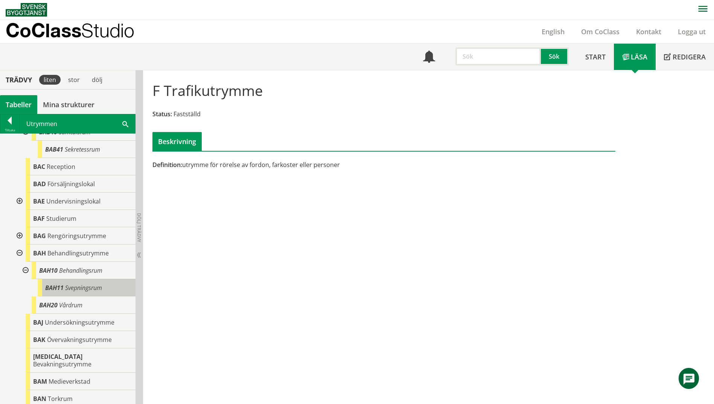
click at [94, 287] on span "Svepningsrum" at bounding box center [83, 288] width 37 height 8
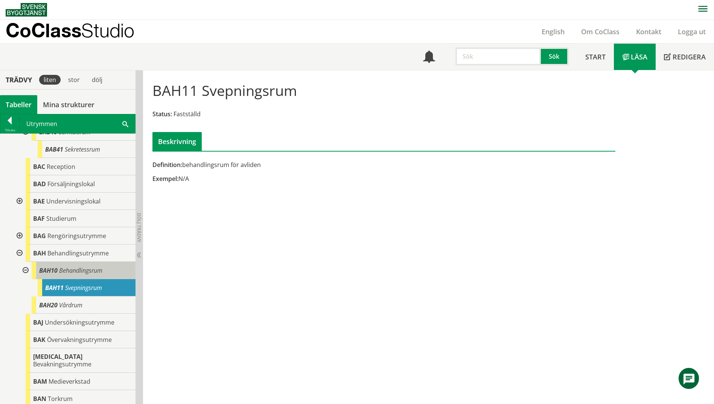
click at [88, 276] on div "BAH10 Behandlingsrum" at bounding box center [84, 270] width 104 height 17
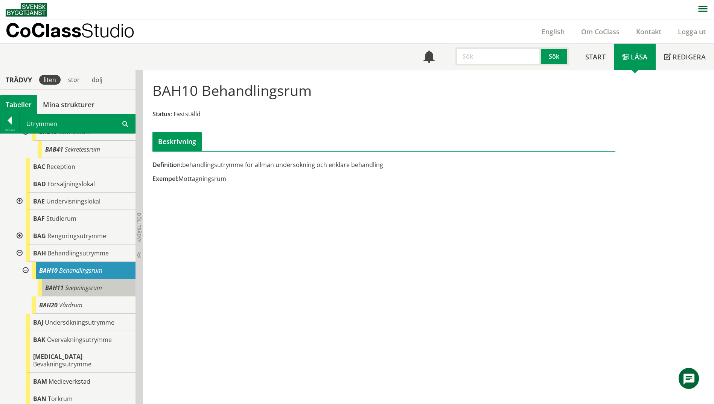
click at [68, 288] on span "Svepningsrum" at bounding box center [83, 288] width 37 height 8
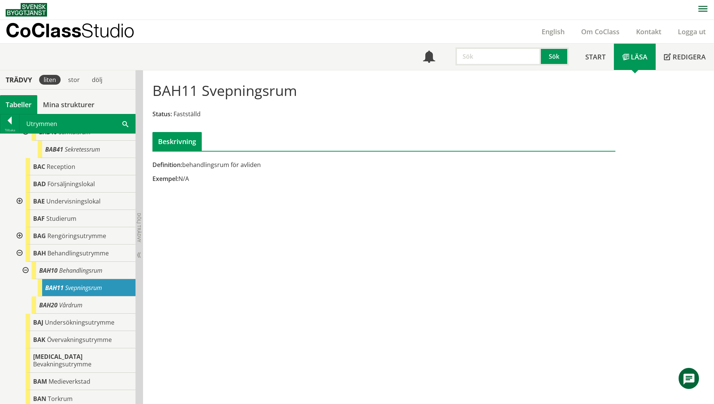
scroll to position [377, 0]
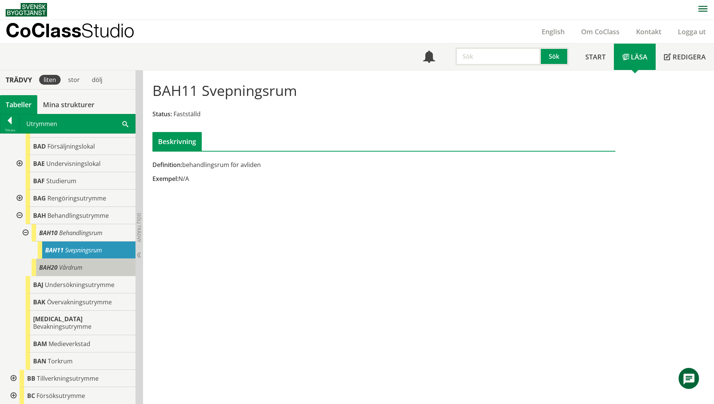
click at [63, 272] on div "BAH20 Vårdrum" at bounding box center [84, 267] width 104 height 17
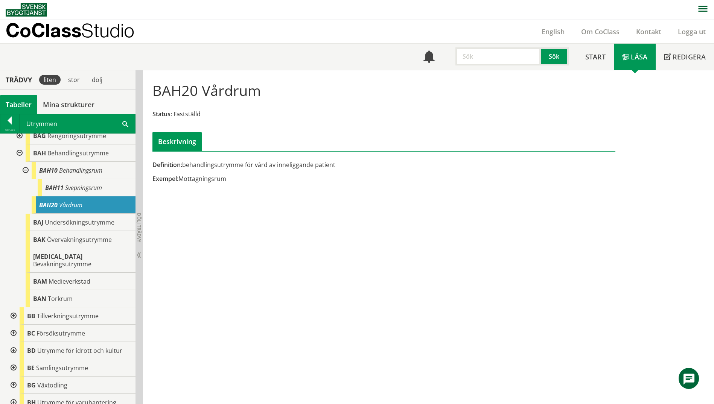
scroll to position [453, 0]
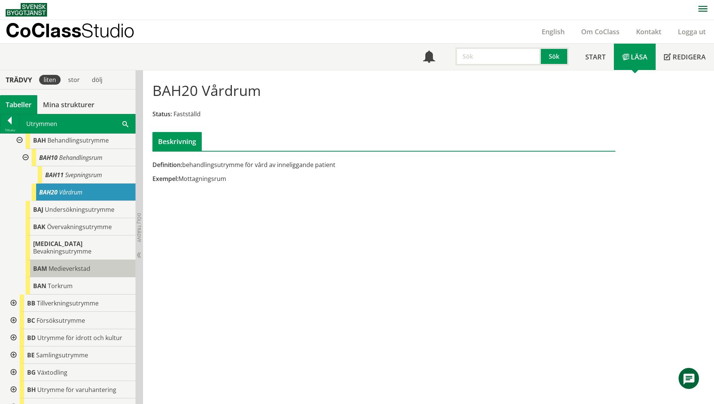
click at [51, 265] on span "Medieverkstad" at bounding box center [70, 269] width 42 height 8
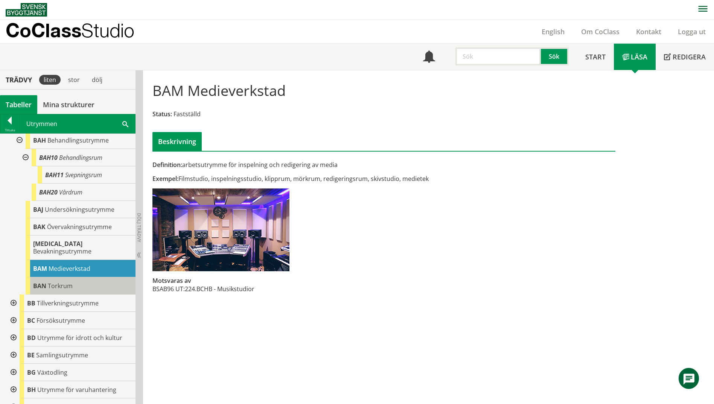
click at [52, 282] on span "Torkrum" at bounding box center [60, 286] width 25 height 8
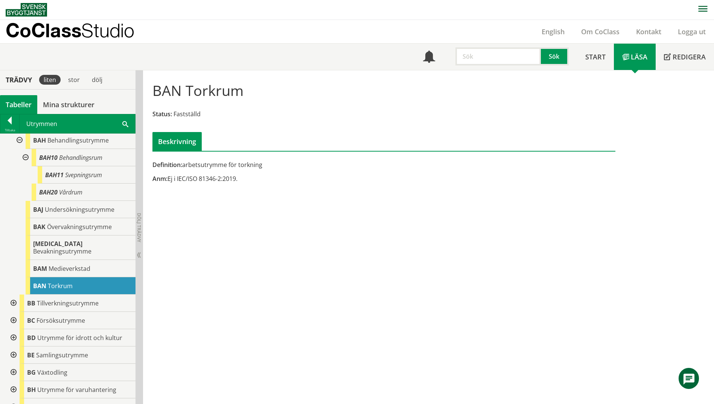
click at [12, 295] on div at bounding box center [13, 303] width 14 height 17
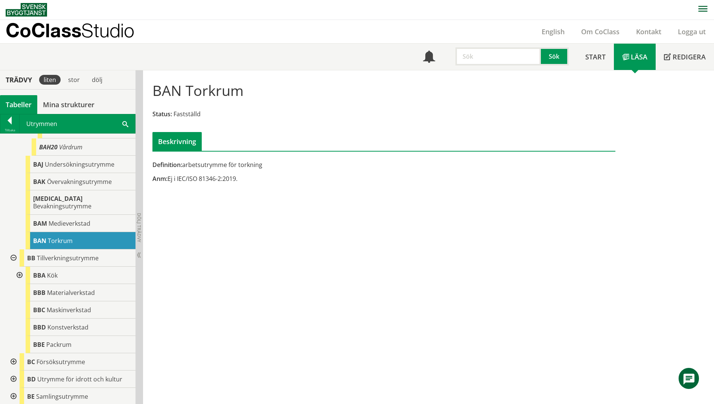
scroll to position [528, 0]
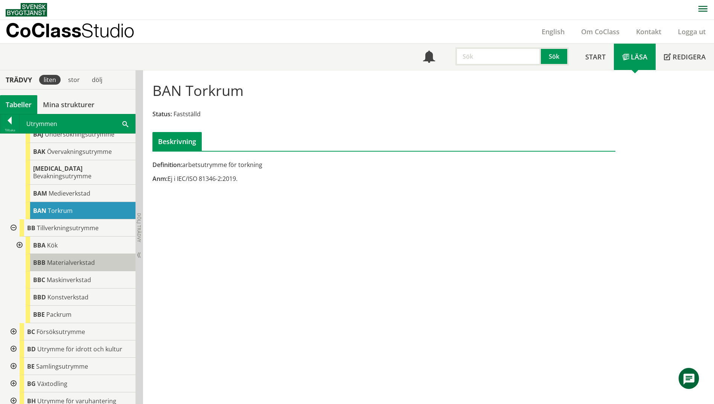
click at [78, 259] on span "Materialverkstad" at bounding box center [71, 263] width 48 height 8
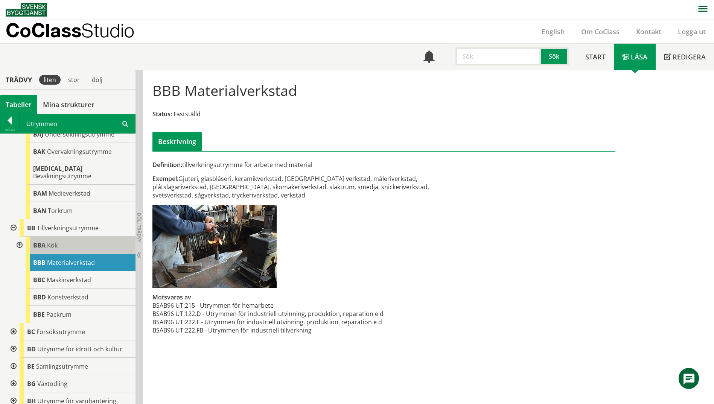
click at [69, 246] on div "BBA Kök" at bounding box center [81, 245] width 110 height 17
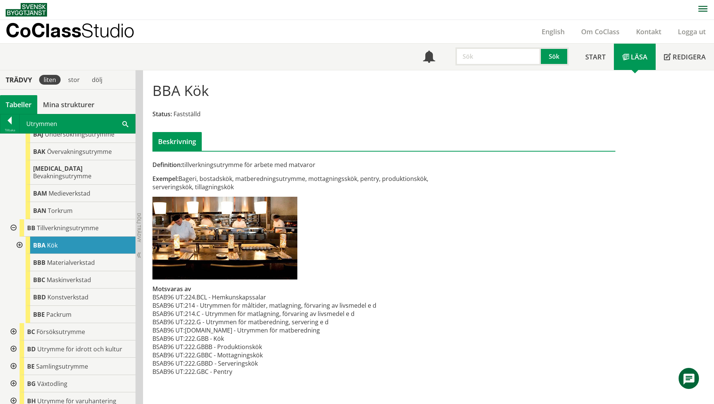
click at [21, 240] on div at bounding box center [19, 245] width 14 height 17
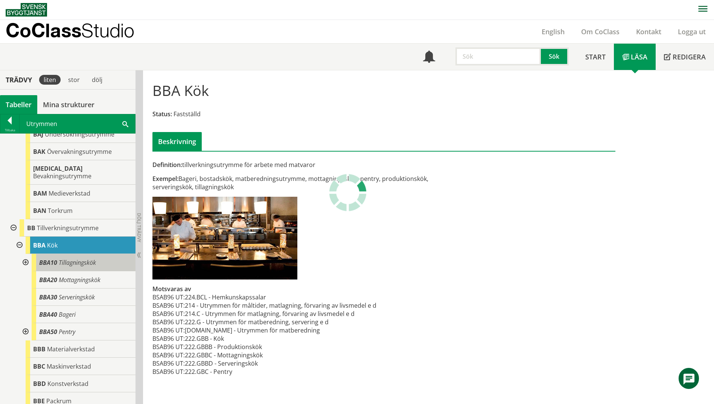
click at [59, 259] on span "Tillagningskök" at bounding box center [77, 263] width 37 height 8
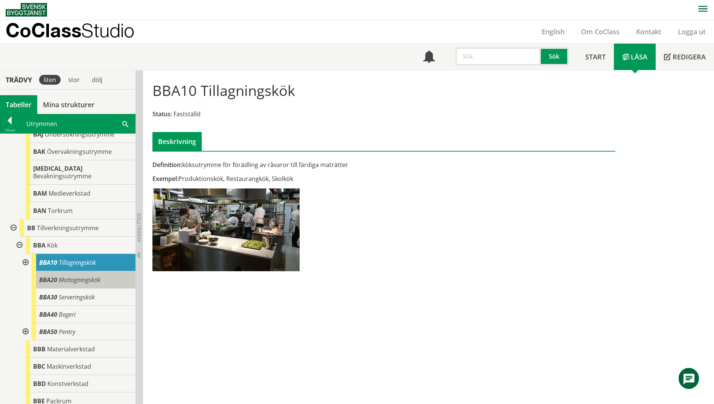
click at [51, 276] on span "BBA20" at bounding box center [48, 280] width 18 height 8
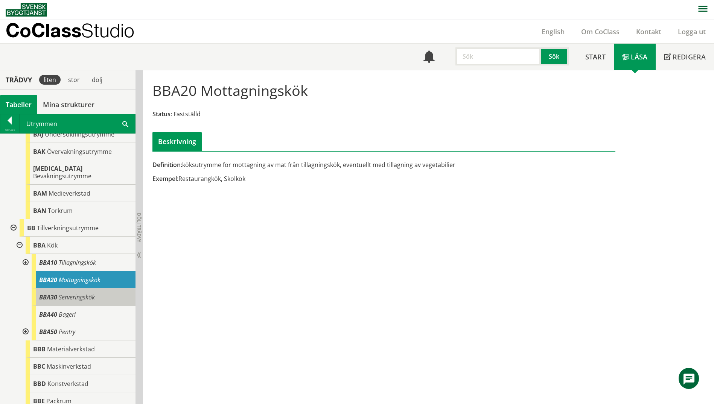
click at [81, 293] on span "Serveringskök" at bounding box center [77, 297] width 36 height 8
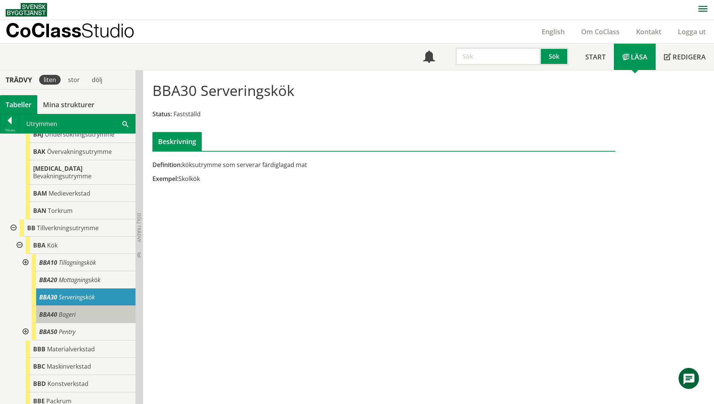
click at [113, 306] on div "BBA40 Bageri" at bounding box center [84, 314] width 104 height 17
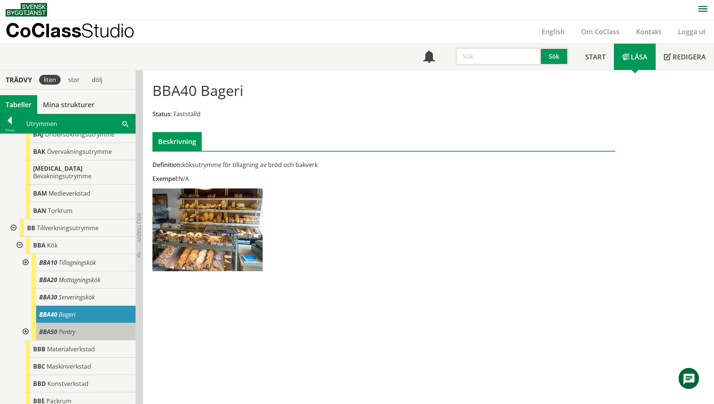
click at [103, 323] on div "BBA50 Pentry" at bounding box center [84, 331] width 104 height 17
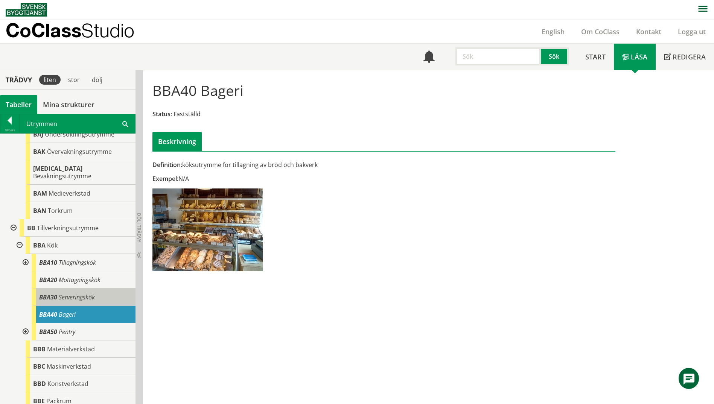
click at [112, 295] on div "BBA30 Serveringskök" at bounding box center [84, 297] width 104 height 17
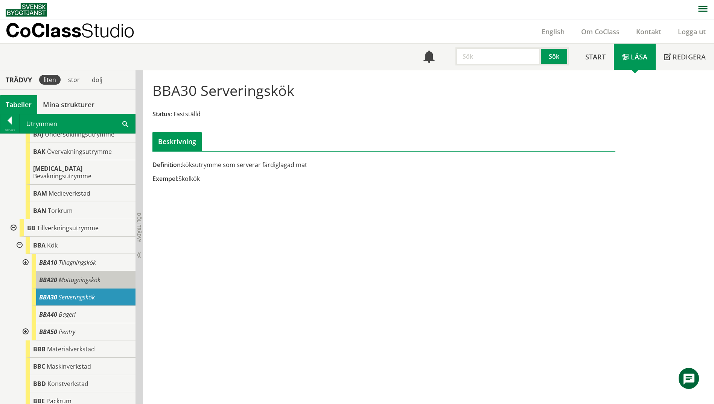
click at [119, 274] on div "BBA20 Mottagningskök" at bounding box center [84, 279] width 104 height 17
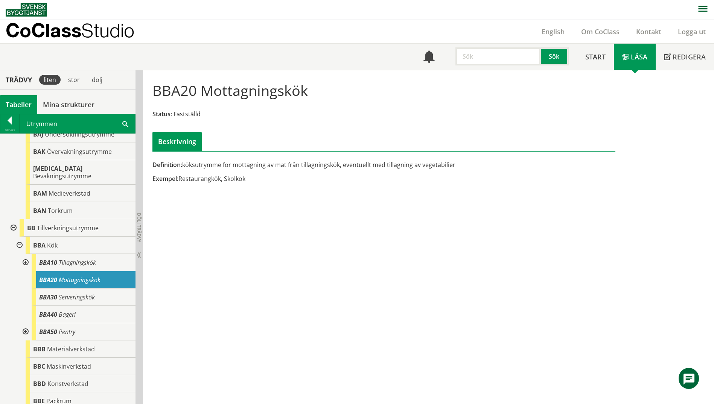
click at [129, 124] on div "Utrymmen Sök" at bounding box center [78, 123] width 116 height 19
click at [125, 124] on span at bounding box center [125, 124] width 6 height 8
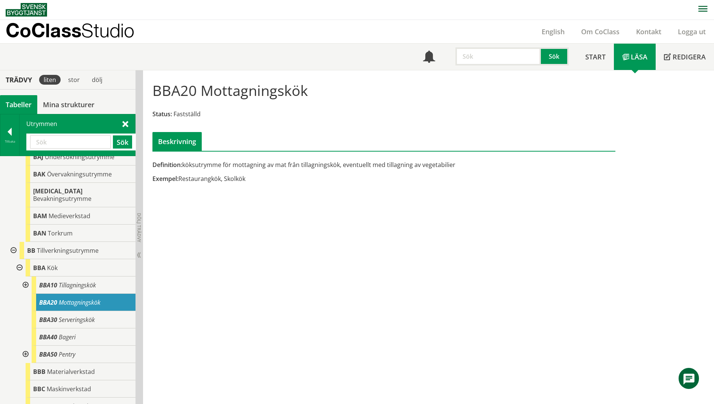
paste input "logistik och hantering av material"
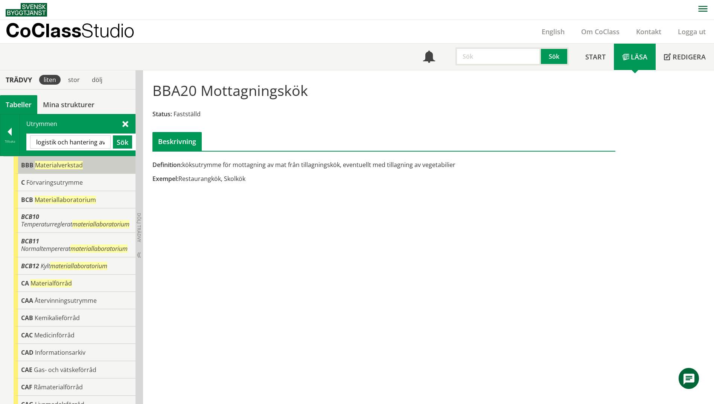
click at [90, 163] on div "BBB Materialverkstad" at bounding box center [75, 165] width 122 height 17
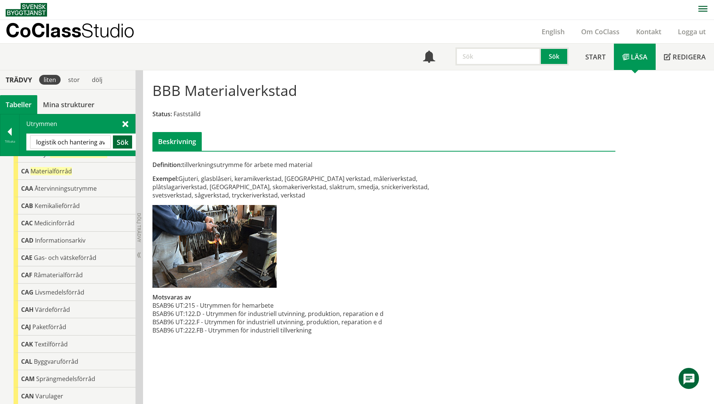
scroll to position [0, 24]
drag, startPoint x: 56, startPoint y: 144, endPoint x: 120, endPoint y: 148, distance: 64.1
click at [120, 148] on div "logistik och hantering av material Sök" at bounding box center [81, 142] width 102 height 13
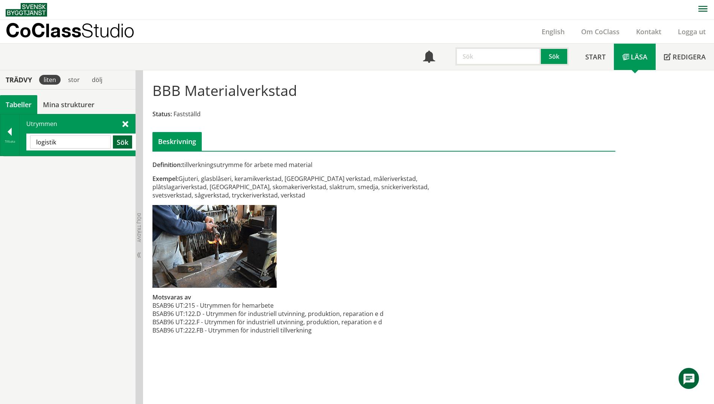
scroll to position [0, 0]
click at [126, 146] on button "Sök" at bounding box center [122, 142] width 19 height 13
click at [68, 143] on input "logistik" at bounding box center [70, 142] width 81 height 13
click at [125, 142] on button "Sök" at bounding box center [122, 142] width 19 height 13
click at [70, 140] on input "logisti" at bounding box center [70, 142] width 81 height 13
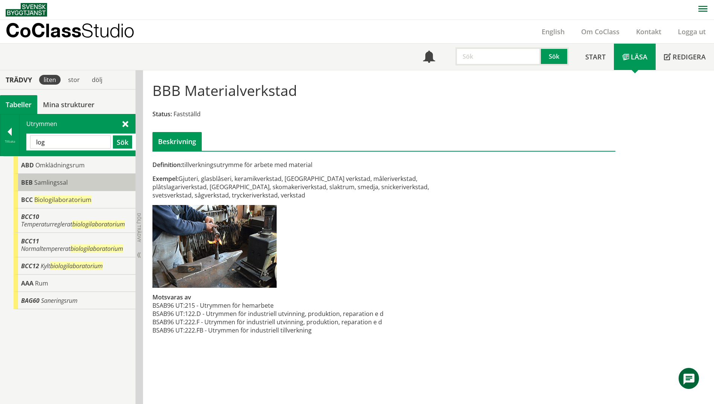
click at [69, 185] on div "BEB Samlingssal" at bounding box center [75, 182] width 122 height 17
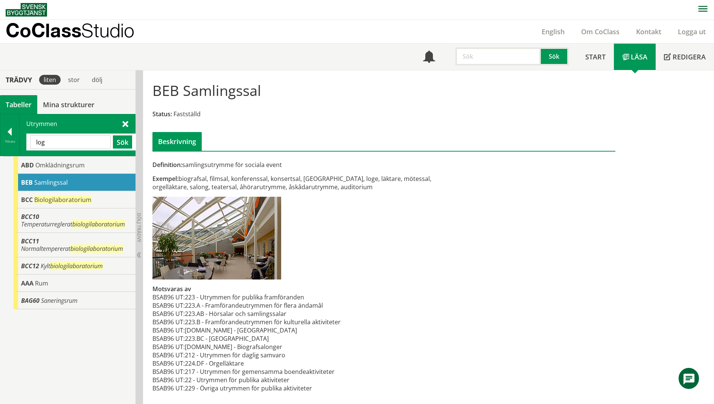
scroll to position [1, 0]
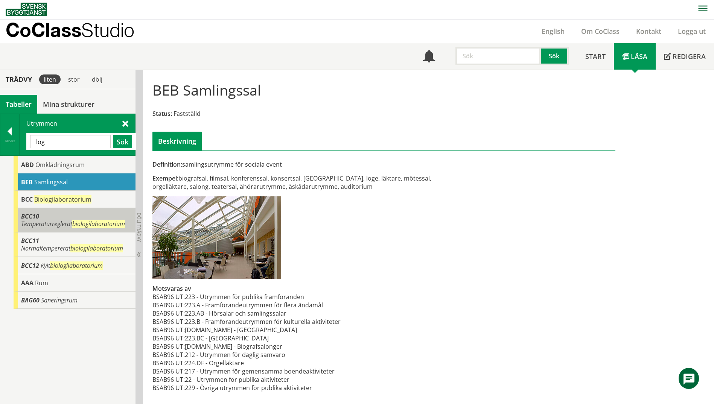
click at [72, 227] on span "biologilaboratorium" at bounding box center [98, 224] width 53 height 8
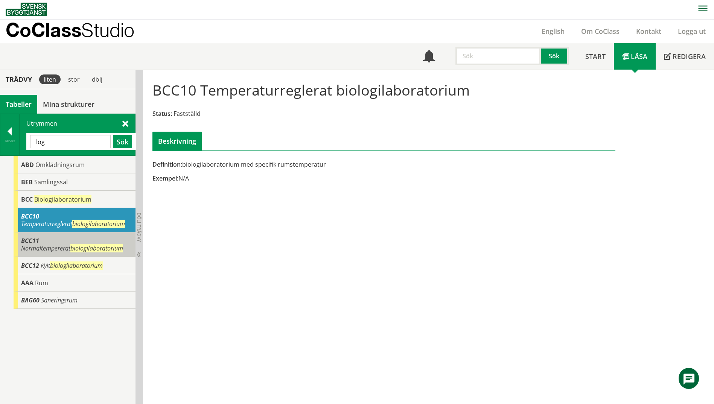
click at [70, 250] on span "biologilaboratorium" at bounding box center [96, 248] width 53 height 8
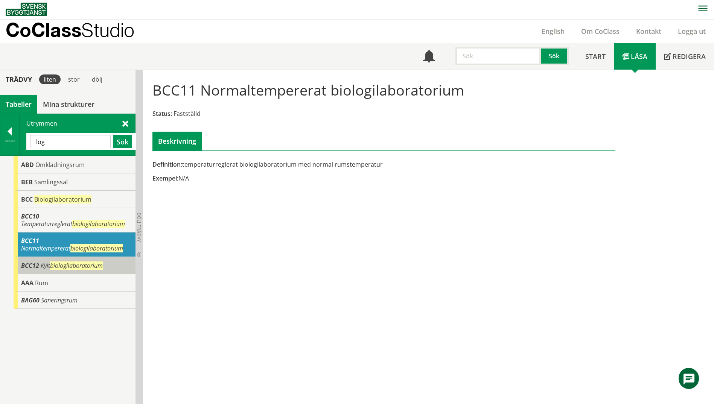
click at [57, 267] on span "biologilaboratorium" at bounding box center [76, 266] width 53 height 8
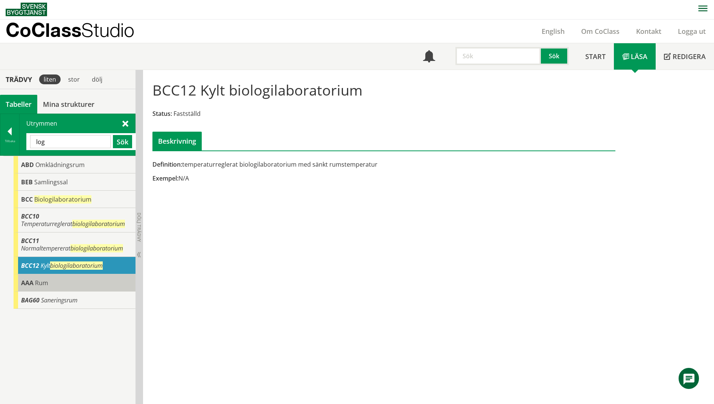
click at [57, 285] on div "AAA Rum" at bounding box center [75, 283] width 122 height 17
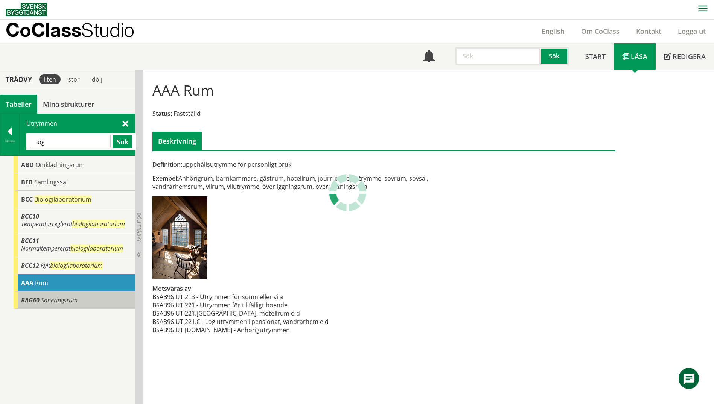
click at [56, 302] on span "Saneringsrum" at bounding box center [59, 300] width 37 height 8
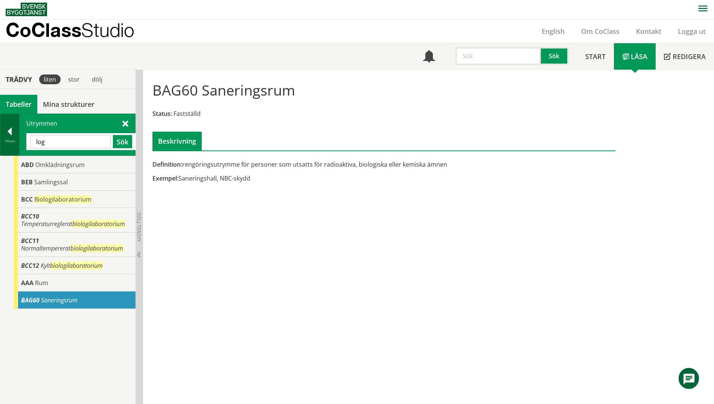
drag, startPoint x: 85, startPoint y: 140, endPoint x: 12, endPoint y: 138, distance: 73.1
click at [12, 138] on div "Tillbaka Utrymmen log Sök" at bounding box center [68, 135] width 136 height 42
paste input "istik och hantering av material"
drag, startPoint x: 44, startPoint y: 142, endPoint x: -2, endPoint y: 142, distance: 45.6
click at [0, 142] on html "AMA AMA Beskrivningsverktyg AMA Funktion BSAB Bygginfo Byggjura Byggkatalogen […" at bounding box center [357, 201] width 714 height 404
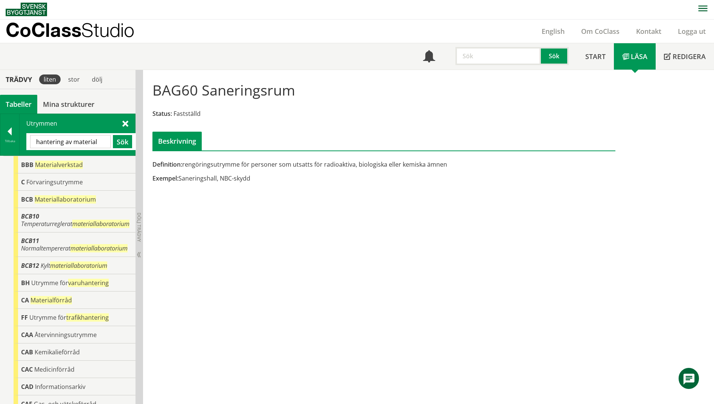
type input "hantering av material"
click at [66, 169] on div "BBB Materialverkstad" at bounding box center [75, 164] width 122 height 17
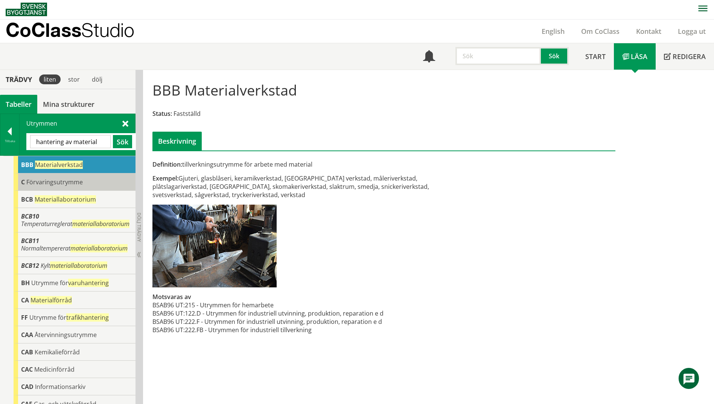
click at [73, 184] on span "Förvaringsutrymme" at bounding box center [54, 182] width 56 height 8
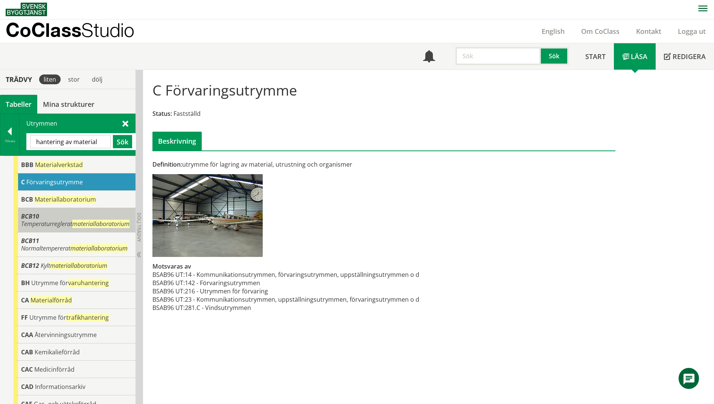
click at [84, 220] on span "Temperaturreglerat materiallaboratorium" at bounding box center [75, 224] width 108 height 8
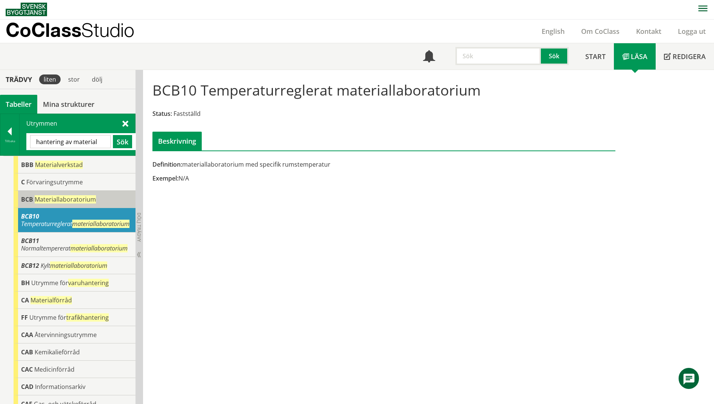
click at [89, 196] on span "Materiallaboratorium" at bounding box center [65, 199] width 61 height 8
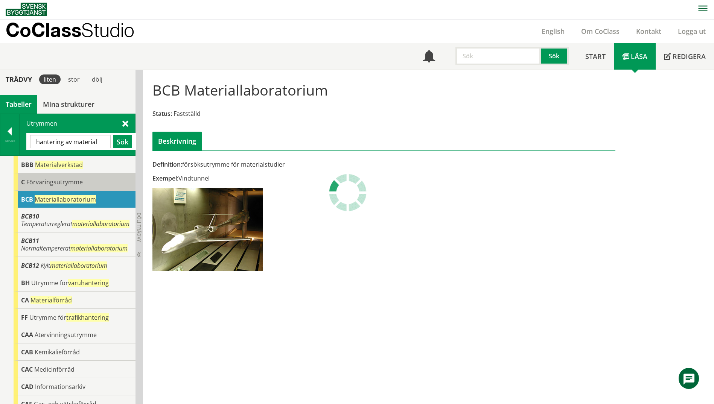
click at [81, 183] on span "Förvaringsutrymme" at bounding box center [54, 182] width 56 height 8
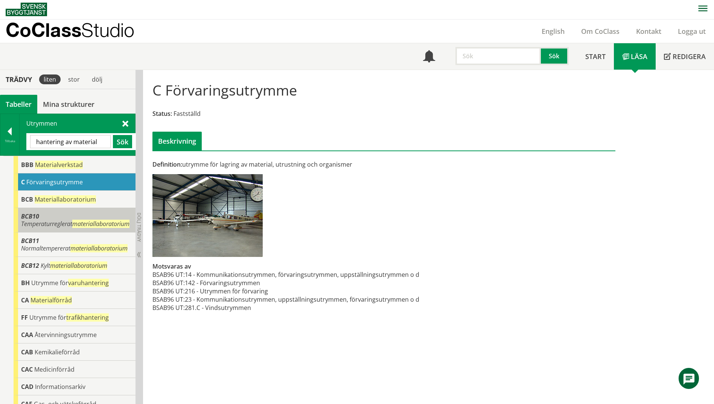
click at [79, 220] on span "Temperaturreglerat materiallaboratorium" at bounding box center [75, 224] width 108 height 8
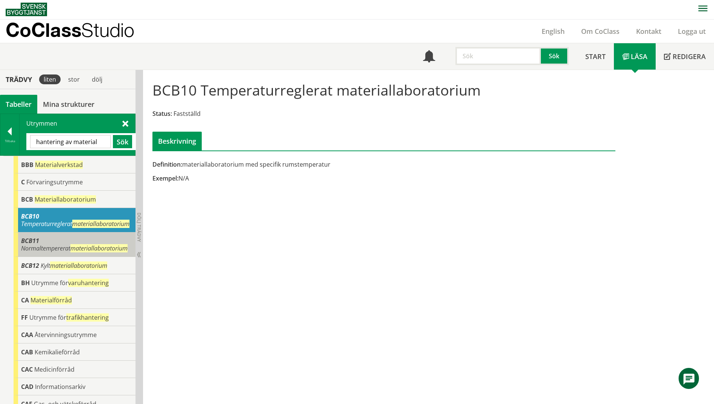
click at [75, 244] on span "Normaltempererat materiallaboratorium" at bounding box center [74, 248] width 107 height 8
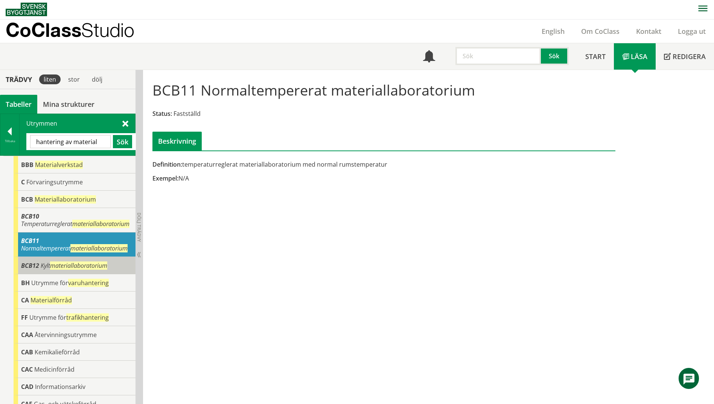
click at [82, 262] on span "Kylt materiallaboratorium" at bounding box center [74, 266] width 67 height 8
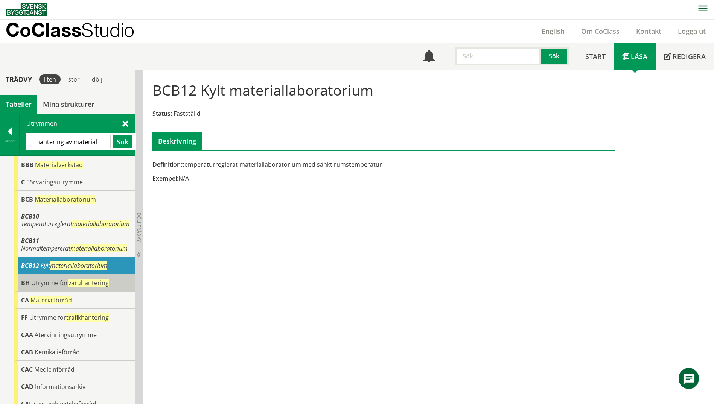
click at [57, 285] on span "Utrymme för varuhantering" at bounding box center [70, 283] width 78 height 8
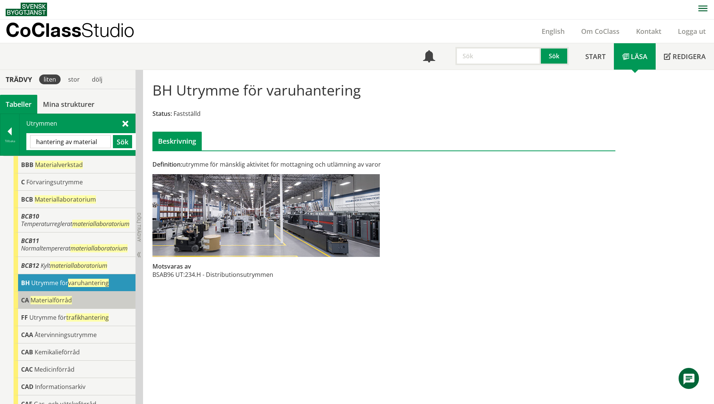
click at [88, 305] on div "CA Materialförråd" at bounding box center [75, 300] width 122 height 17
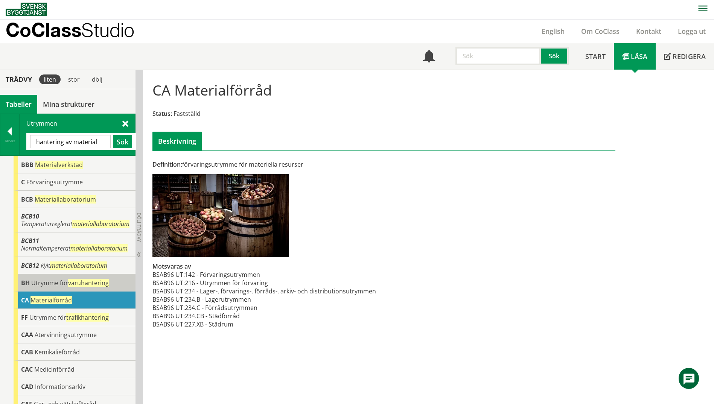
click at [86, 286] on span "varuhantering" at bounding box center [88, 283] width 41 height 8
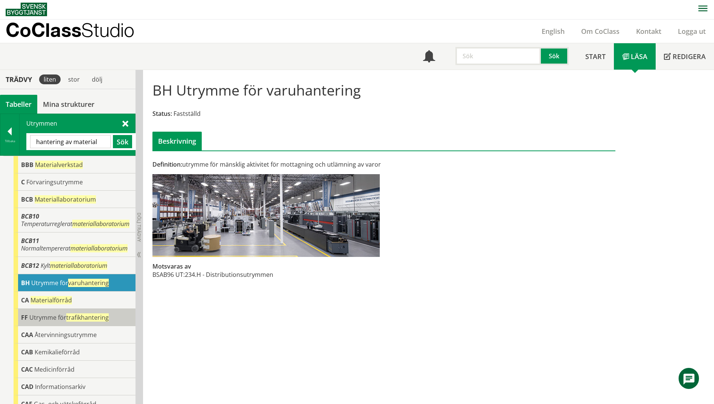
click at [92, 323] on div "FF Utrymme för trafikhantering" at bounding box center [75, 317] width 122 height 17
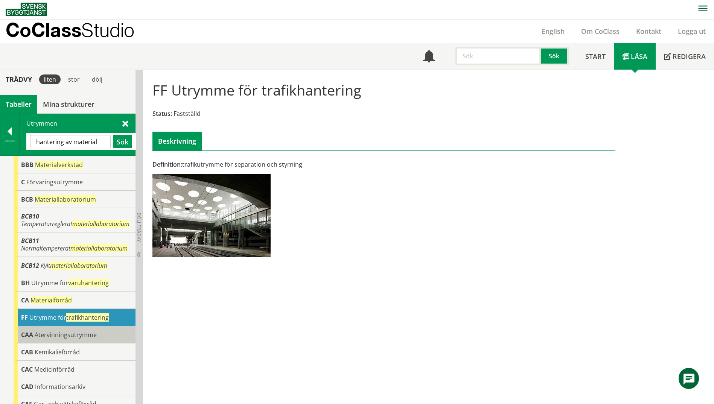
click at [97, 336] on div "CAA Återvinningsutrymme" at bounding box center [75, 334] width 122 height 17
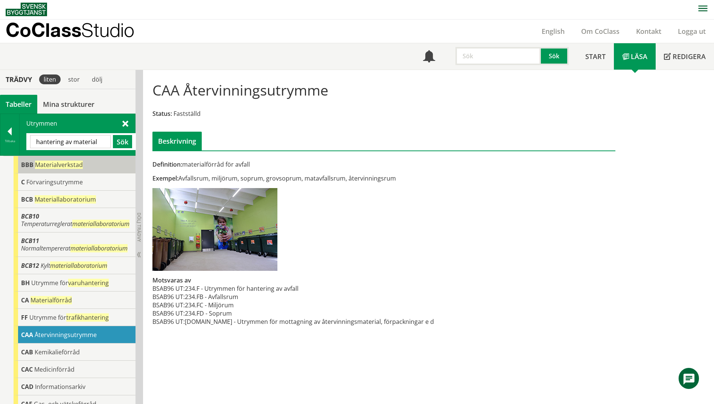
click at [56, 168] on span "Materialverkstad" at bounding box center [59, 165] width 48 height 8
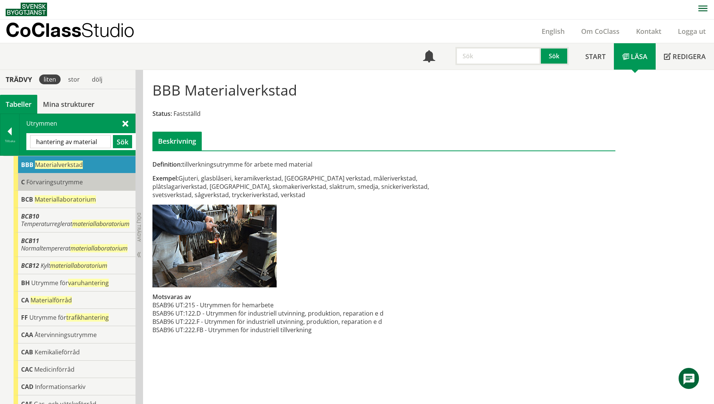
click at [62, 188] on div "C Förvaringsutrymme" at bounding box center [75, 182] width 122 height 17
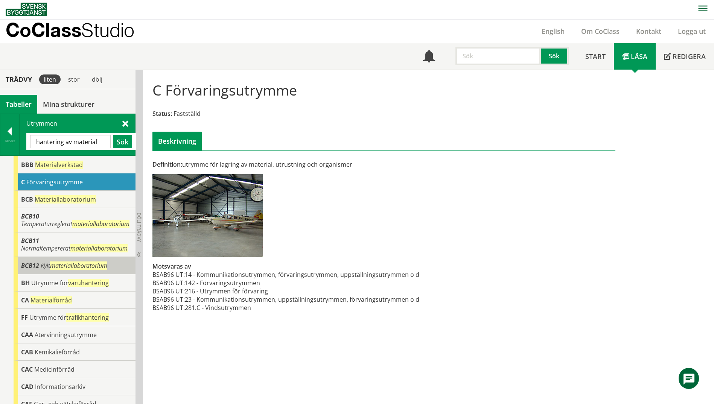
click at [59, 265] on span "materiallaboratorium" at bounding box center [78, 266] width 57 height 8
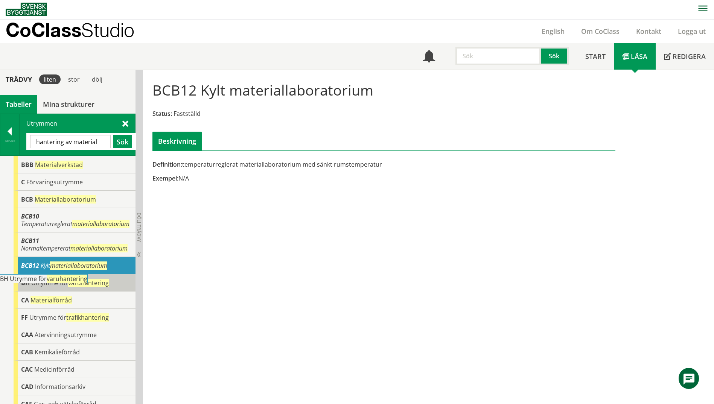
click at [65, 282] on body "AMA AMA Beskrivningsverktyg AMA Funktion BSAB Bygginfo Byggjura Byggkatalogen […" at bounding box center [357, 201] width 714 height 404
click at [50, 285] on span "Utrymme för varuhantering" at bounding box center [70, 283] width 78 height 8
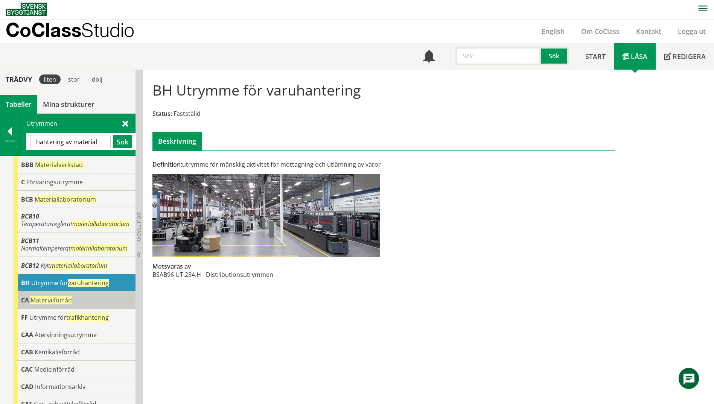
click at [58, 302] on span "Materialförråd" at bounding box center [51, 300] width 41 height 8
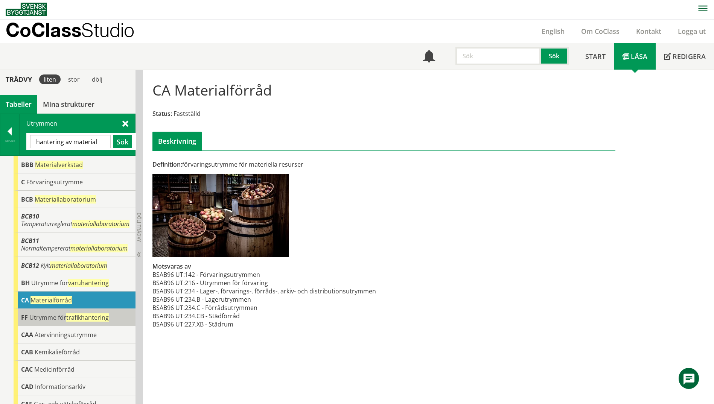
click at [58, 315] on span "Utrymme för trafikhantering" at bounding box center [68, 318] width 79 height 8
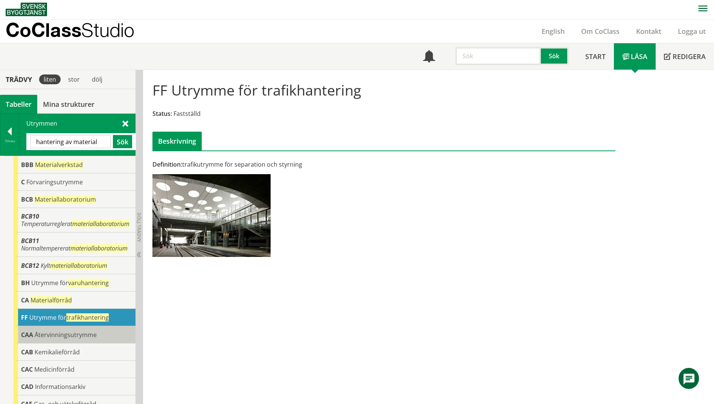
click at [61, 335] on span "Återvinningsutrymme" at bounding box center [66, 335] width 62 height 8
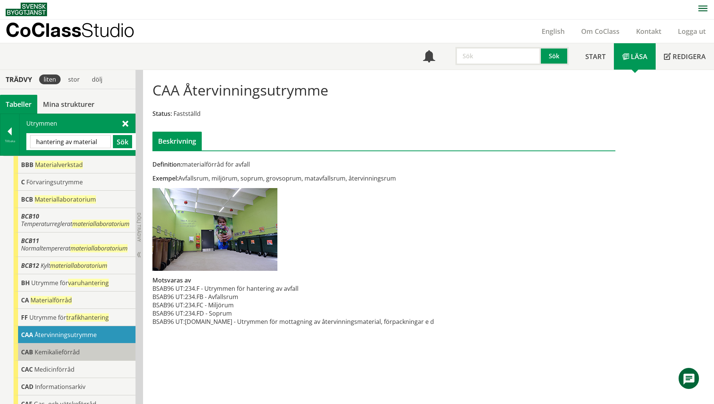
click at [75, 352] on span "Kemikalieförråd" at bounding box center [57, 352] width 45 height 8
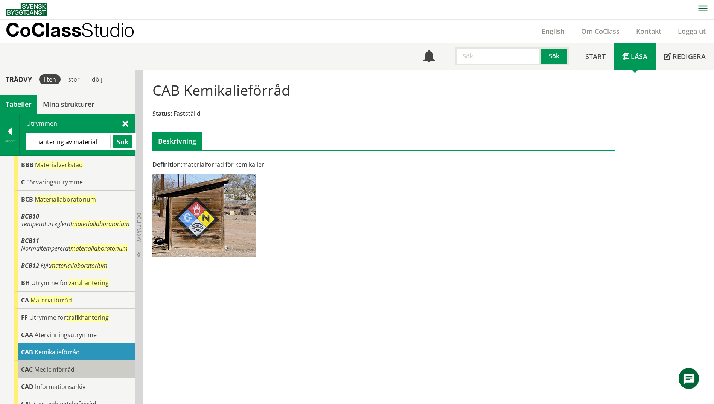
click at [78, 368] on div "CAC Medicinförråd" at bounding box center [75, 369] width 122 height 17
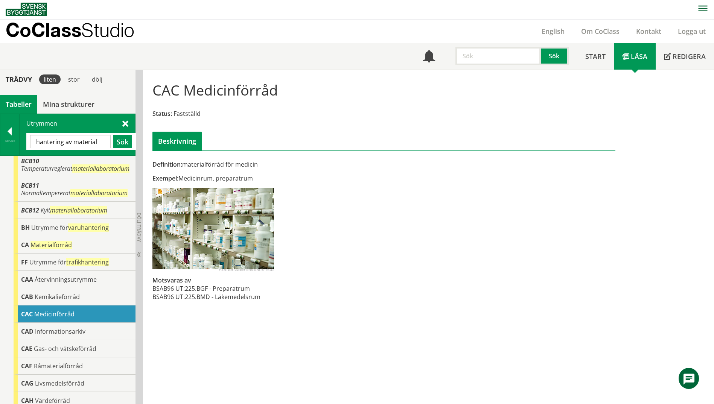
scroll to position [75, 0]
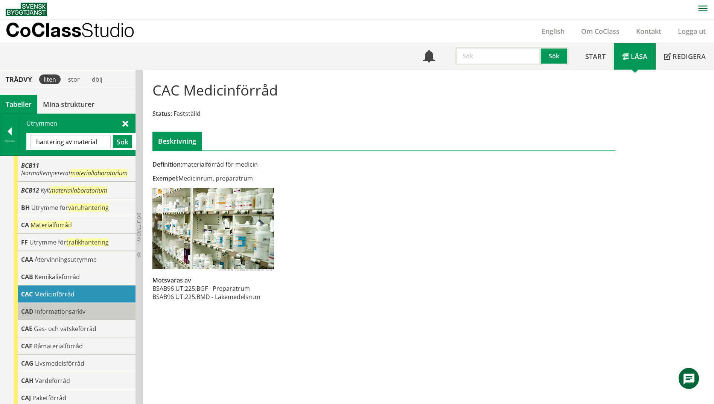
click at [84, 306] on div "CAD Informationsarkiv" at bounding box center [75, 311] width 122 height 17
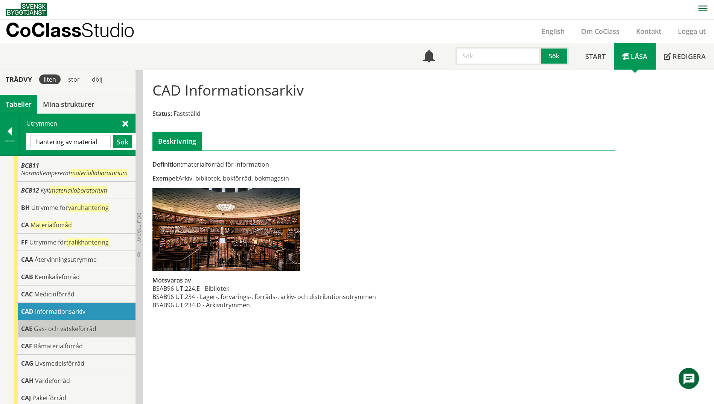
click at [93, 328] on span "Gas- och vätskeförråd" at bounding box center [65, 329] width 63 height 8
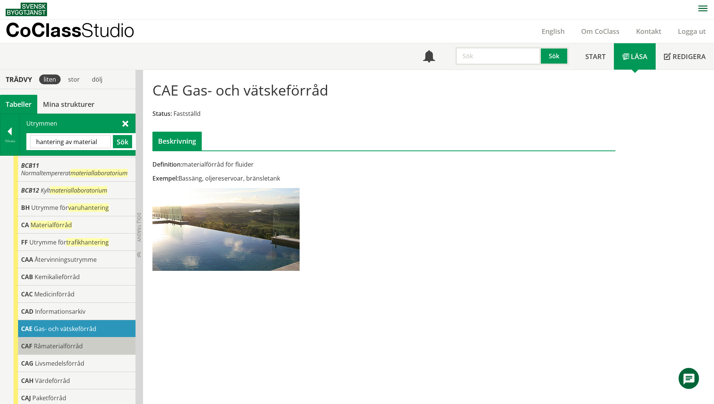
click at [96, 342] on div "CAF Råmaterialförråd" at bounding box center [75, 346] width 122 height 17
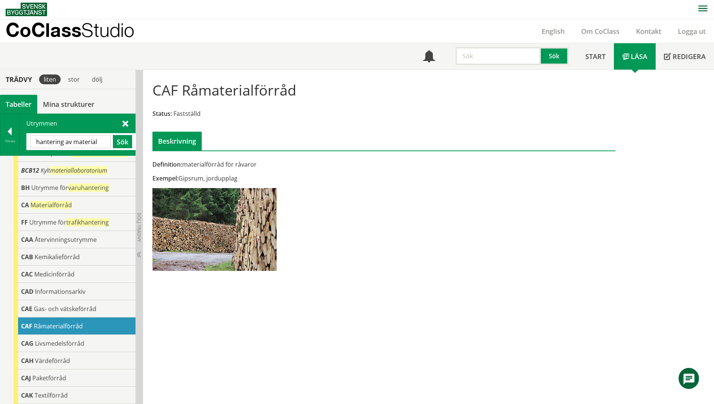
scroll to position [112, 0]
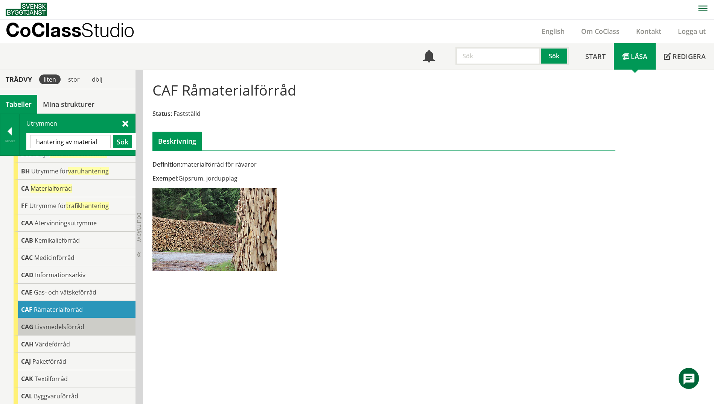
click at [93, 326] on div "CAG Livsmedelsförråd" at bounding box center [75, 327] width 122 height 17
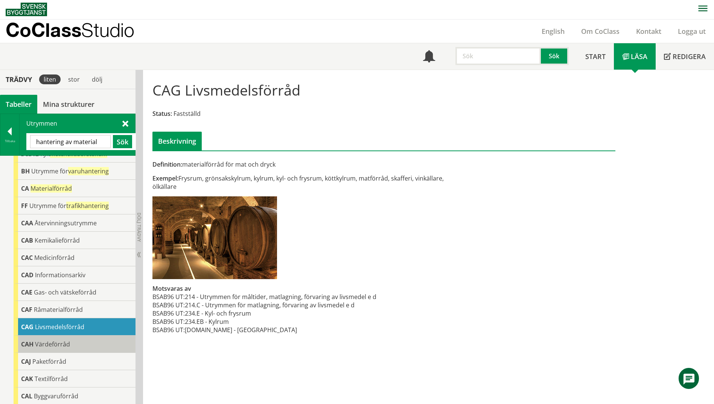
click at [95, 344] on div "CAH Värdeförråd" at bounding box center [75, 344] width 122 height 17
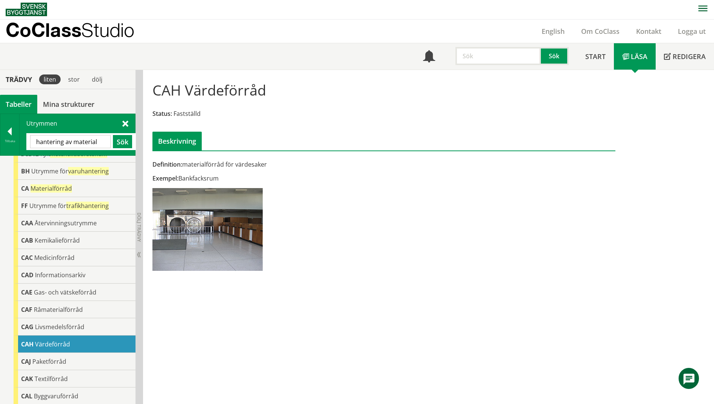
click at [97, 341] on div "CAH Värdeförråd" at bounding box center [75, 344] width 122 height 17
click at [98, 360] on div "CAJ Paketförråd" at bounding box center [75, 361] width 122 height 17
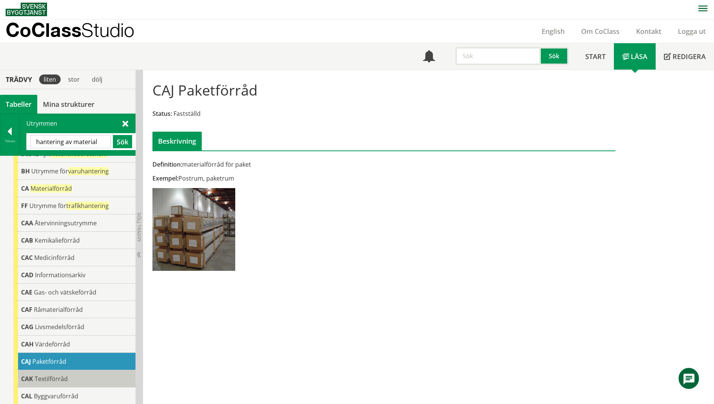
click at [99, 377] on div "CAK Textilförråd" at bounding box center [75, 379] width 122 height 17
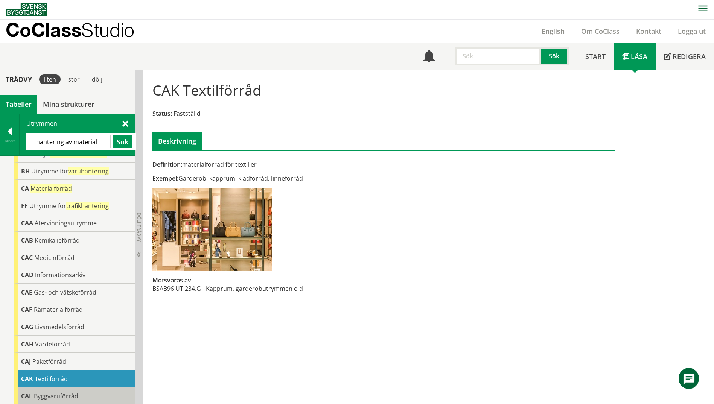
click at [103, 395] on div "CAL Byggvaruförråd" at bounding box center [75, 396] width 122 height 17
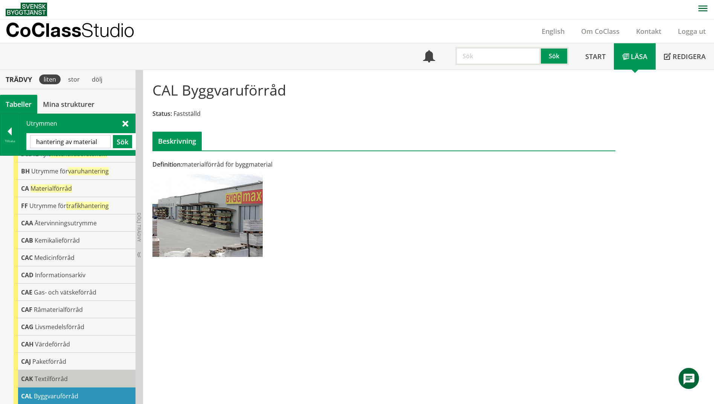
click at [108, 379] on div "CAK Textilförråd" at bounding box center [75, 379] width 122 height 17
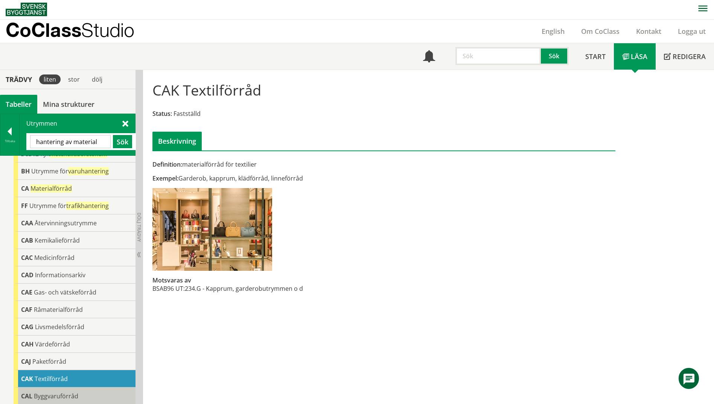
click at [96, 395] on div "CAL Byggvaruförråd" at bounding box center [75, 396] width 122 height 17
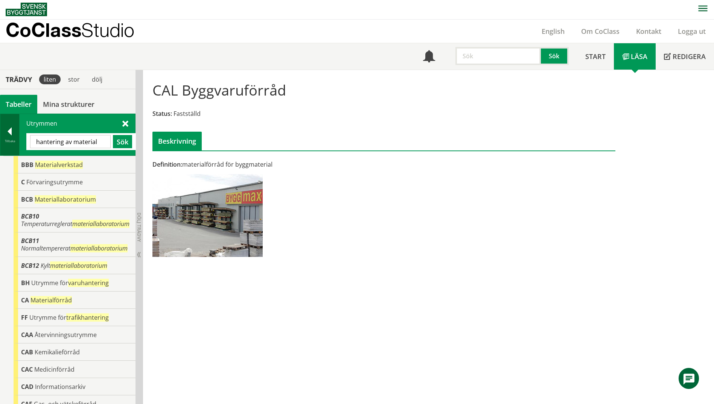
click at [8, 130] on div at bounding box center [9, 133] width 19 height 11
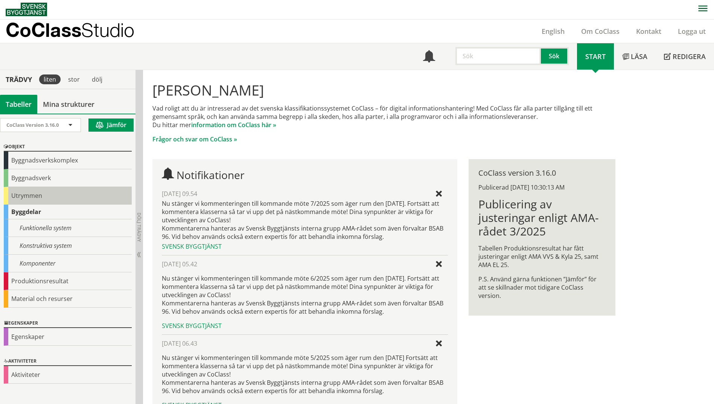
click at [23, 200] on div "Utrymmen" at bounding box center [68, 196] width 128 height 18
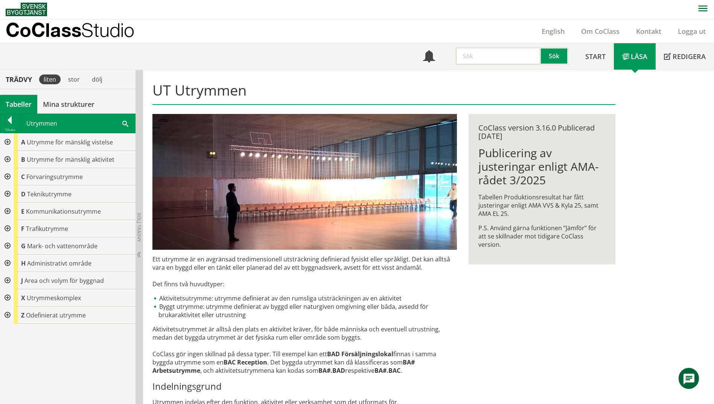
click at [122, 124] on span at bounding box center [125, 123] width 6 height 8
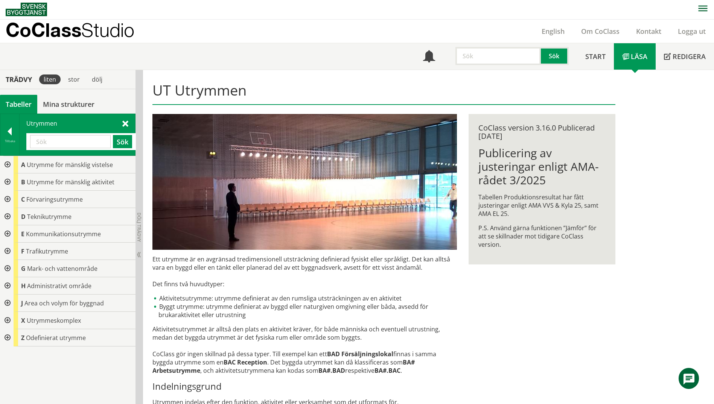
paste input "förvaringsrum"
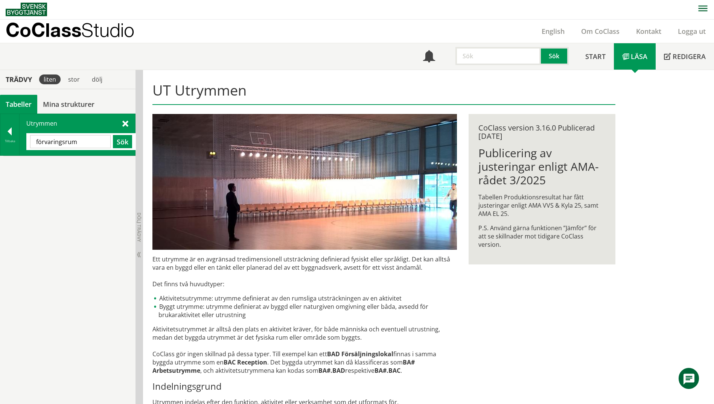
drag, startPoint x: 80, startPoint y: 145, endPoint x: 63, endPoint y: 145, distance: 17.7
click at [63, 145] on input "förvaringsrum" at bounding box center [70, 141] width 81 height 13
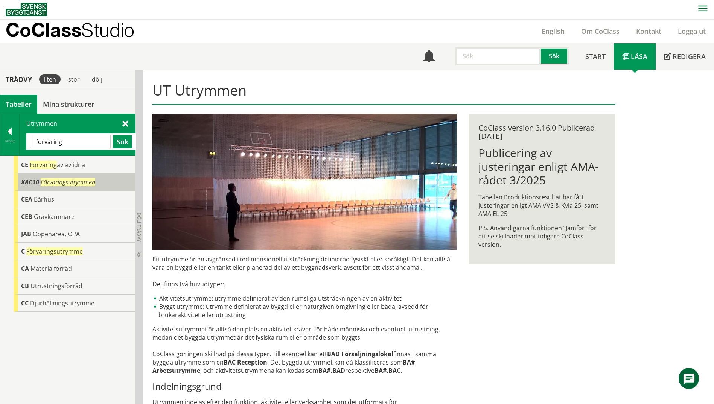
click at [93, 182] on span "Förvaringsutrymmen" at bounding box center [68, 182] width 55 height 8
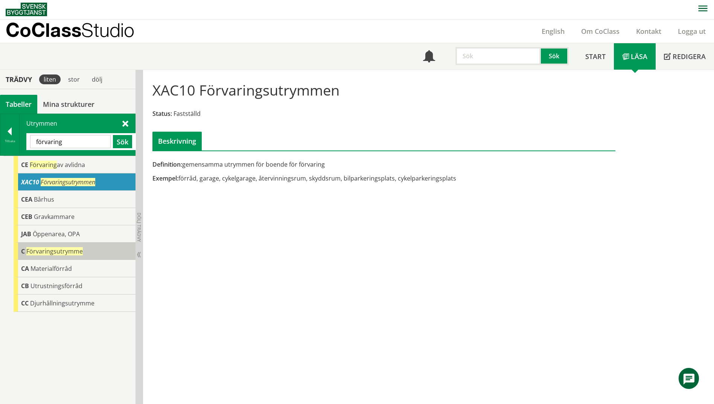
click at [59, 254] on span "Förvaringsutrymme" at bounding box center [54, 251] width 56 height 8
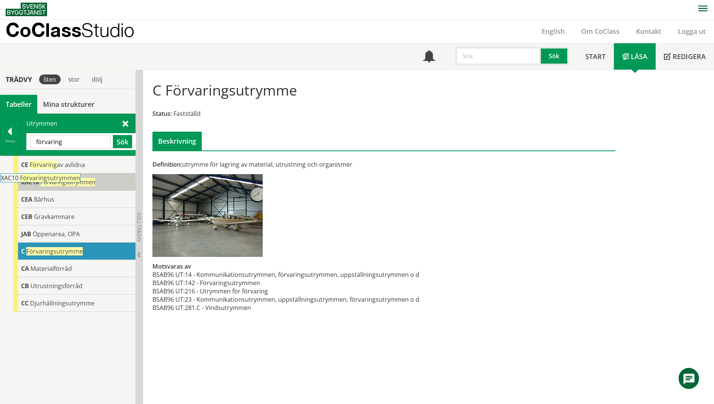
click at [47, 182] on body "AMA AMA Beskrivningsverktyg AMA Funktion BSAB Bygginfo Byggjura Byggkatalogen […" at bounding box center [357, 201] width 714 height 404
click at [92, 182] on span "Förvaringsutrymmen" at bounding box center [68, 182] width 55 height 8
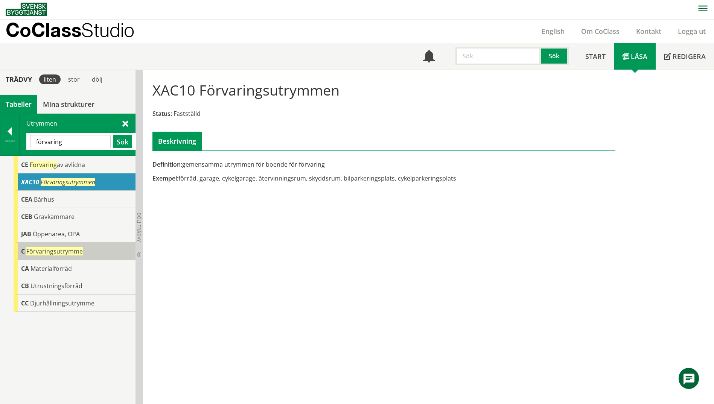
click at [88, 254] on div "C Förvaringsutrymme" at bounding box center [75, 251] width 122 height 17
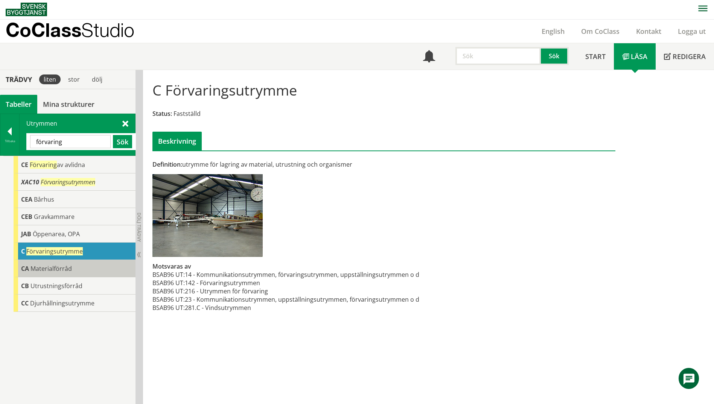
click at [88, 265] on div "CA Materialförråd" at bounding box center [75, 268] width 122 height 17
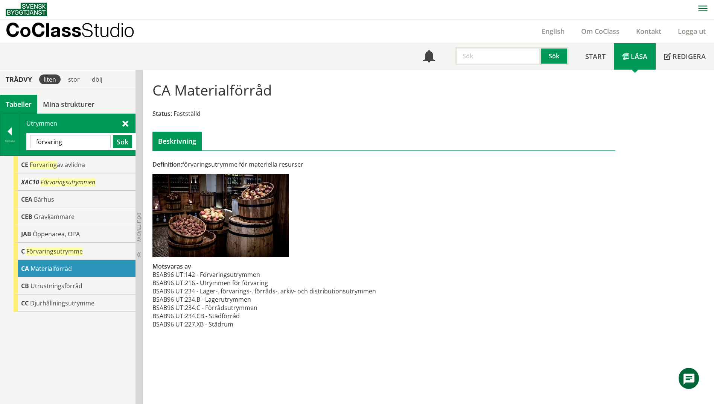
drag, startPoint x: 70, startPoint y: 145, endPoint x: 35, endPoint y: 145, distance: 34.3
click at [35, 145] on input "förvaring" at bounding box center [70, 141] width 81 height 13
type input "lagar"
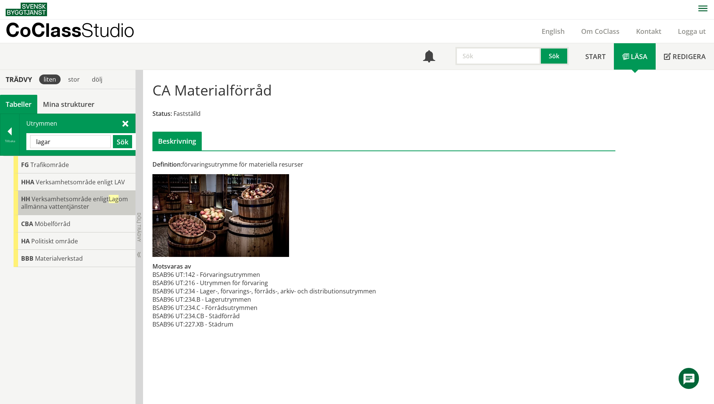
click at [44, 204] on span "Verksamhetsområde enligt Lag om allmänna vattentjänster" at bounding box center [74, 203] width 107 height 16
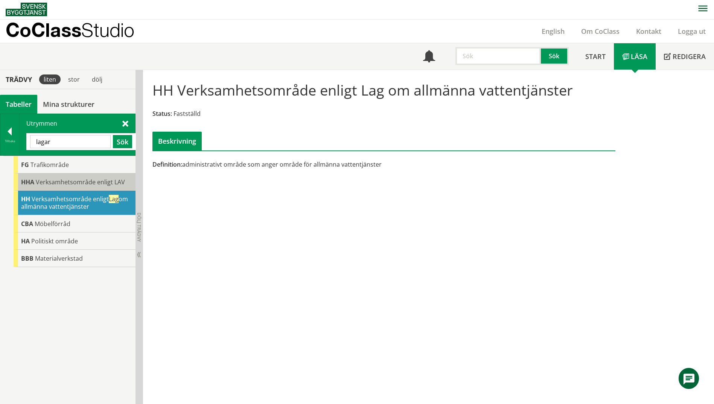
click at [48, 186] on span "Verksamhetsområde enligt LAV" at bounding box center [80, 182] width 89 height 8
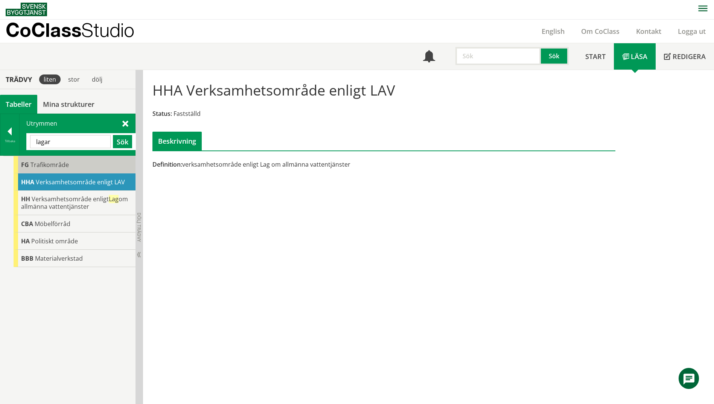
click at [53, 166] on span "Trafikområde" at bounding box center [50, 165] width 38 height 8
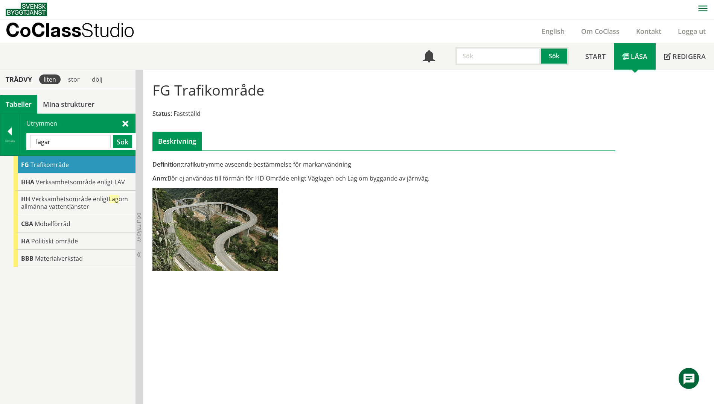
click at [0, 130] on html "AMA AMA Beskrivningsverktyg AMA Funktion BSAB Bygginfo Byggjura Byggkatalogen […" at bounding box center [357, 201] width 714 height 404
click at [6, 133] on div at bounding box center [9, 133] width 19 height 11
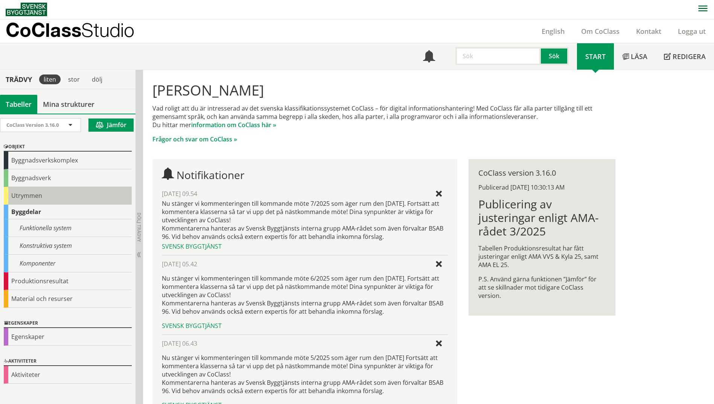
click at [27, 199] on div "Utrymmen" at bounding box center [68, 196] width 128 height 18
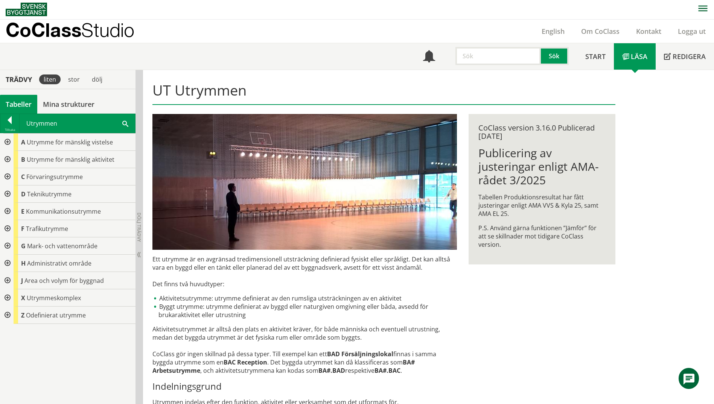
click at [6, 177] on div at bounding box center [7, 176] width 14 height 17
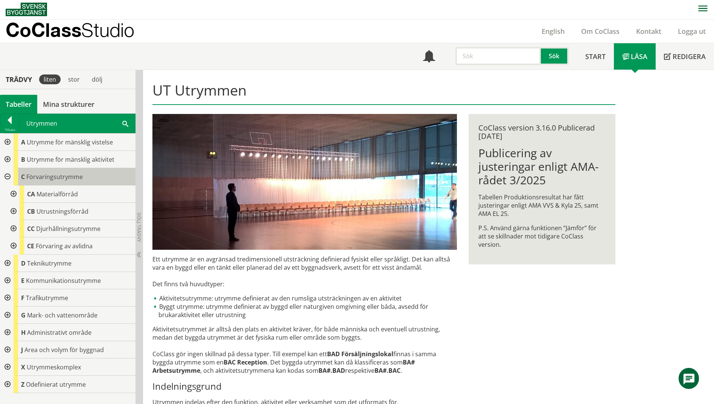
click at [65, 181] on div "C Förvaringsutrymme" at bounding box center [75, 176] width 122 height 17
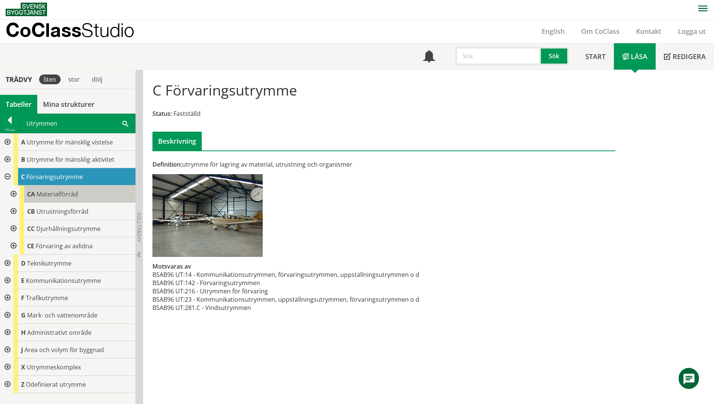
click at [58, 198] on div "CA Materialförråd" at bounding box center [78, 194] width 116 height 17
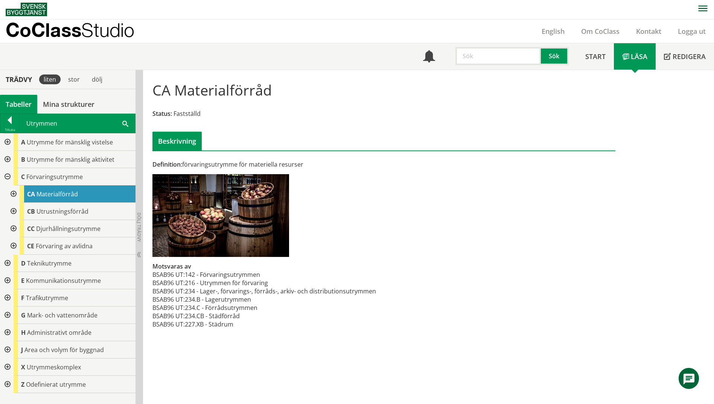
click at [128, 124] on span at bounding box center [125, 123] width 6 height 8
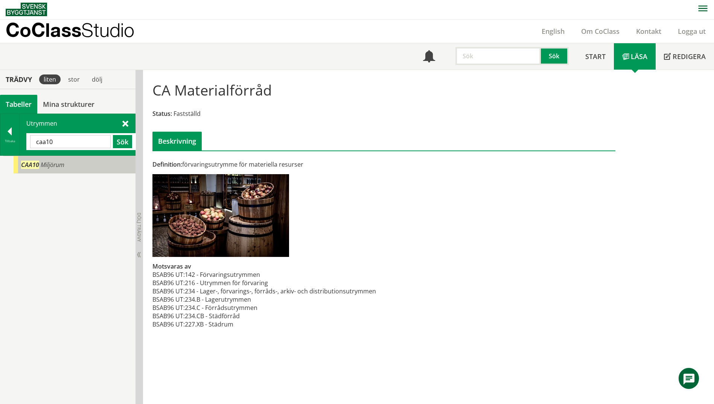
click at [45, 168] on span "Miljörum" at bounding box center [53, 165] width 24 height 8
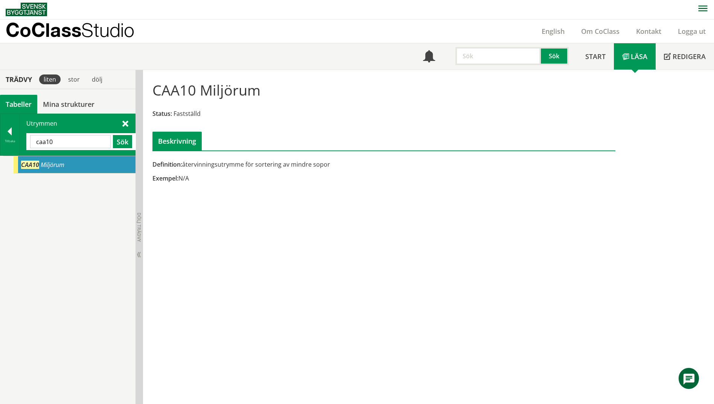
click at [53, 141] on input "caa10" at bounding box center [70, 141] width 81 height 13
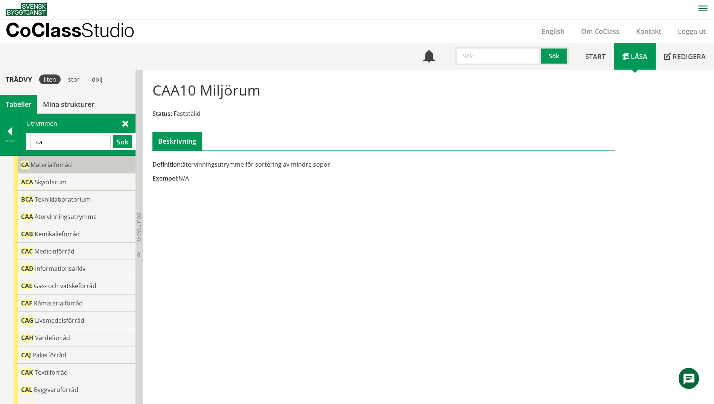
click at [54, 158] on div "CA Materialförråd" at bounding box center [75, 164] width 122 height 17
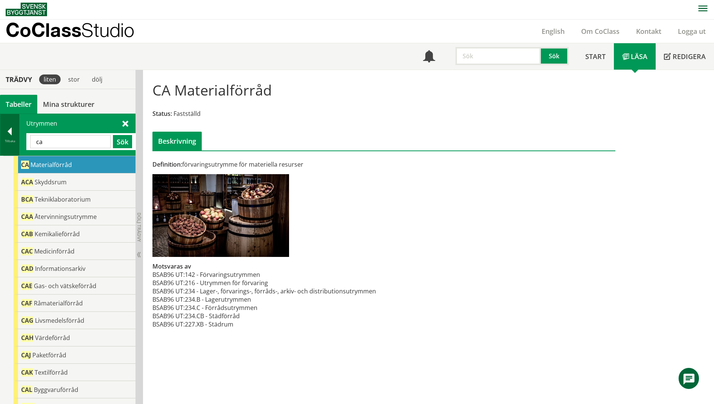
drag, startPoint x: 59, startPoint y: 143, endPoint x: 6, endPoint y: 142, distance: 52.7
click at [6, 142] on div "Tillbaka Utrymmen ca Sök" at bounding box center [68, 135] width 136 height 42
type input "undervisning"
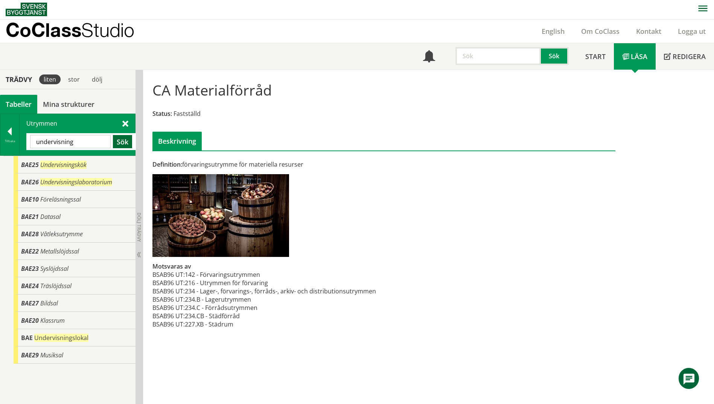
click at [122, 145] on button "Sök" at bounding box center [122, 141] width 19 height 13
